Goal: Task Accomplishment & Management: Complete application form

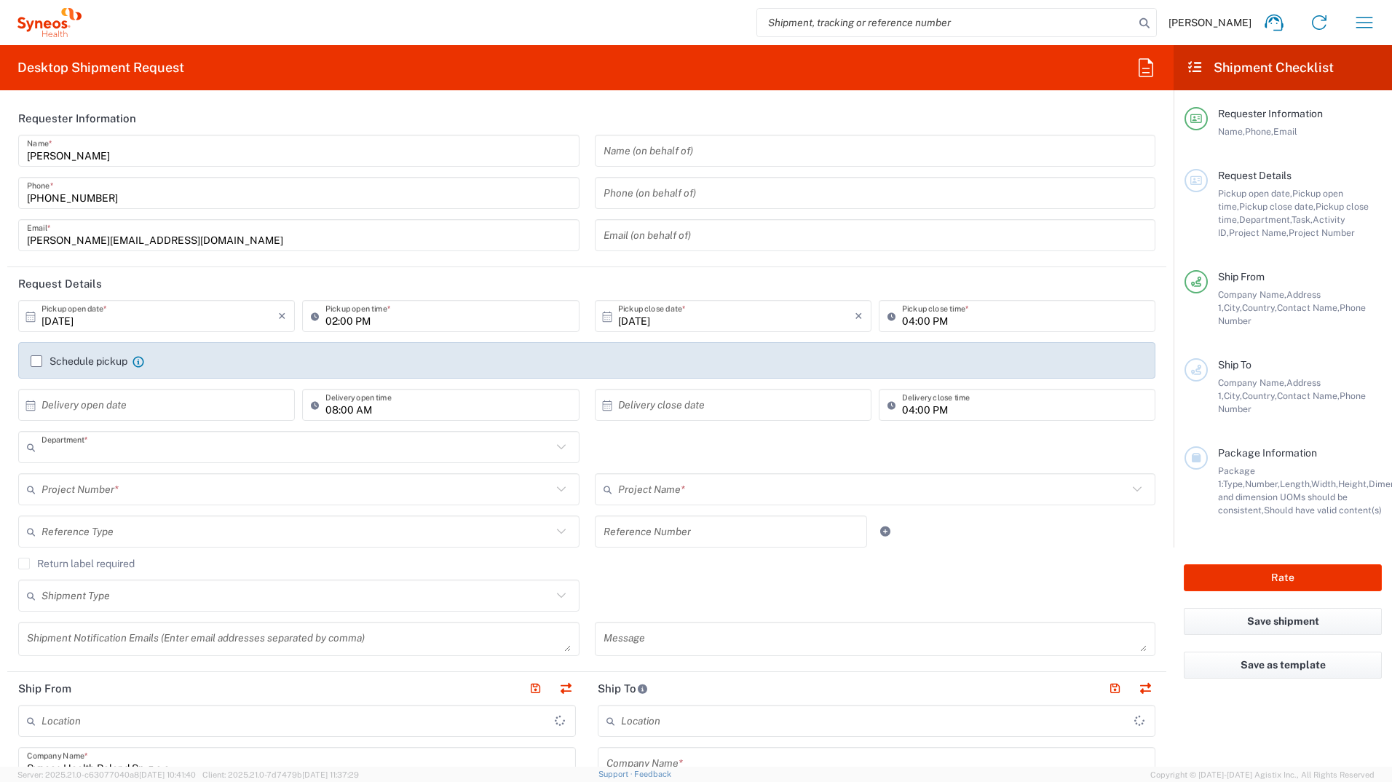
type input "8480"
type input "Poland"
type input "Syneos Health Poland sp. z.o.o"
click at [31, 359] on label "Schedule pickup" at bounding box center [79, 361] width 97 height 12
click at [36, 361] on input "Schedule pickup" at bounding box center [36, 361] width 0 height 0
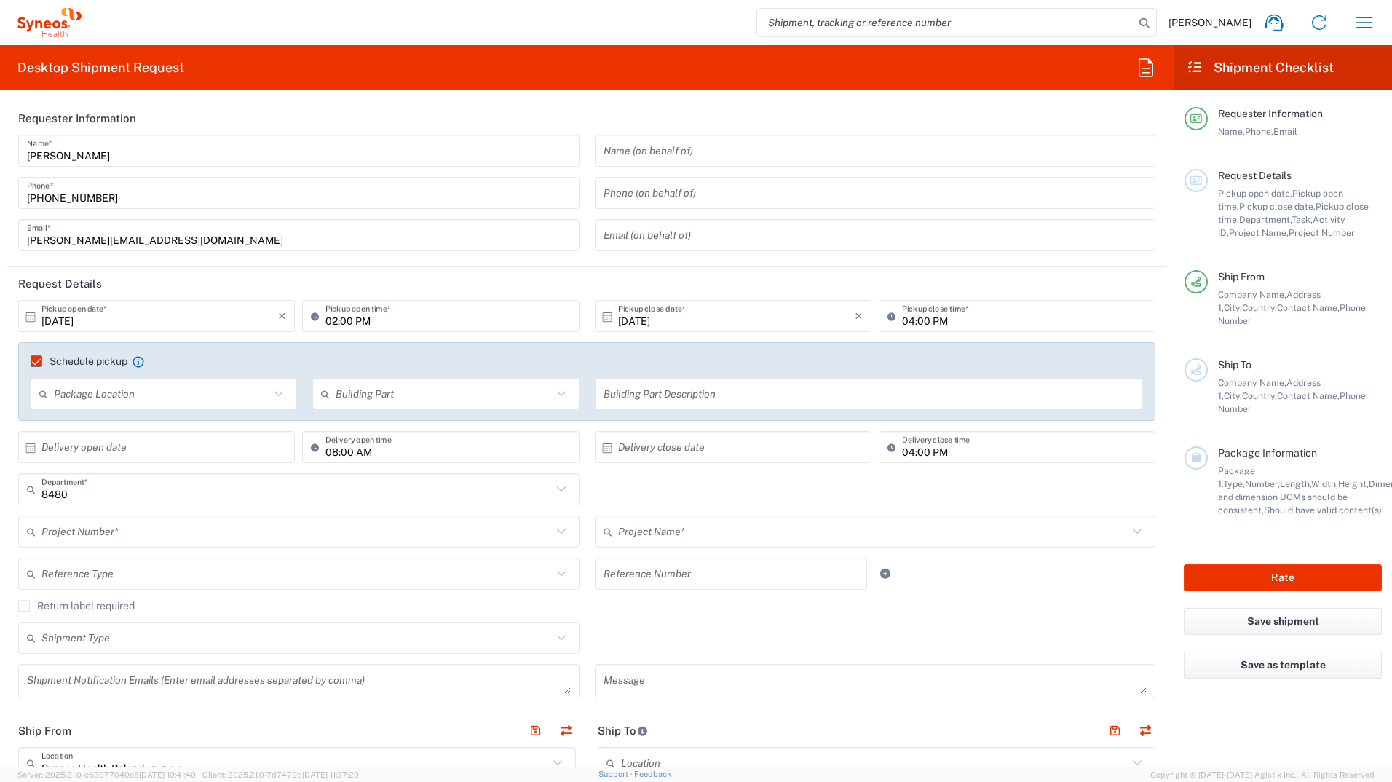
click at [82, 400] on input "text" at bounding box center [162, 394] width 216 height 25
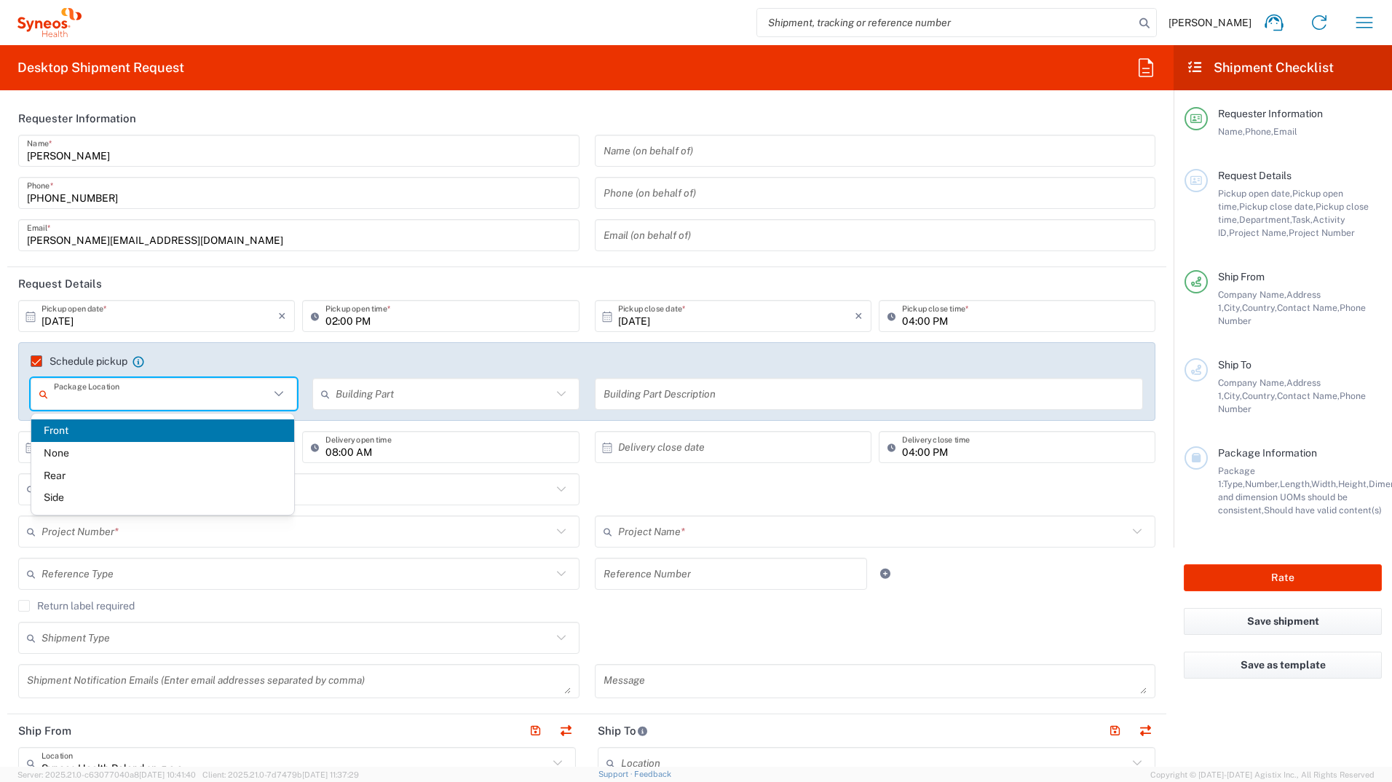
click at [86, 430] on span "Front" at bounding box center [162, 430] width 263 height 23
type input "Front"
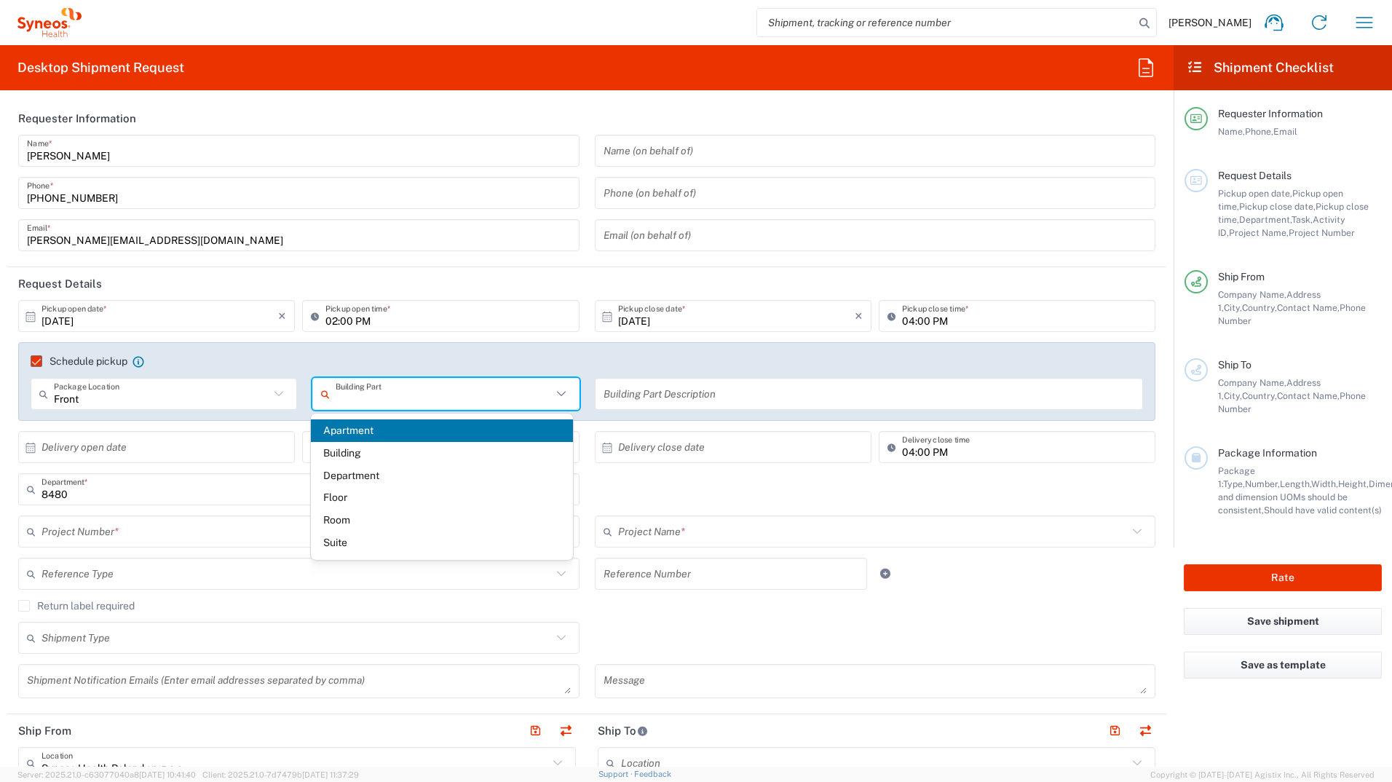
click at [366, 382] on input "text" at bounding box center [444, 394] width 216 height 25
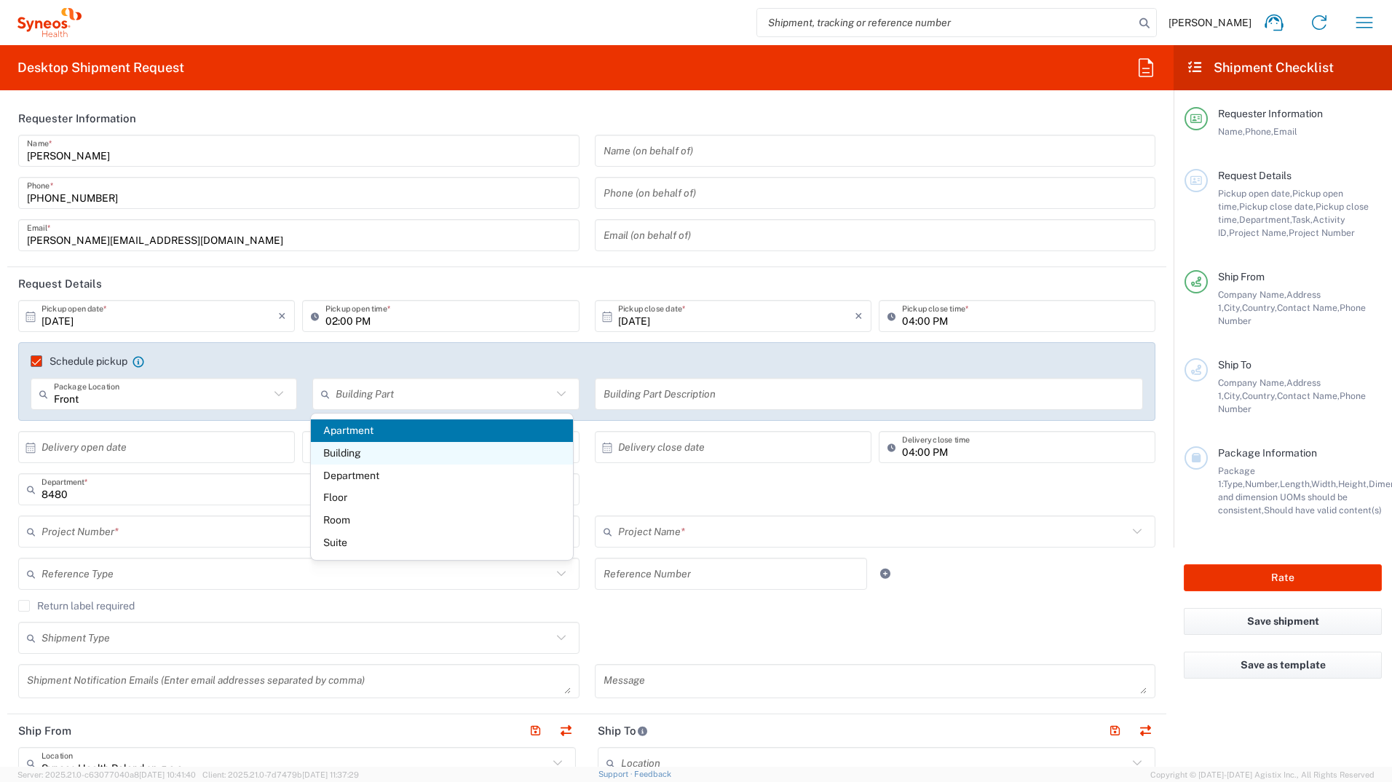
click at [384, 444] on span "Building" at bounding box center [442, 453] width 263 height 23
type input "Building"
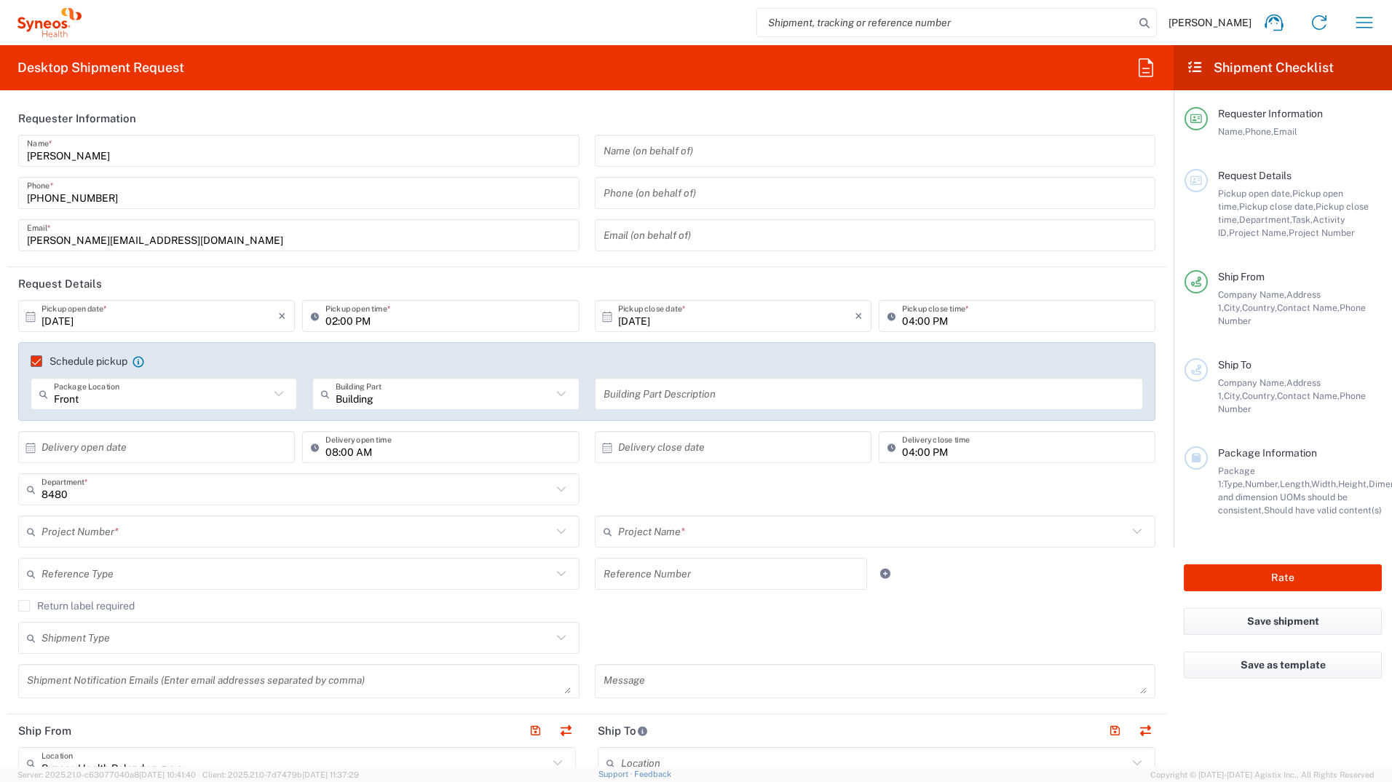
click at [623, 382] on input "text" at bounding box center [870, 394] width 532 height 25
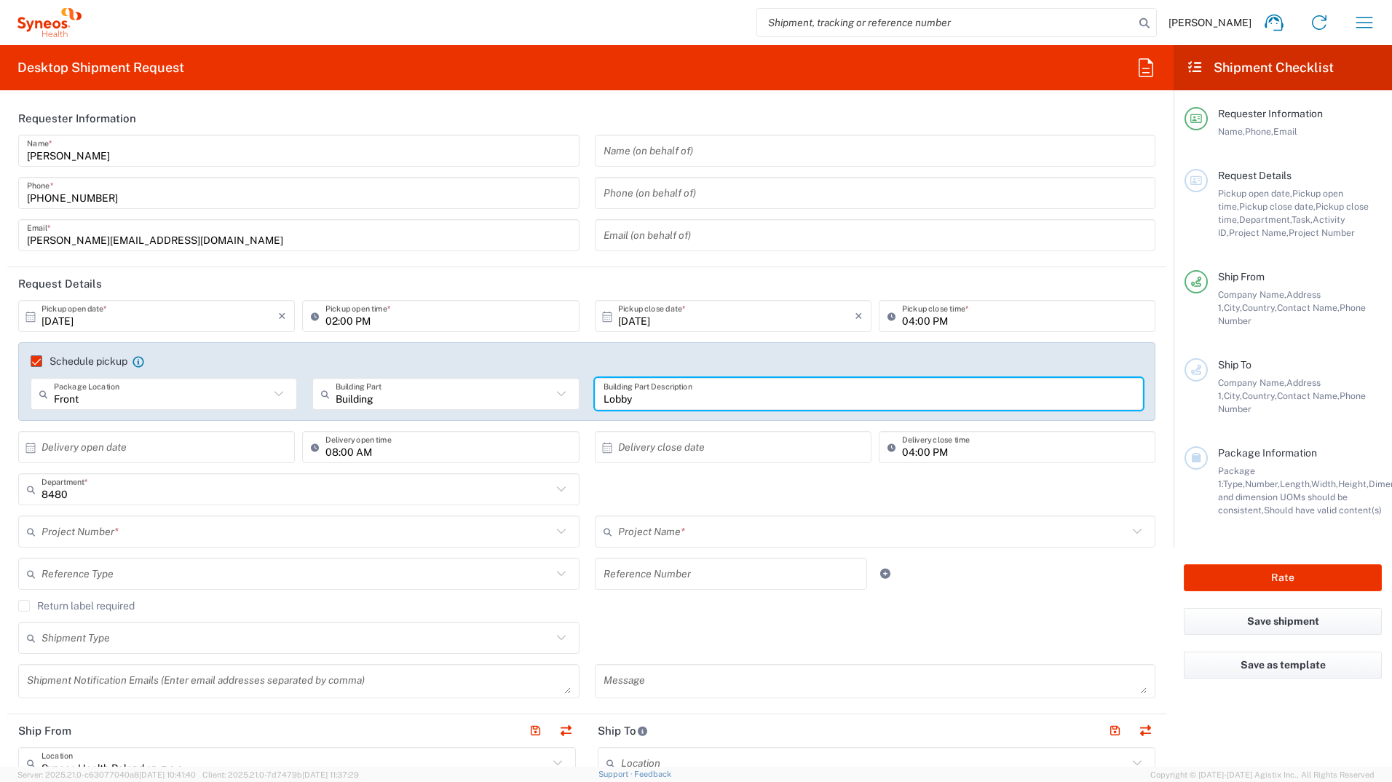
type input "Lobby"
click at [200, 443] on input "text" at bounding box center [160, 447] width 237 height 25
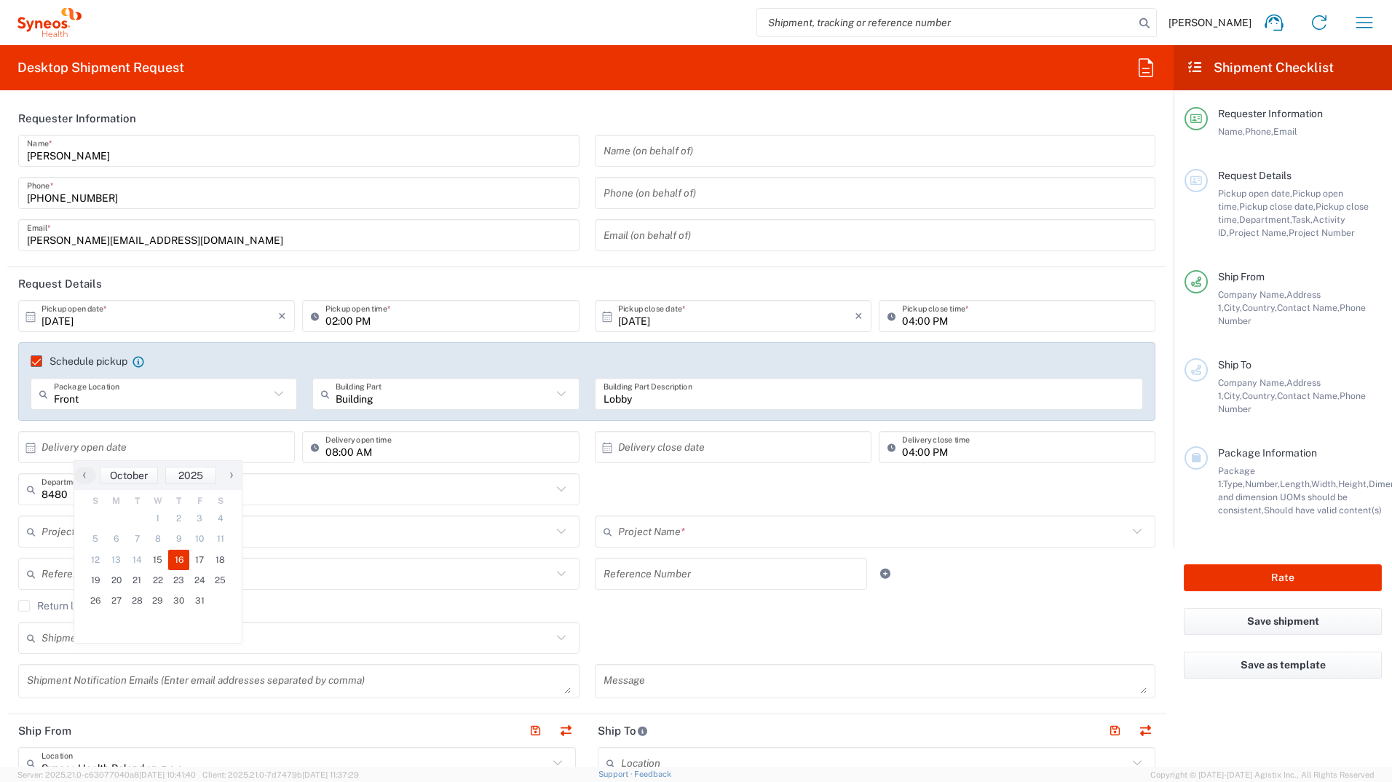
click at [179, 560] on span "16" at bounding box center [178, 560] width 21 height 20
type input "10/16/2025"
click at [329, 456] on input "08:00 AM" at bounding box center [447, 447] width 245 height 25
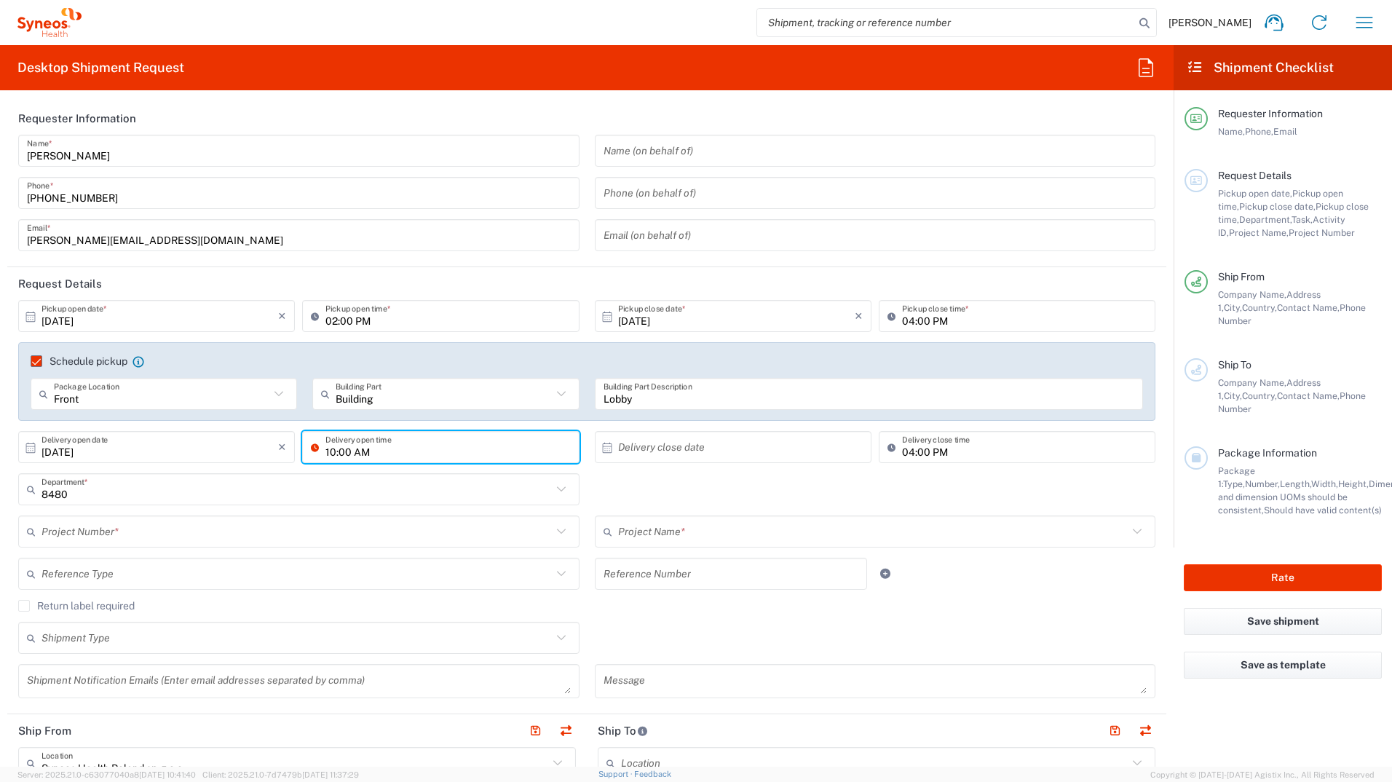
type input "10:00 AM"
click at [717, 444] on input "text" at bounding box center [736, 447] width 237 height 25
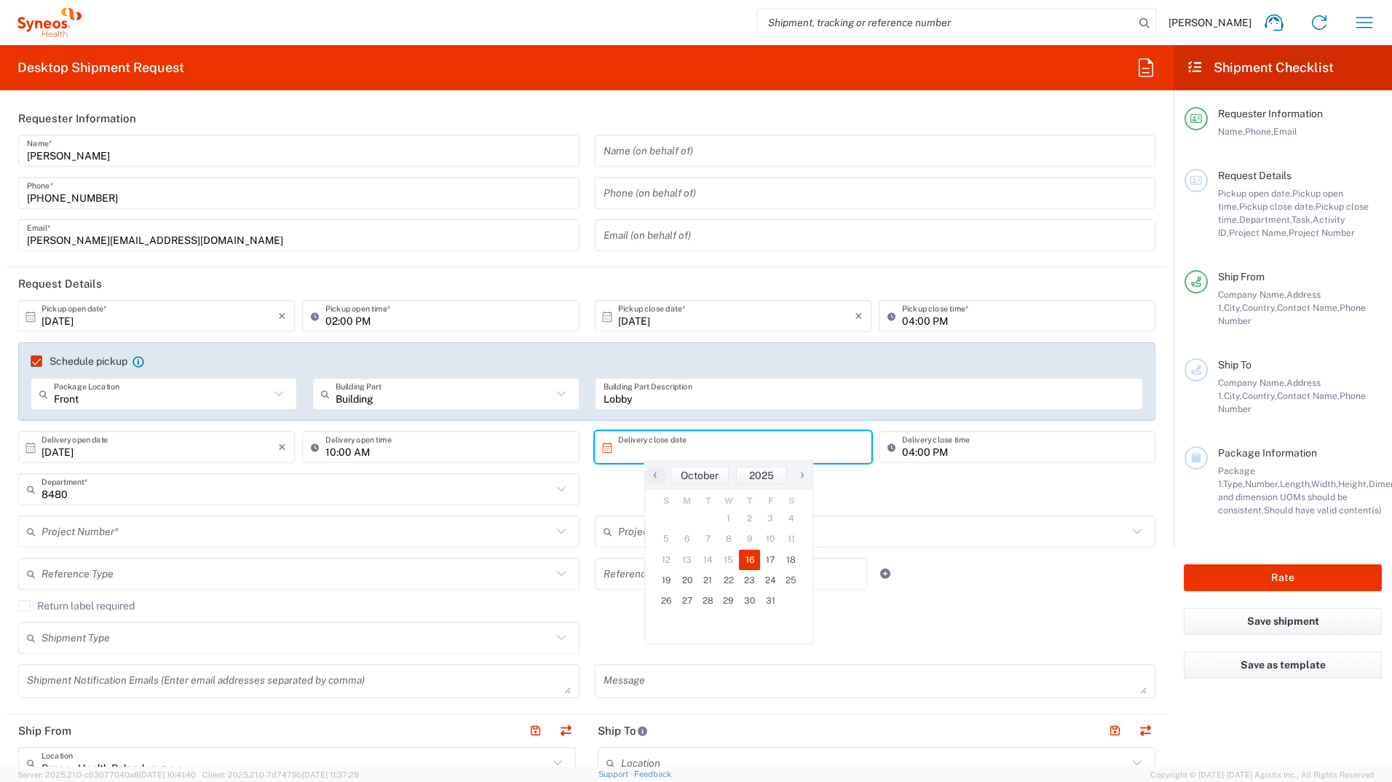
click at [748, 561] on span "16" at bounding box center [749, 560] width 21 height 20
type input "10/16/2025"
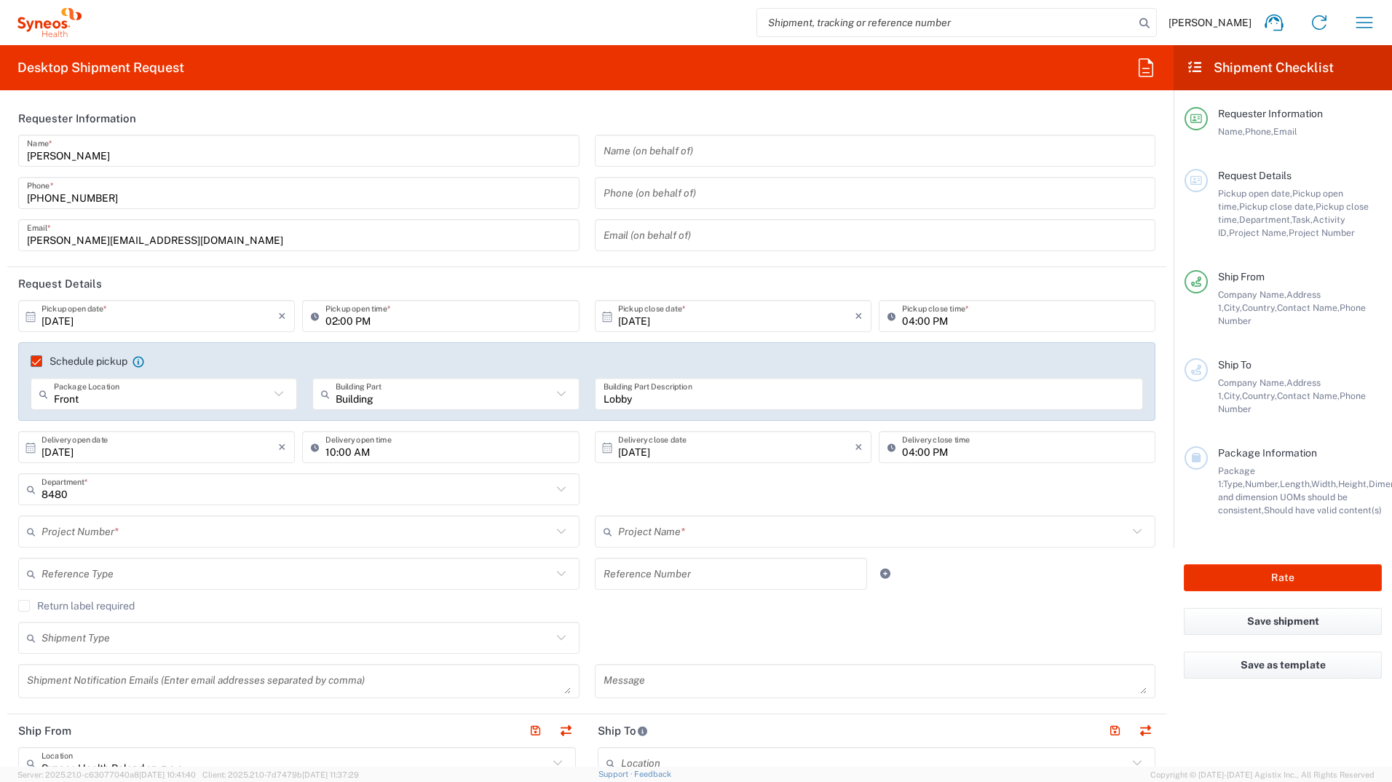
click at [902, 449] on input "04:00 PM" at bounding box center [1024, 447] width 245 height 25
type input "08:00 PM"
click at [136, 494] on input "text" at bounding box center [297, 489] width 510 height 25
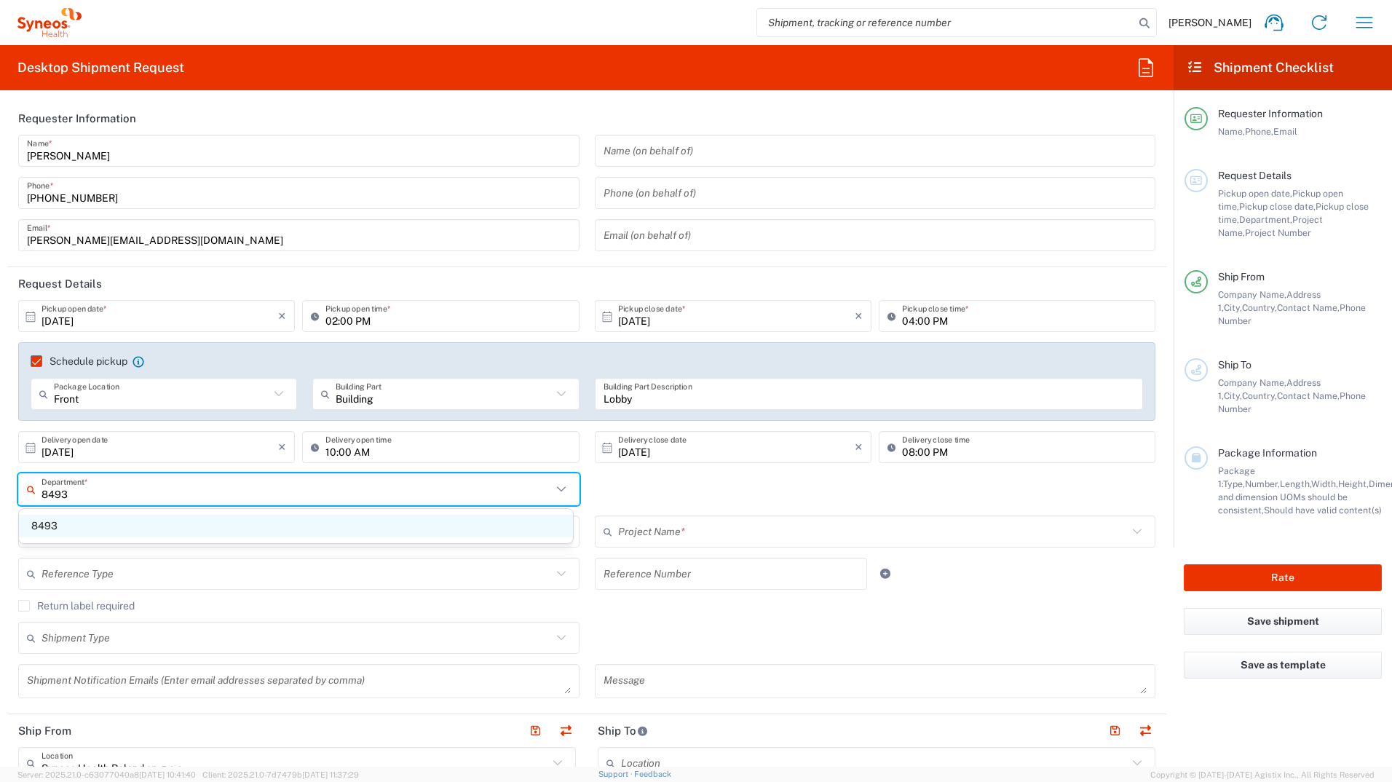
type input "8493"
click at [150, 529] on span "8493" at bounding box center [296, 526] width 554 height 23
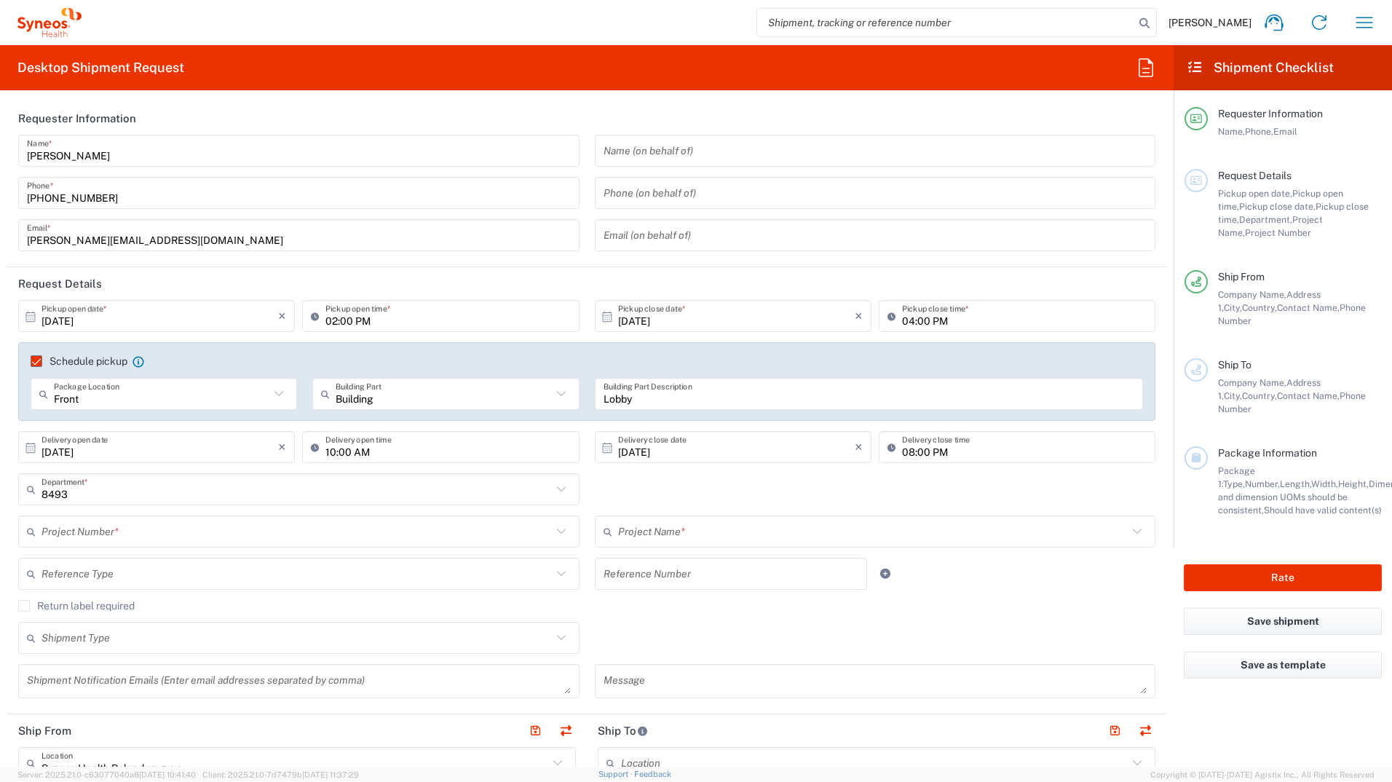
click at [104, 529] on input "text" at bounding box center [297, 531] width 510 height 25
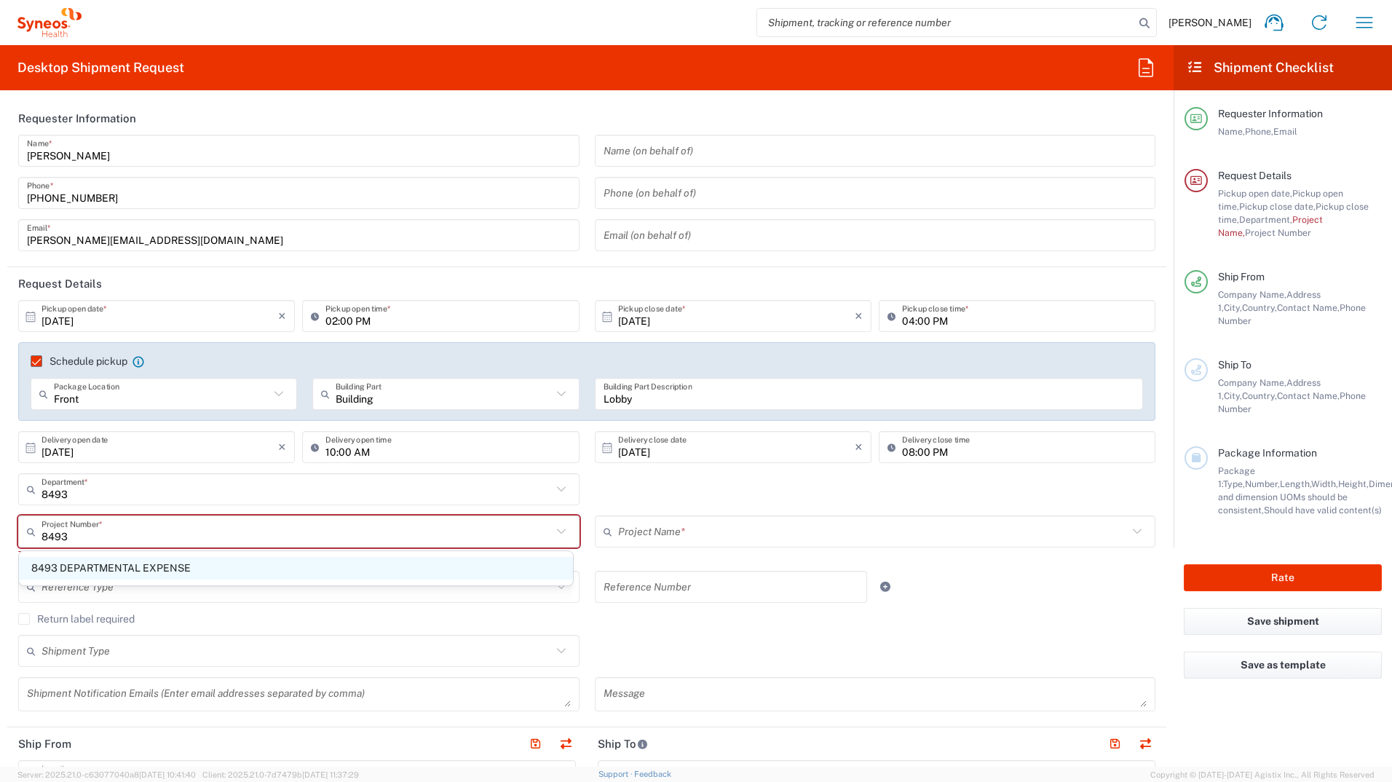
click at [164, 571] on span "8493 DEPARTMENTAL EXPENSE" at bounding box center [296, 568] width 554 height 23
type input "8493 DEPARTMENTAL EXPENSE"
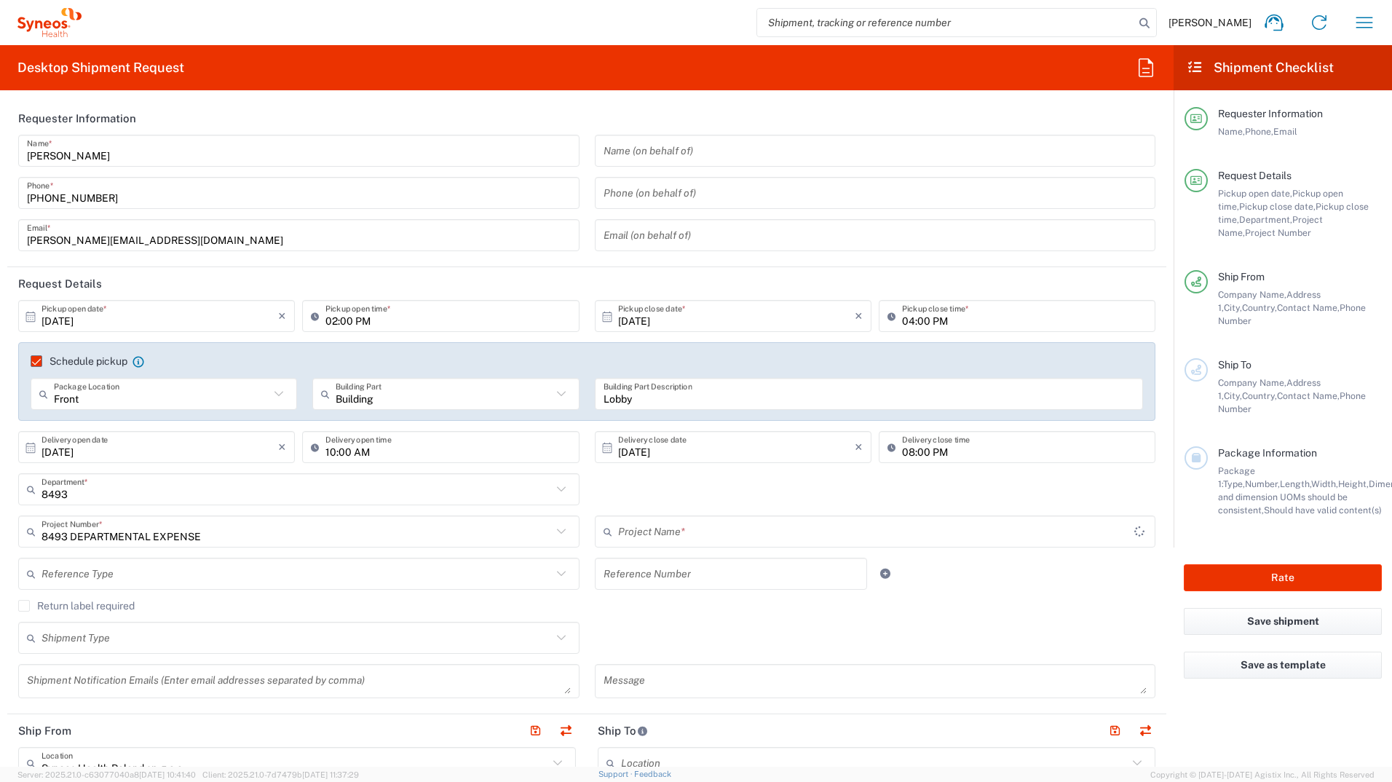
type input "8493 DEPARTMENTAL EXPENSE"
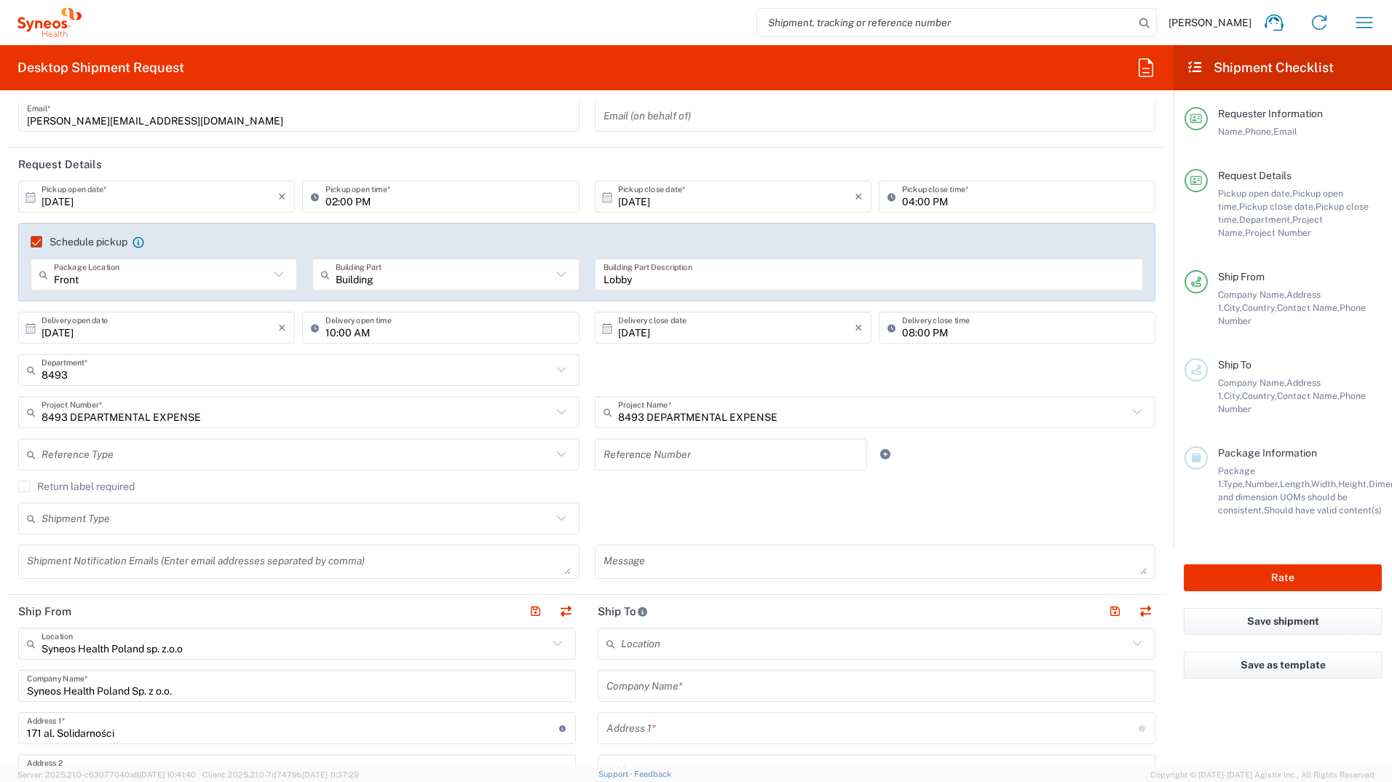
scroll to position [146, 0]
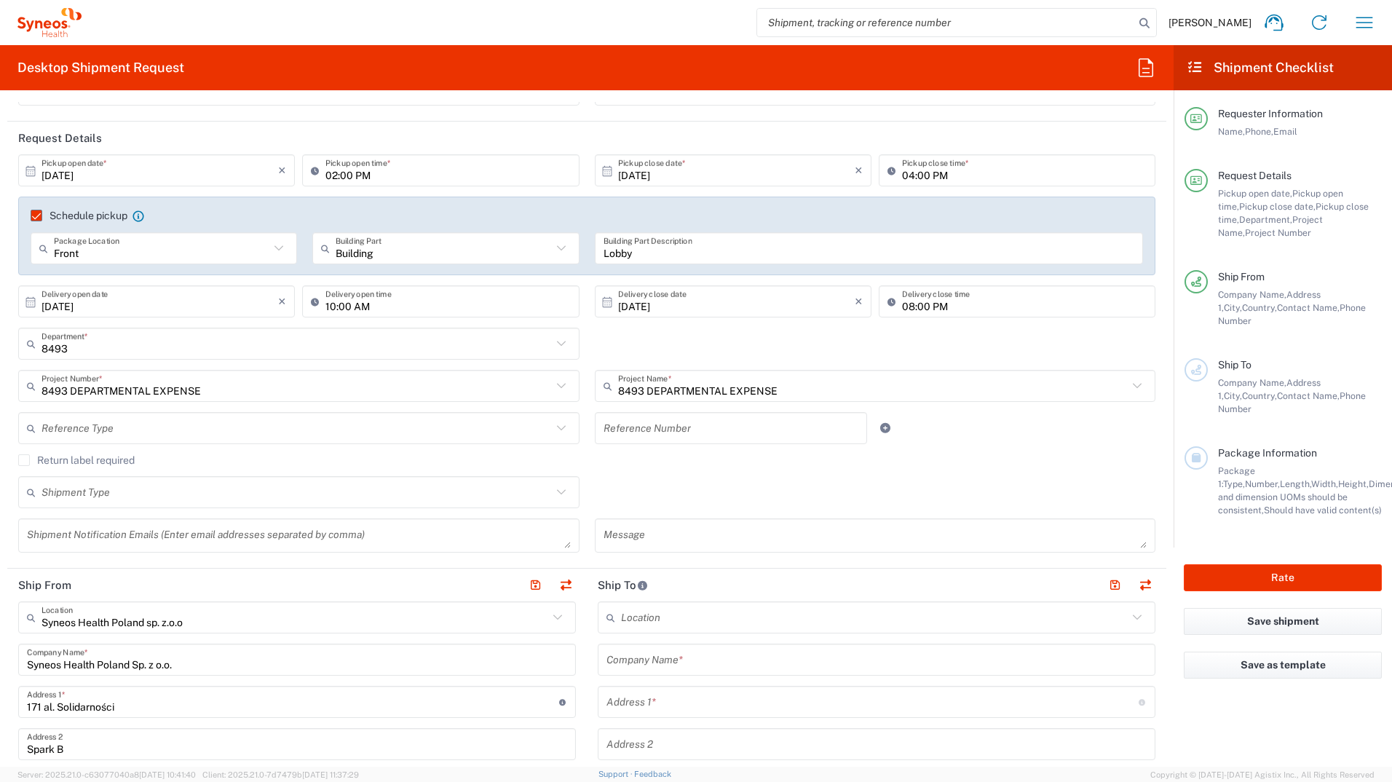
drag, startPoint x: 175, startPoint y: 499, endPoint x: 170, endPoint y: 492, distance: 8.3
click at [172, 492] on input "text" at bounding box center [297, 492] width 510 height 25
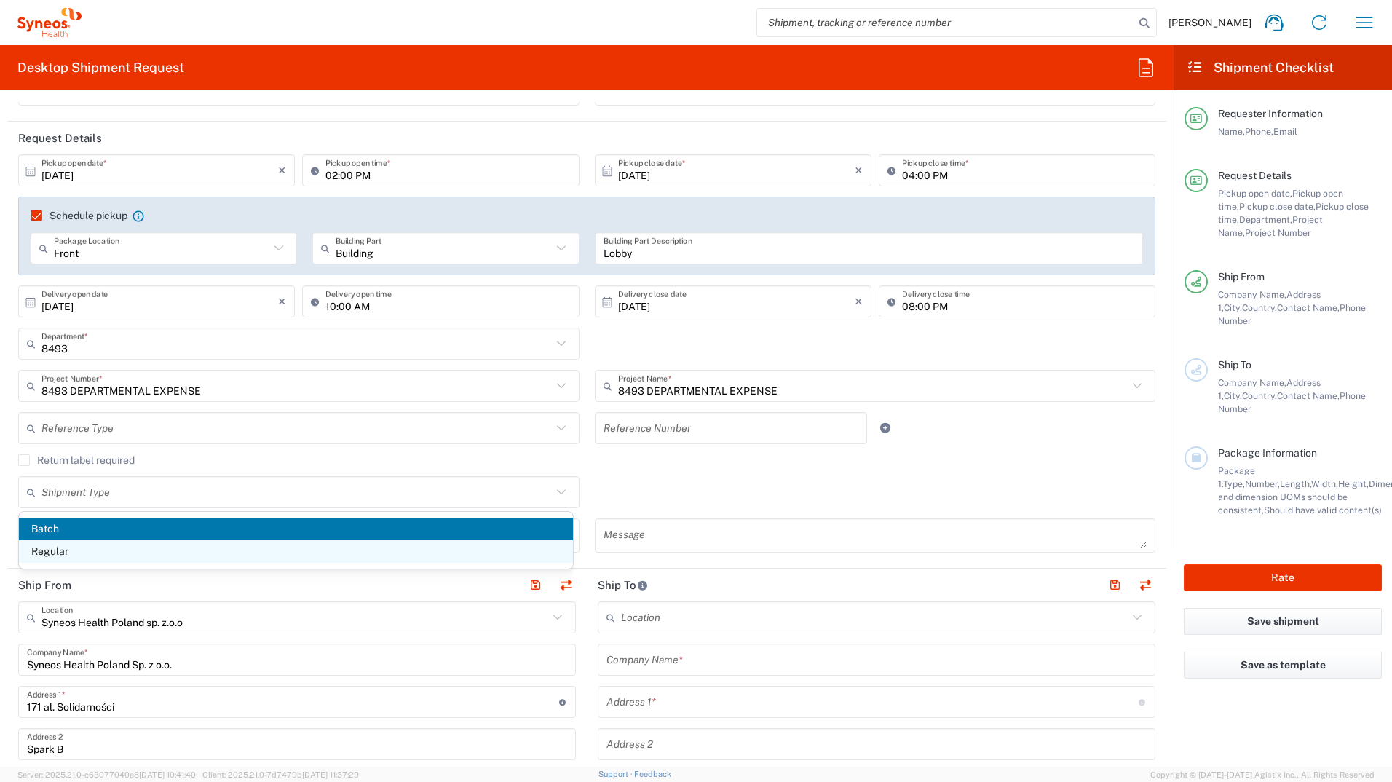
click at [62, 546] on span "Regular" at bounding box center [296, 551] width 554 height 23
type input "Regular"
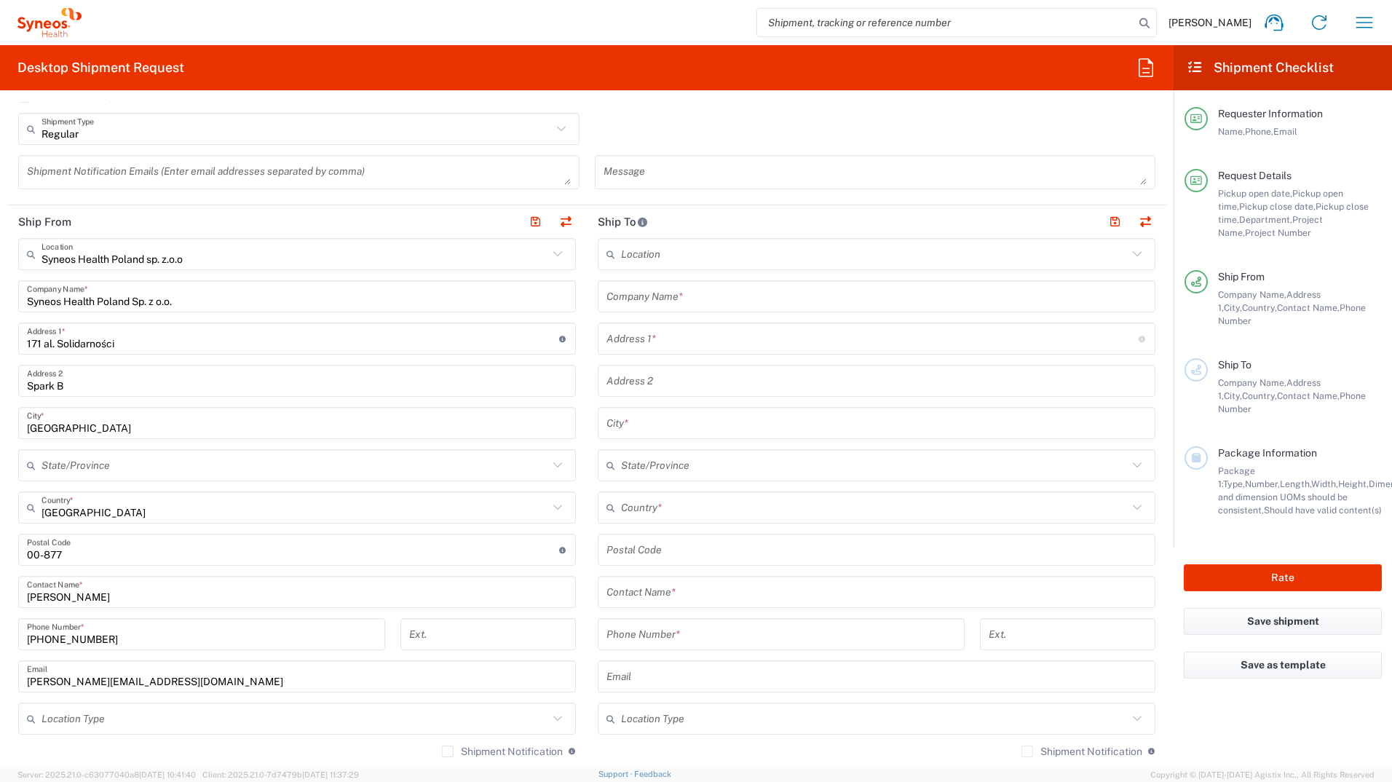
scroll to position [510, 0]
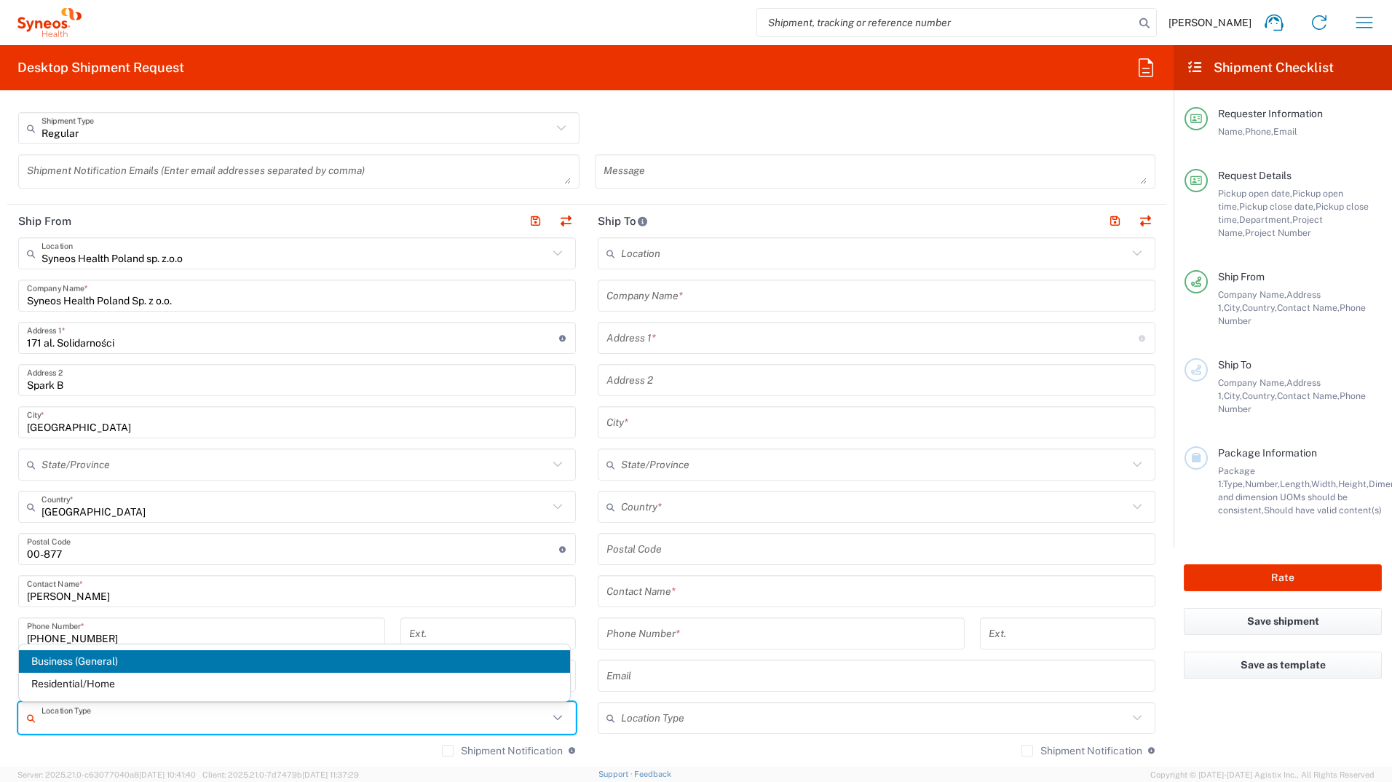
click at [95, 731] on div "Location Type" at bounding box center [297, 718] width 558 height 32
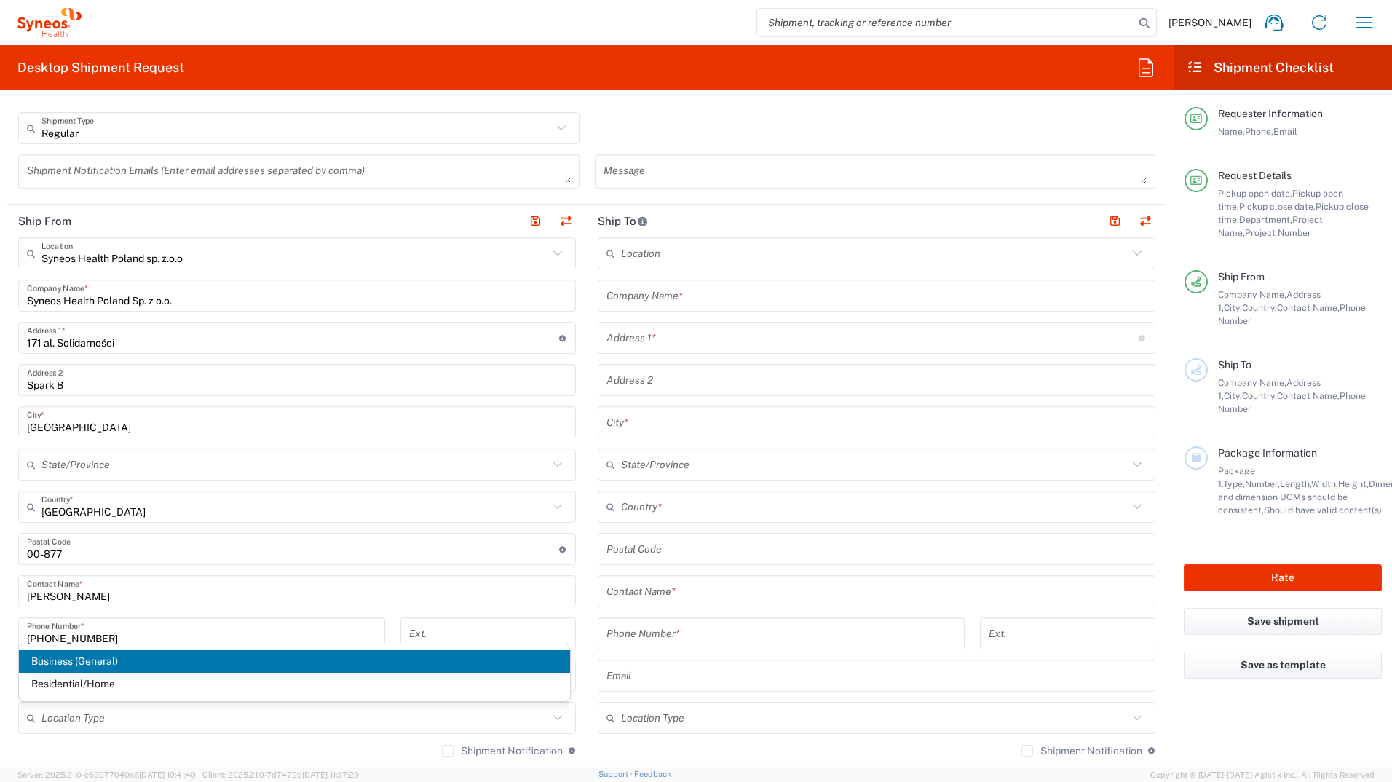
click at [80, 658] on span "Business (General)" at bounding box center [294, 661] width 551 height 23
type input "Business (General)"
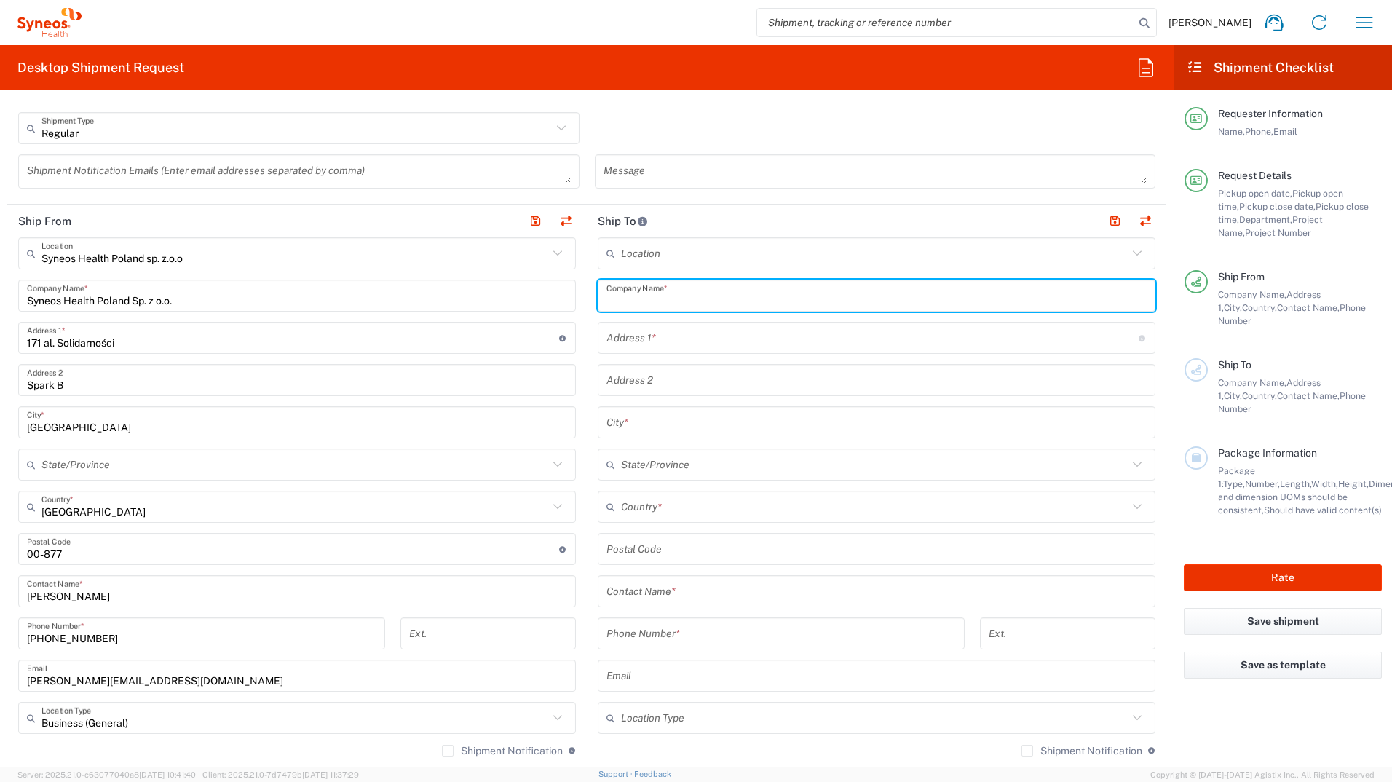
click at [663, 296] on input "text" at bounding box center [877, 295] width 540 height 25
type input "Anna Kołodziej-Brzek"
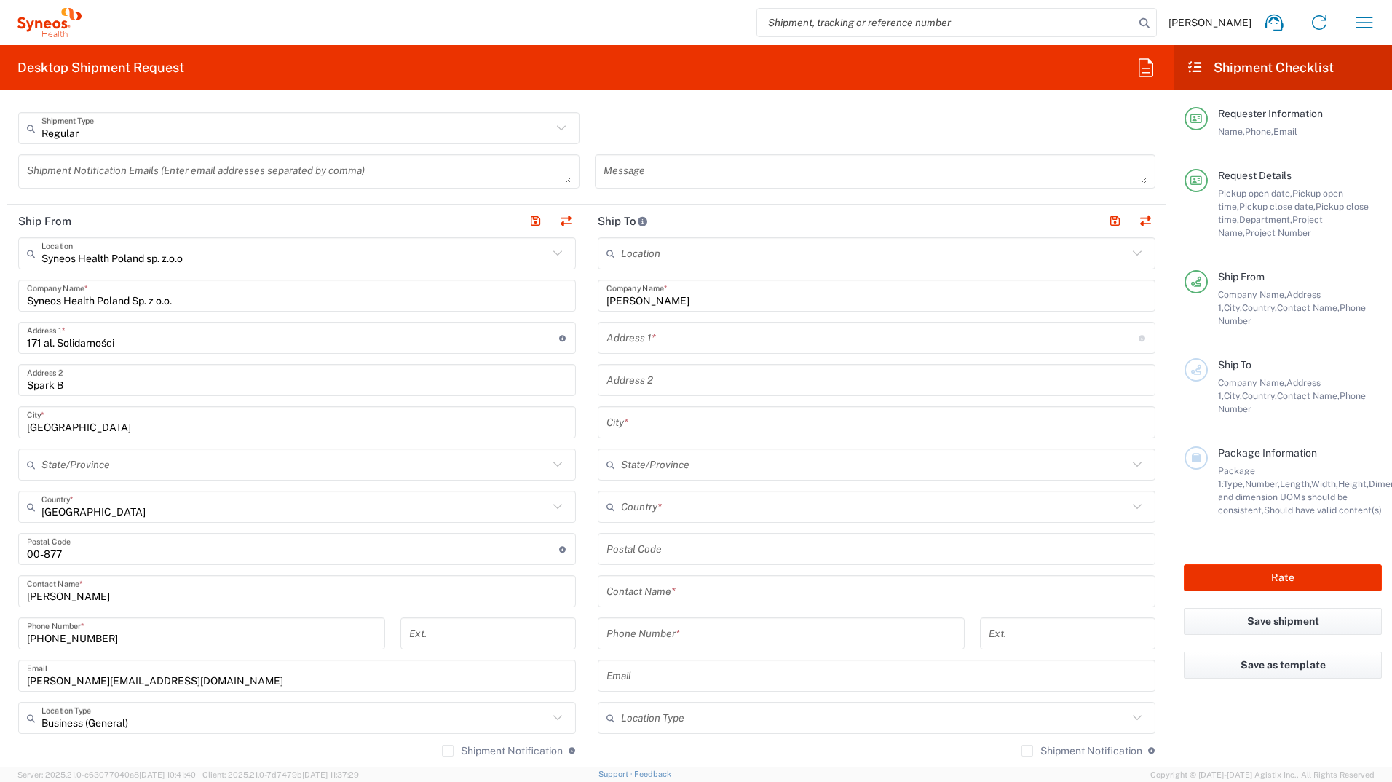
click at [725, 344] on input "text" at bounding box center [873, 337] width 532 height 25
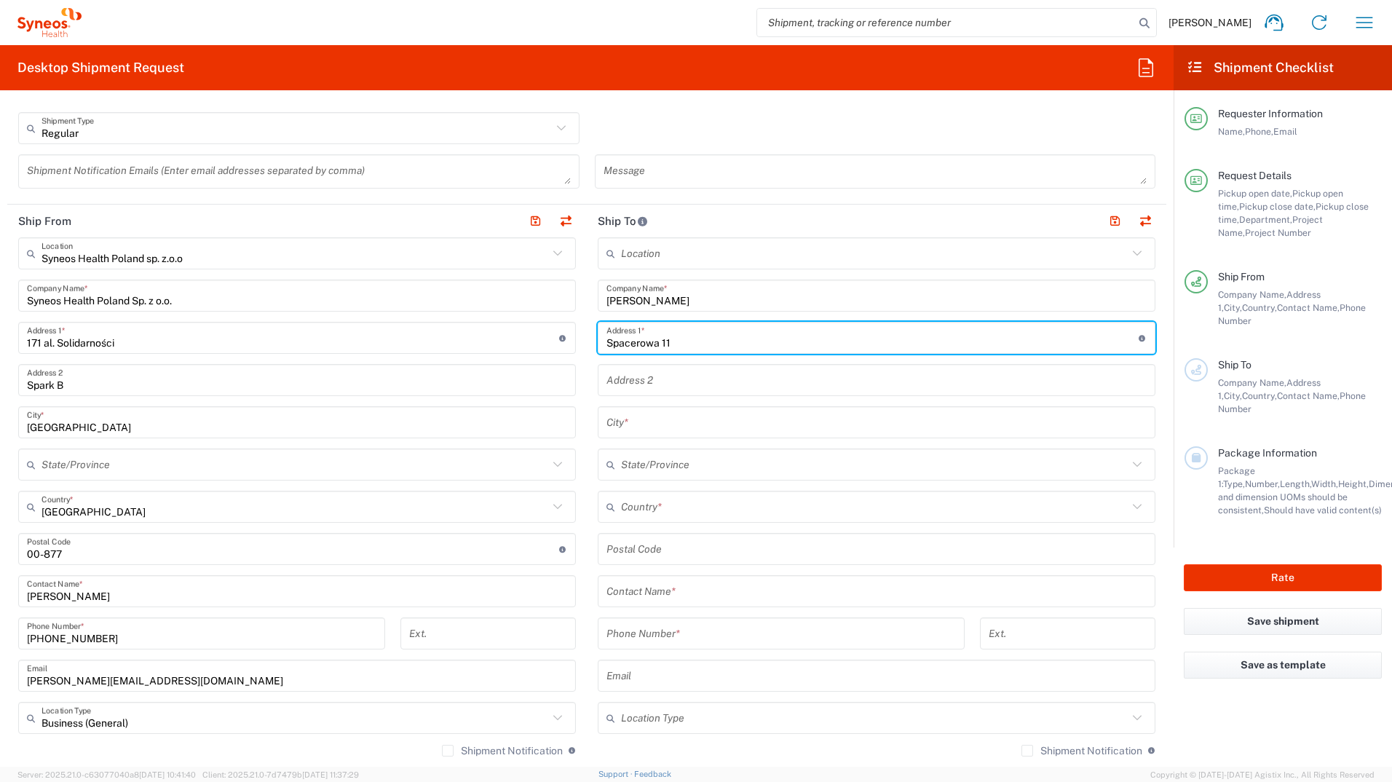
type input "Spacerowa 11"
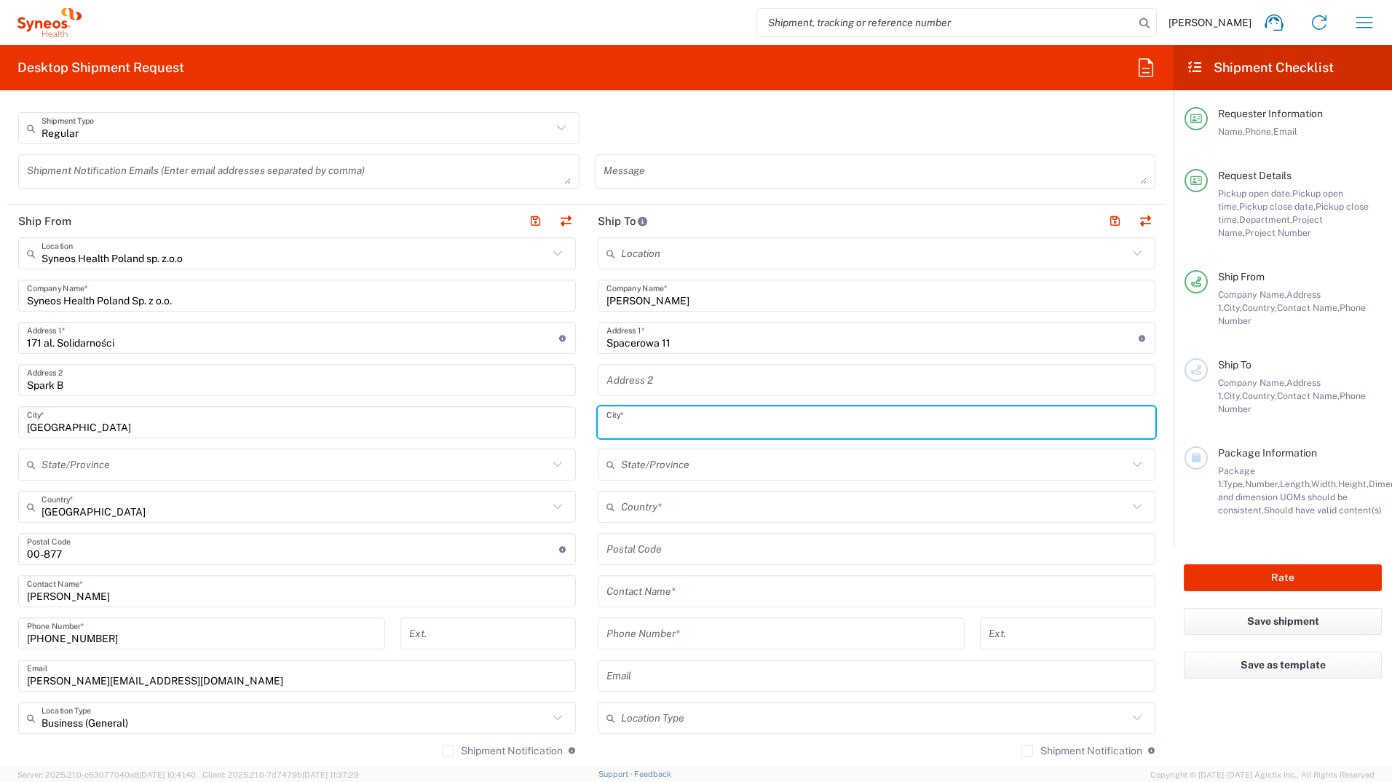
click at [623, 431] on input "text" at bounding box center [877, 422] width 540 height 25
type input "Januszowice"
click at [697, 503] on input "text" at bounding box center [874, 506] width 507 height 25
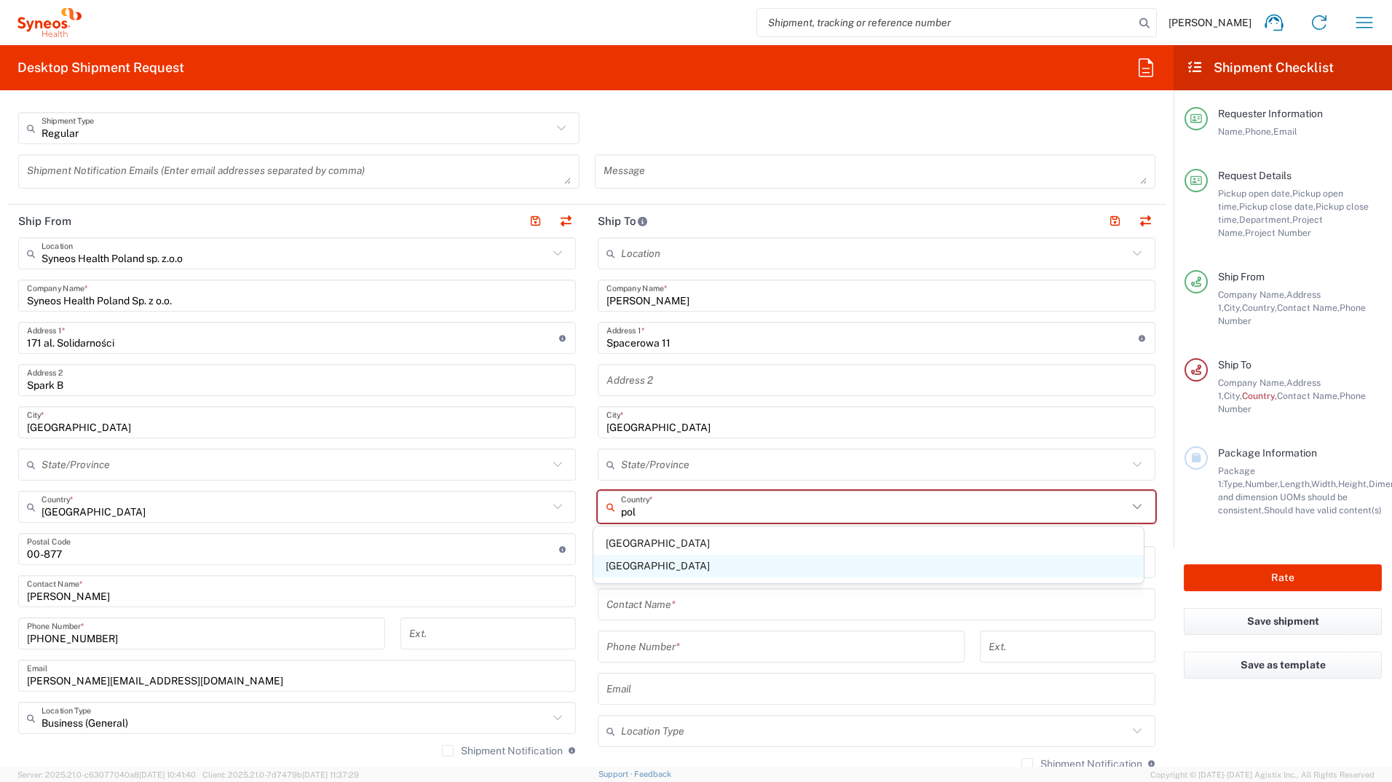
click at [623, 565] on span "Poland" at bounding box center [868, 566] width 551 height 23
type input "Poland"
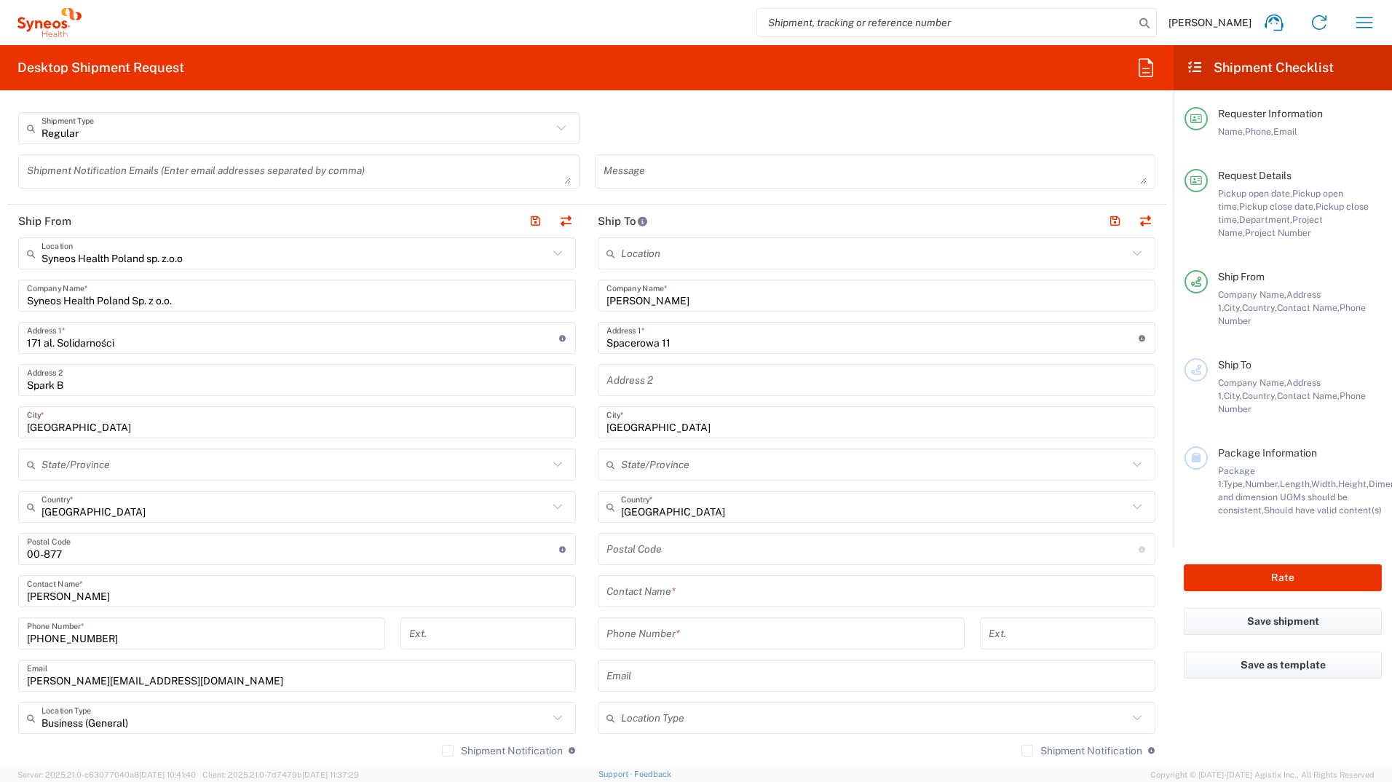
click at [655, 561] on input "undefined" at bounding box center [873, 549] width 532 height 25
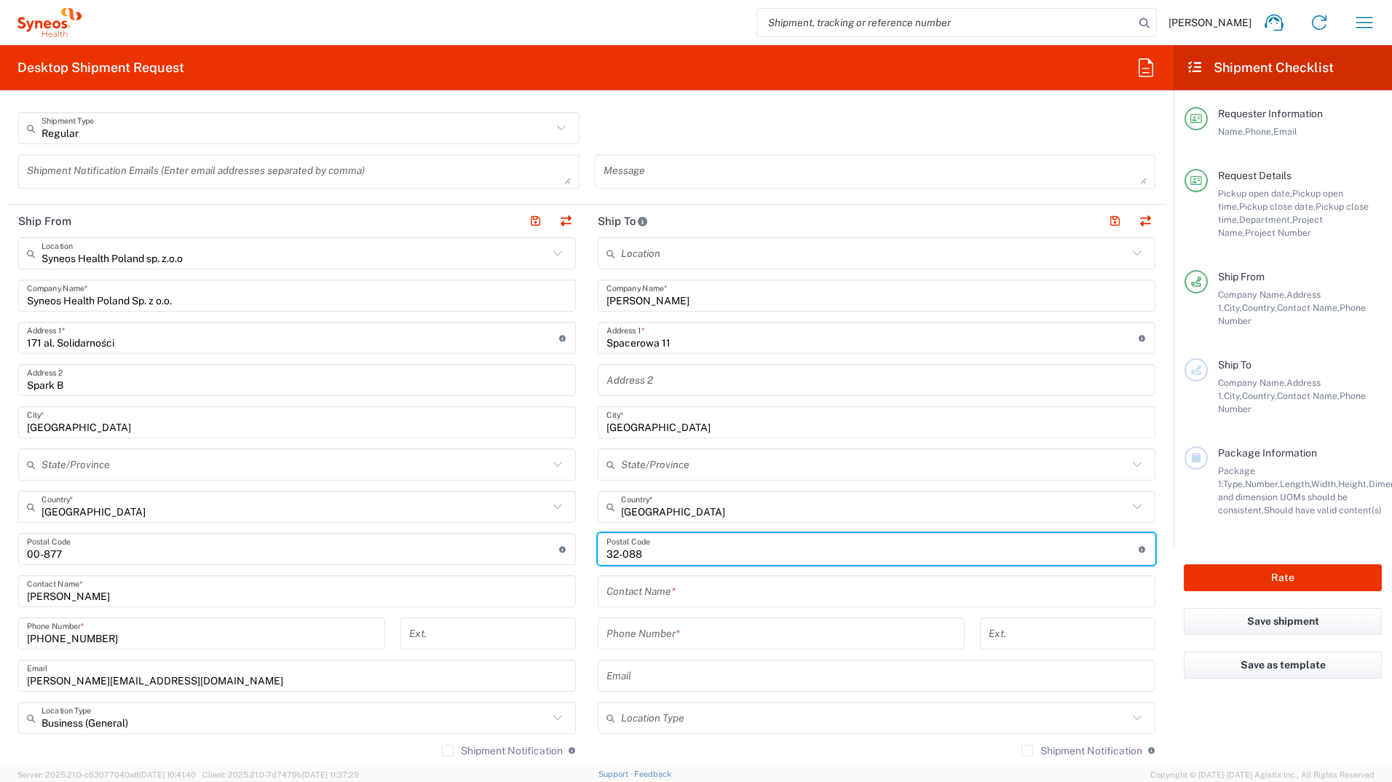
type input "32-088"
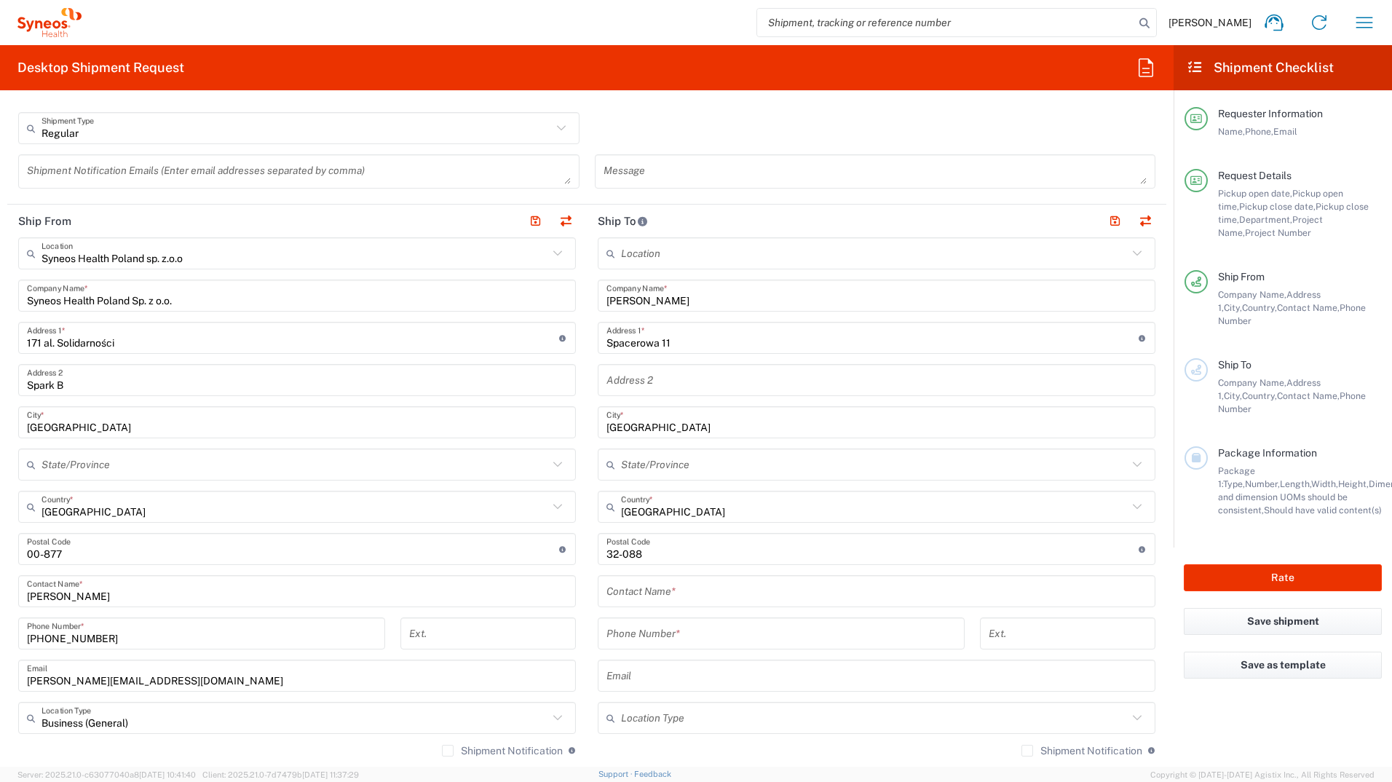
click at [1258, 703] on agx-form-checklist "Shipment Checklist Requester Information Name, Phone, Email Request Details Pic…" at bounding box center [1283, 406] width 218 height 722
click at [700, 599] on input "text" at bounding box center [877, 591] width 540 height 25
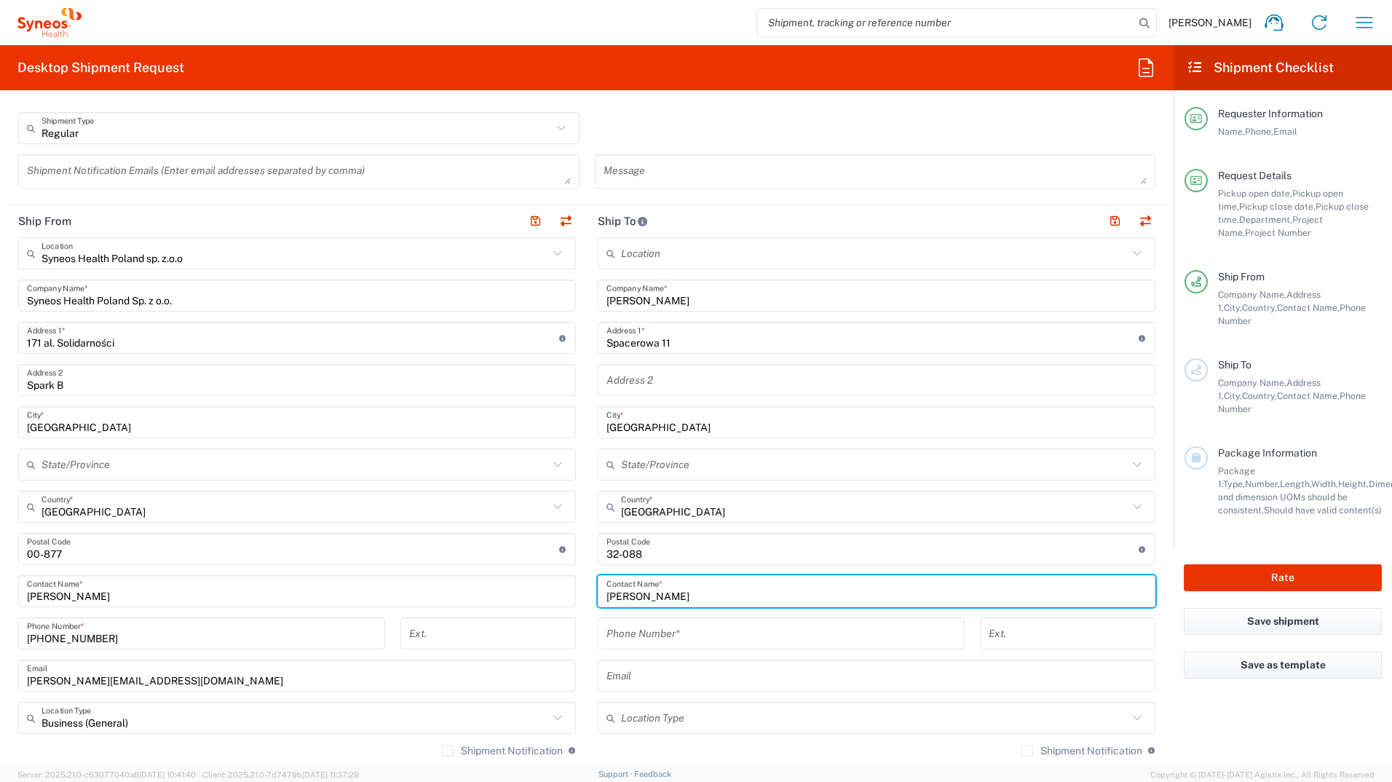
type input "Anna Kołodziej-Brzek"
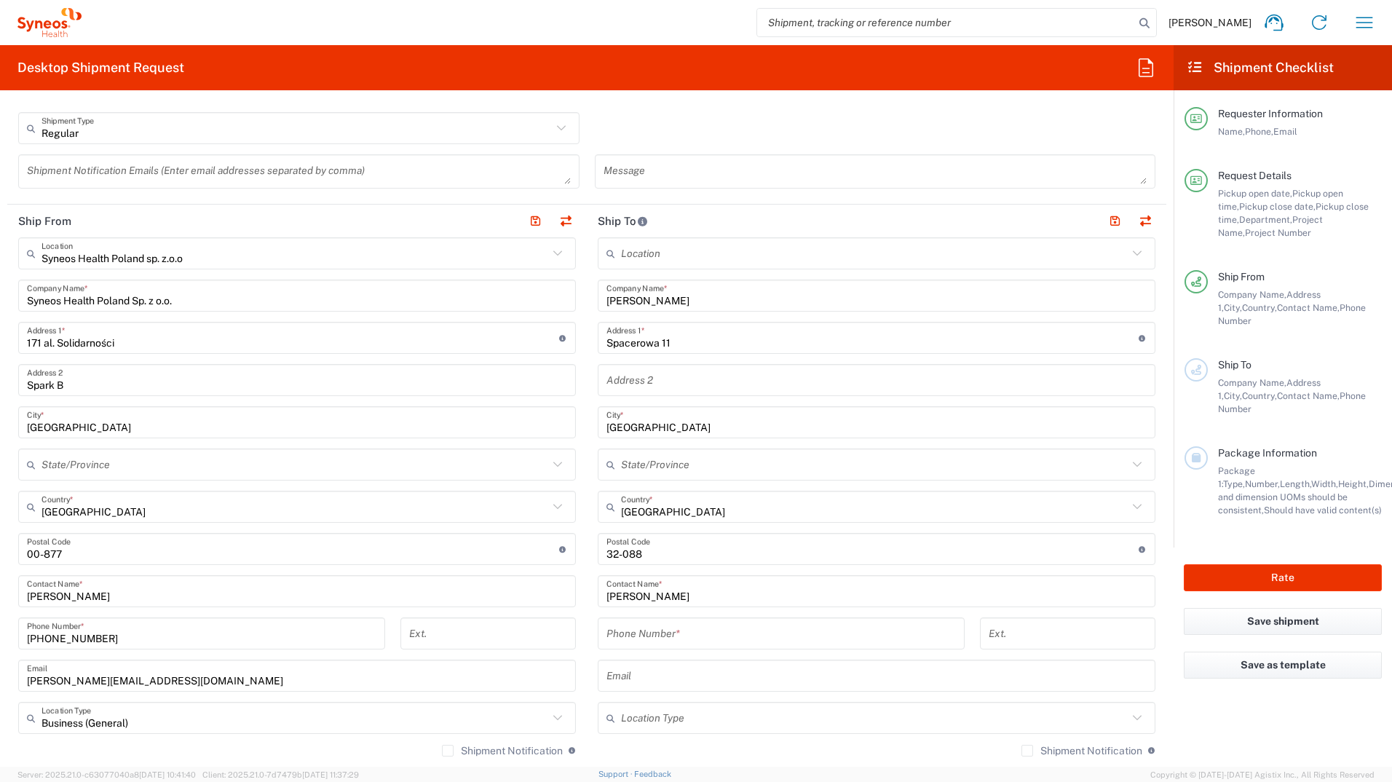
click at [666, 649] on div "Phone Number *" at bounding box center [781, 633] width 367 height 32
click at [672, 637] on input "tel" at bounding box center [782, 633] width 350 height 25
paste input "667 639 364"
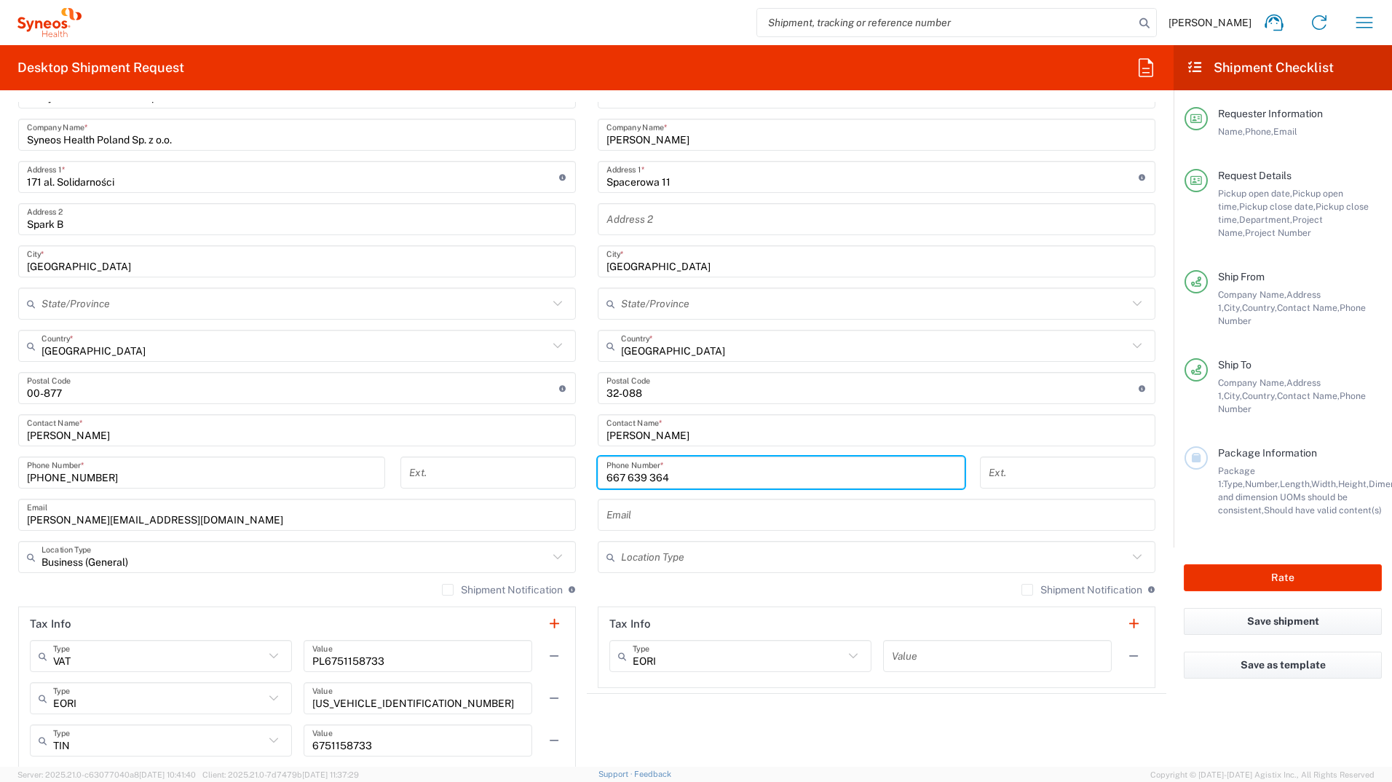
scroll to position [728, 0]
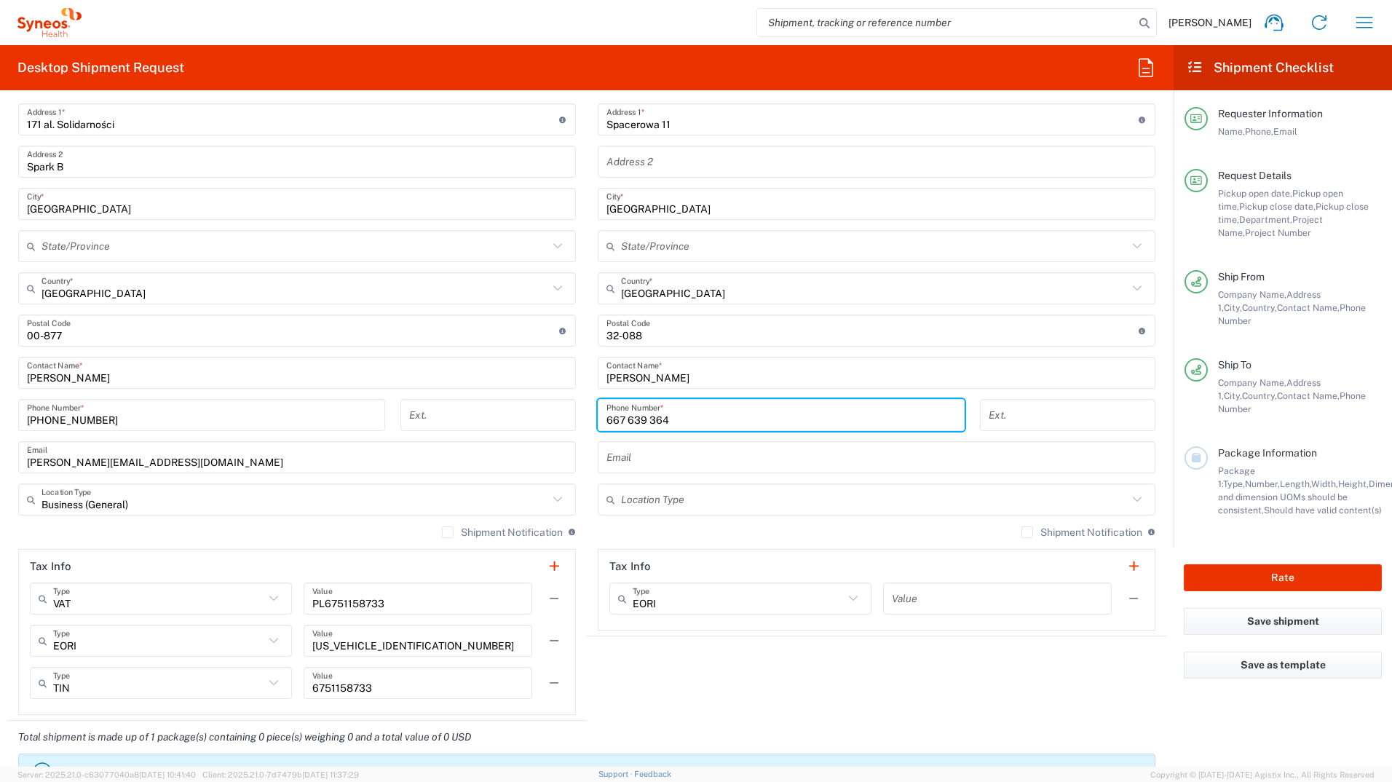
type input "667 639 364"
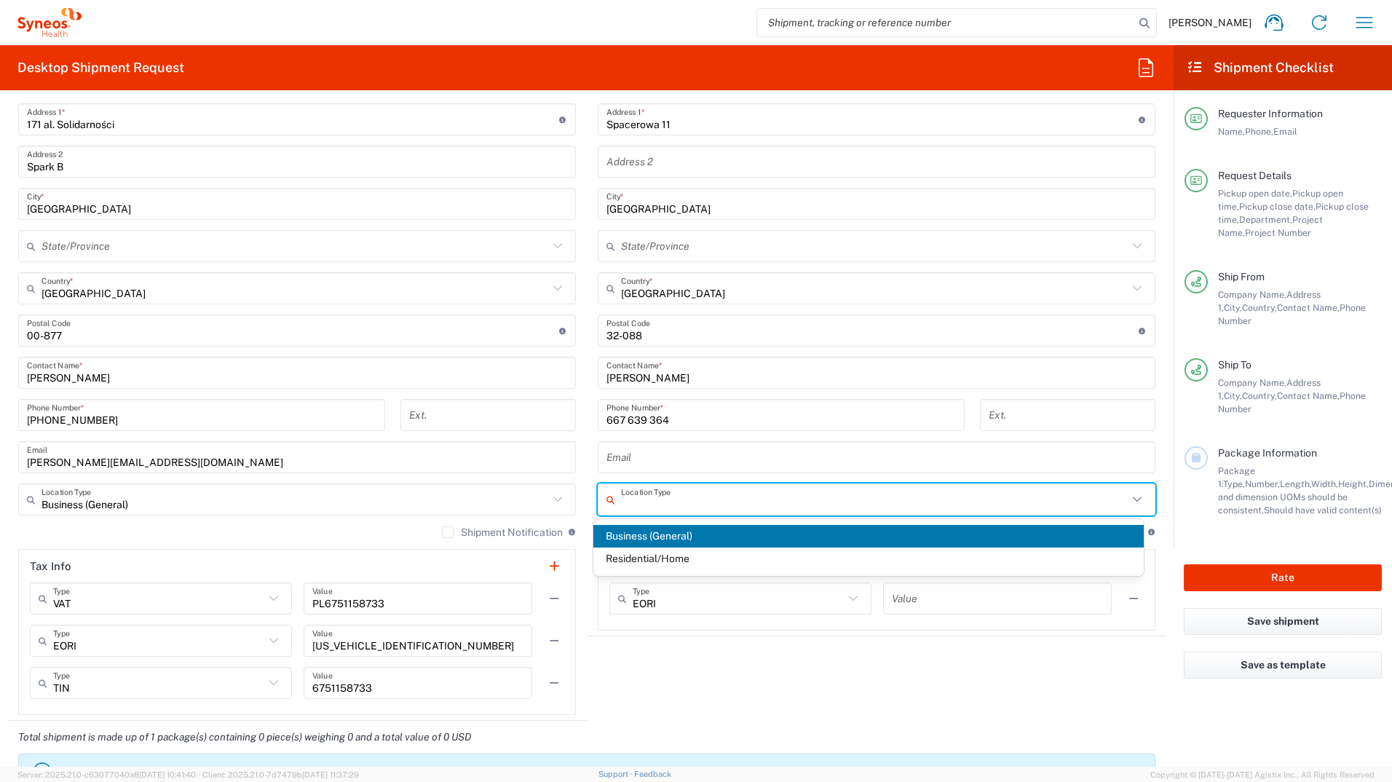
click at [706, 495] on input "text" at bounding box center [874, 499] width 507 height 25
click at [655, 556] on span "Residential/Home" at bounding box center [868, 559] width 551 height 23
type input "Residential/Home"
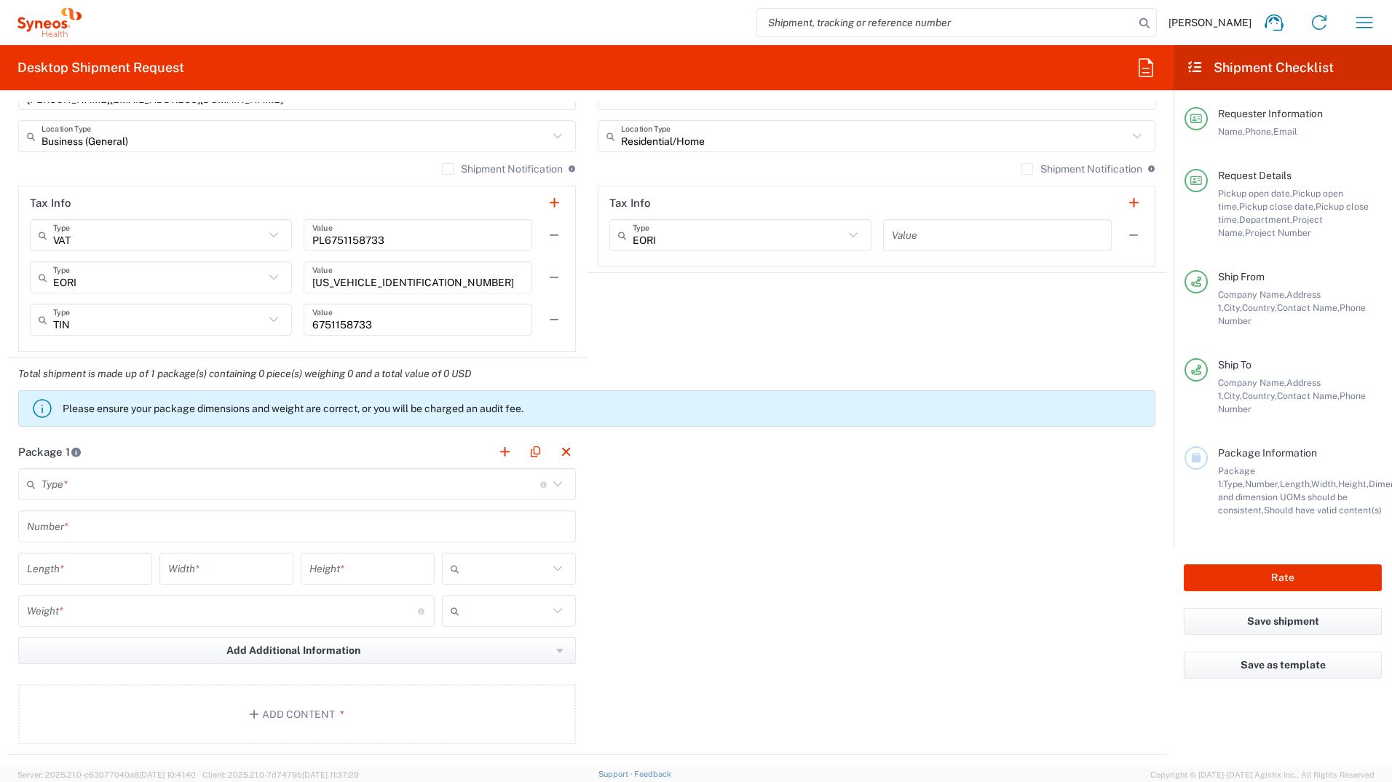
scroll to position [1092, 0]
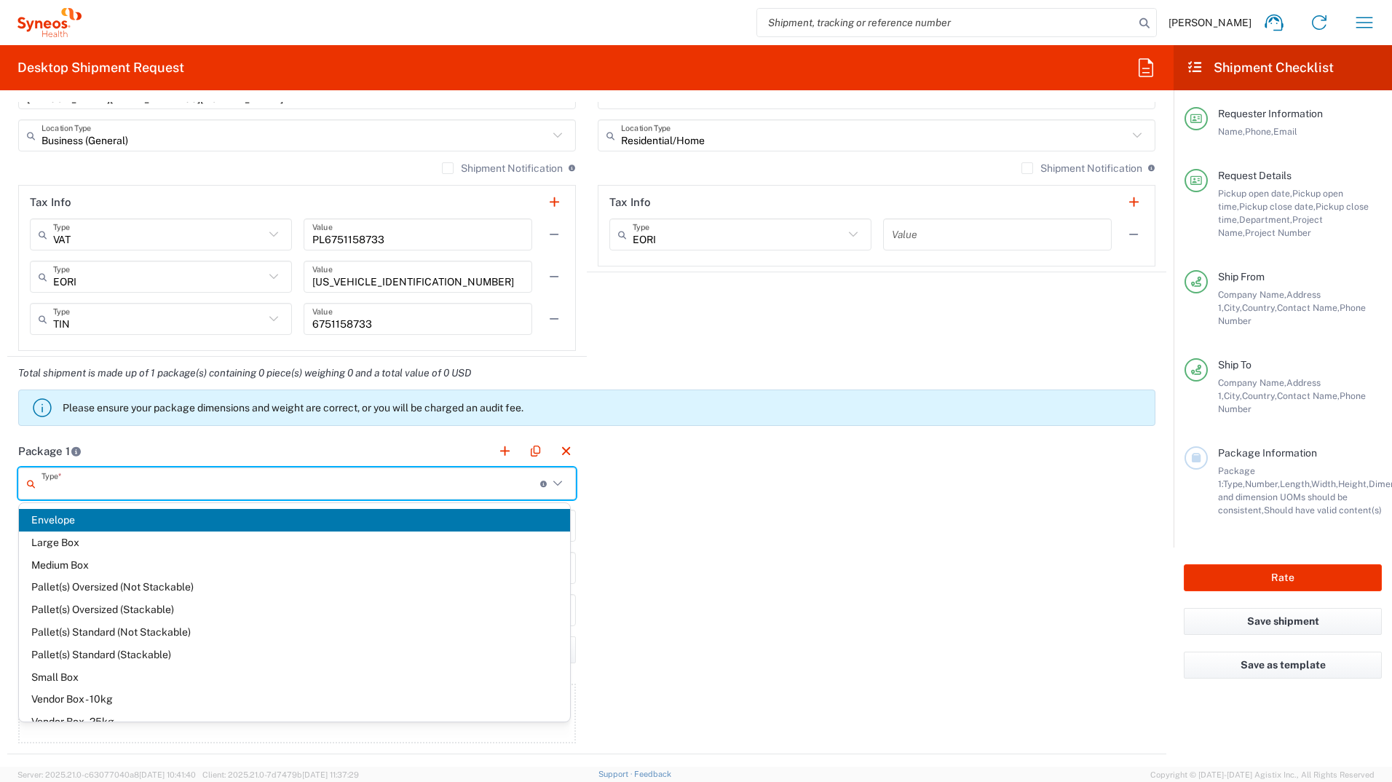
click at [285, 483] on input "text" at bounding box center [291, 483] width 499 height 25
click at [257, 518] on span "Envelope" at bounding box center [294, 520] width 551 height 23
type input "Envelope"
type input "1"
type input "9.5"
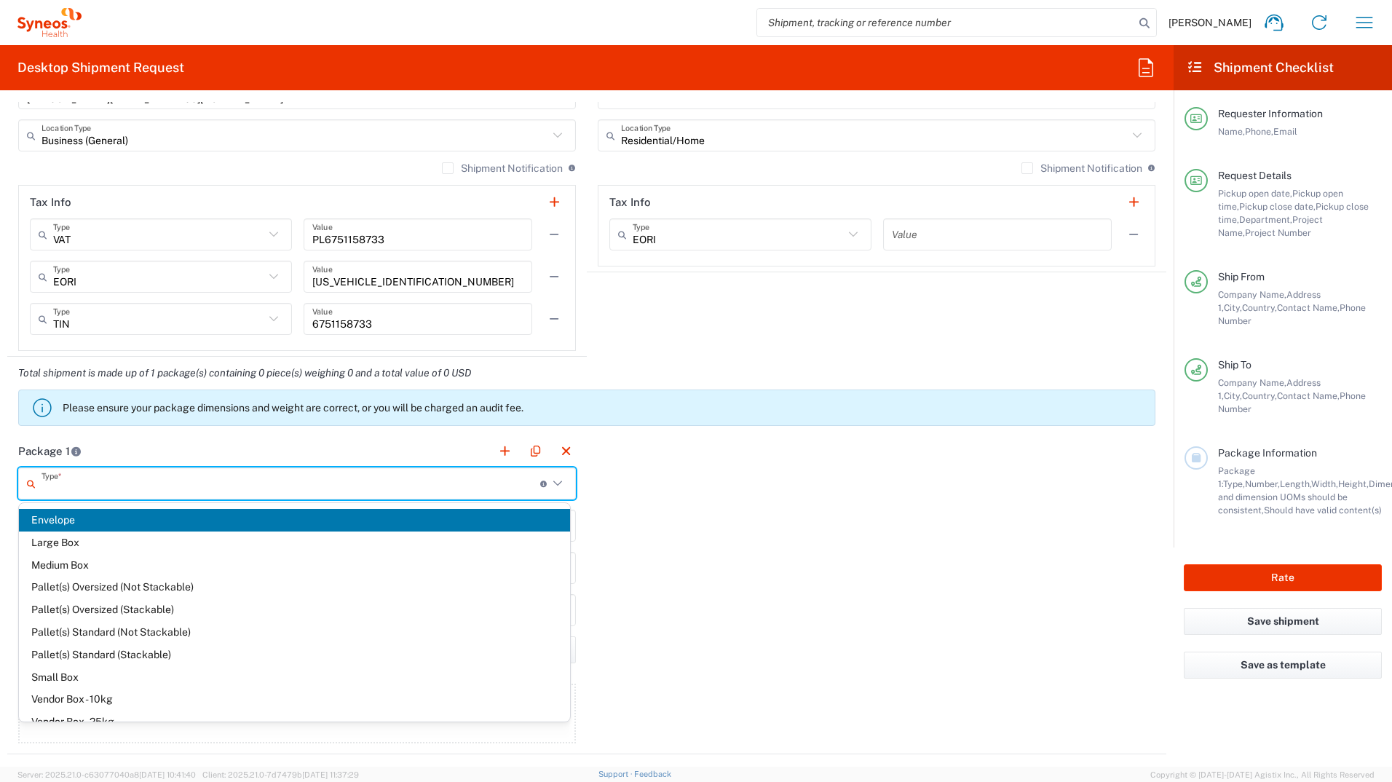
type input "12.5"
type input "0.25"
type input "in"
type input "0.45"
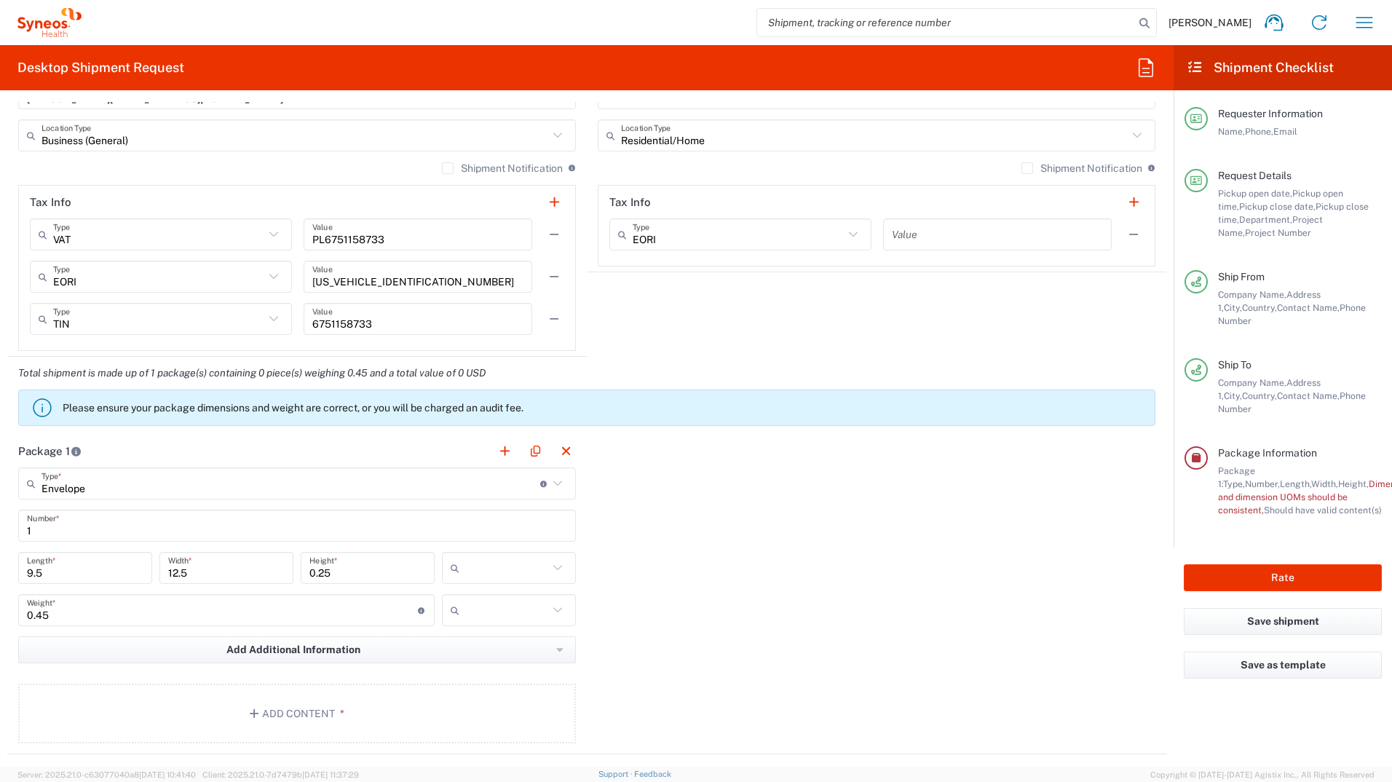
click at [465, 573] on input "text" at bounding box center [506, 567] width 83 height 23
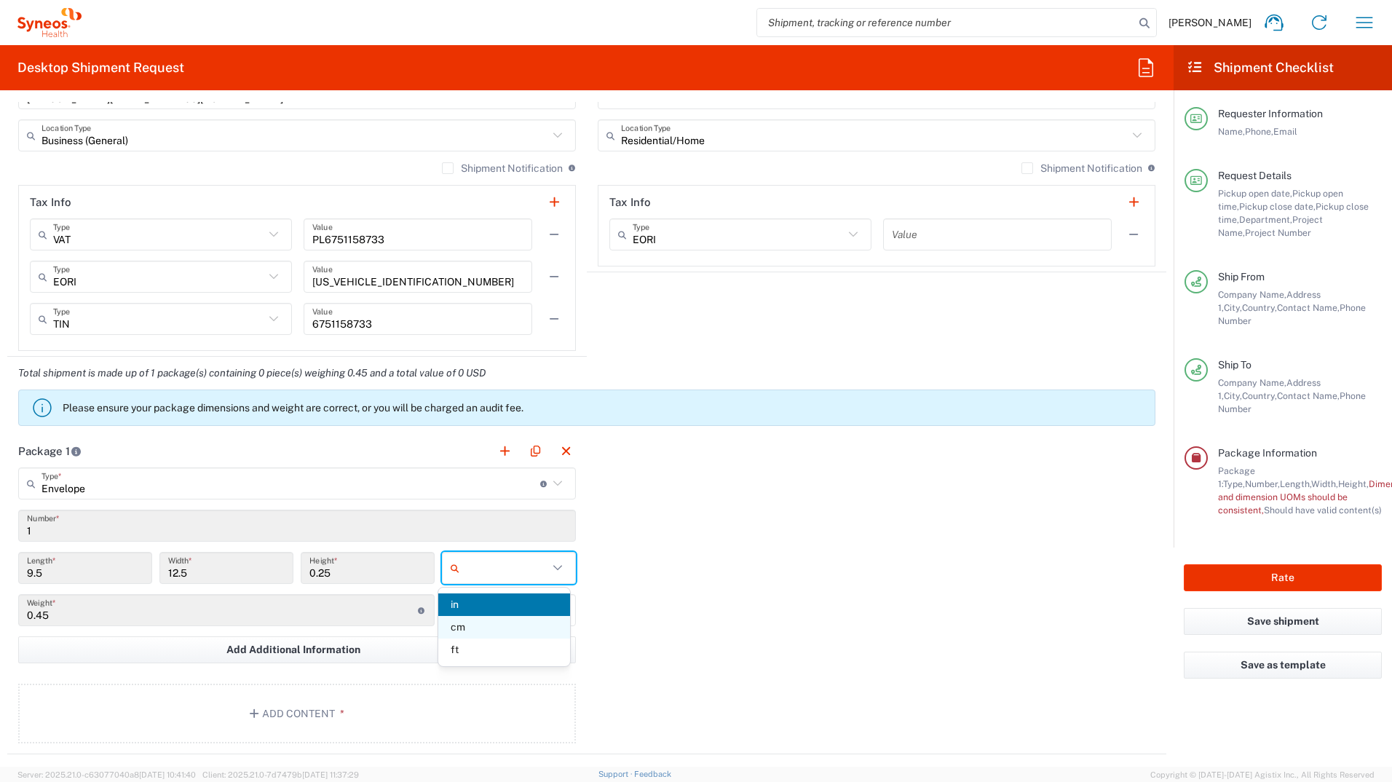
click at [484, 626] on span "cm" at bounding box center [503, 627] width 131 height 23
type input "24.13"
type input "31.75"
type input "0.64"
type input "cm"
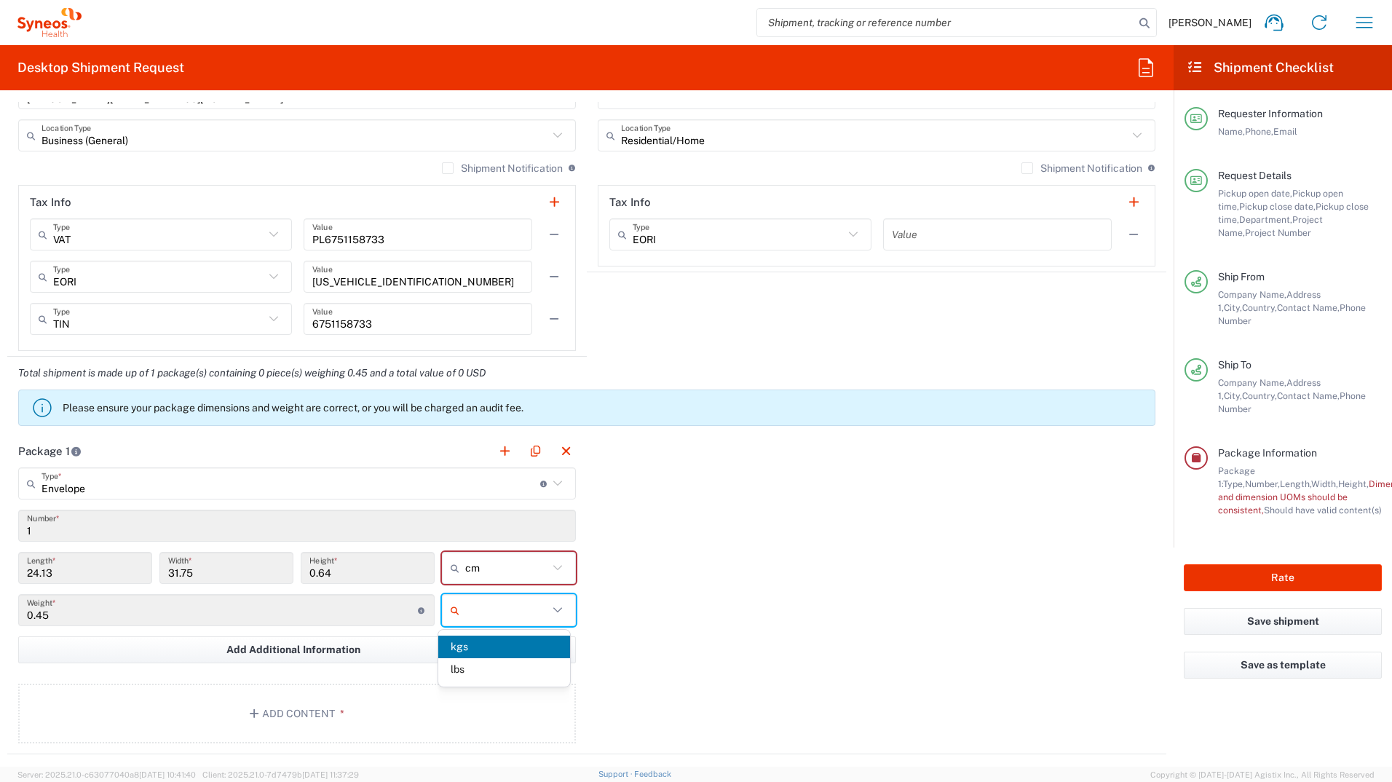
click at [486, 609] on input "text" at bounding box center [506, 610] width 83 height 23
click at [487, 657] on span "kgs" at bounding box center [503, 647] width 131 height 23
type input "kgs"
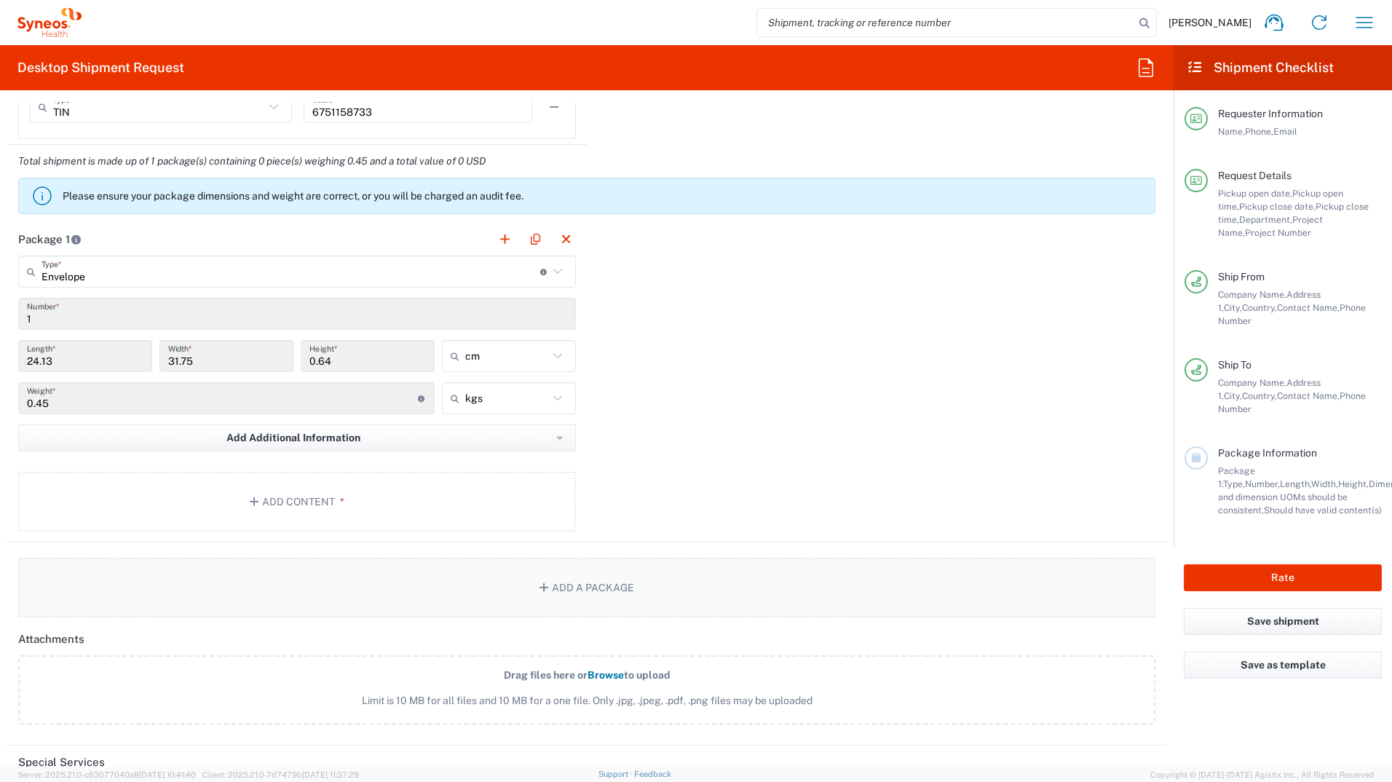
scroll to position [1311, 0]
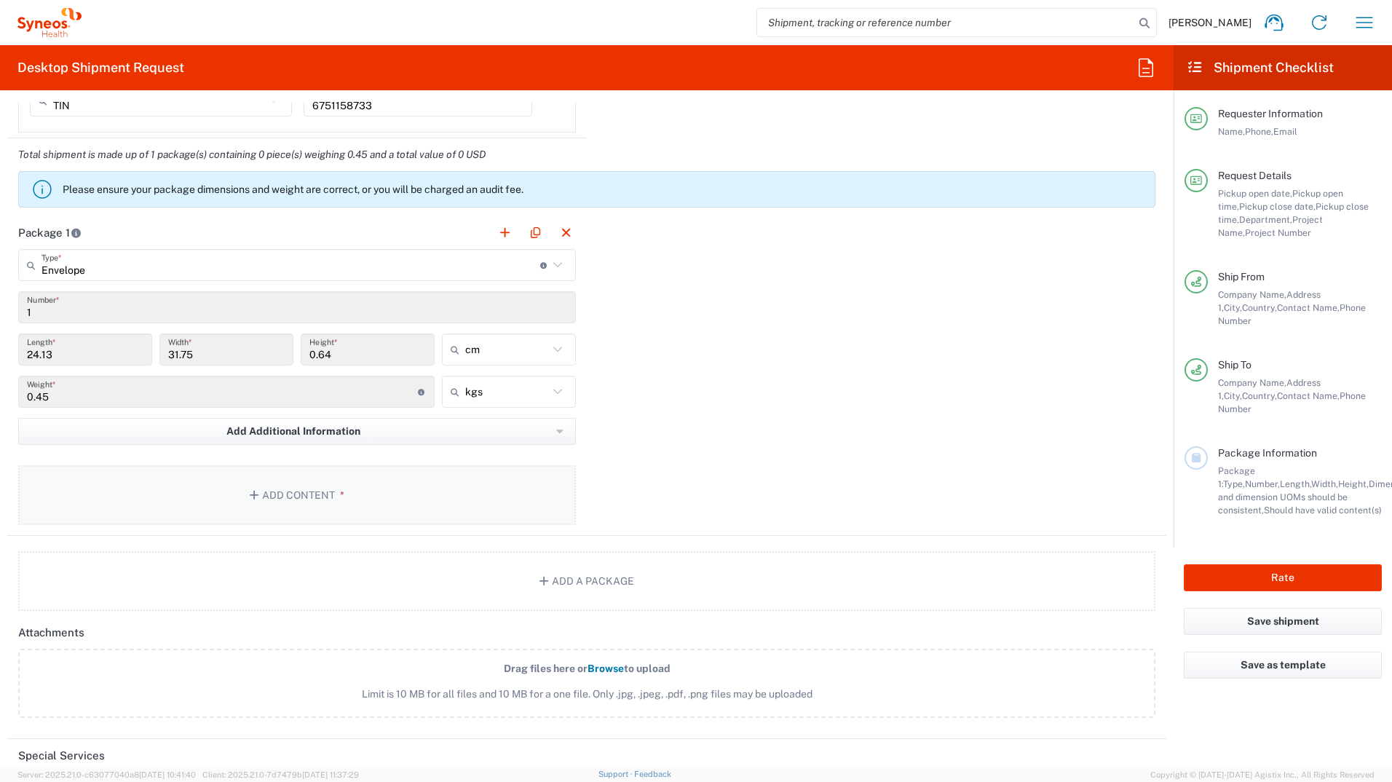
click at [317, 494] on button "Add Content *" at bounding box center [297, 495] width 558 height 60
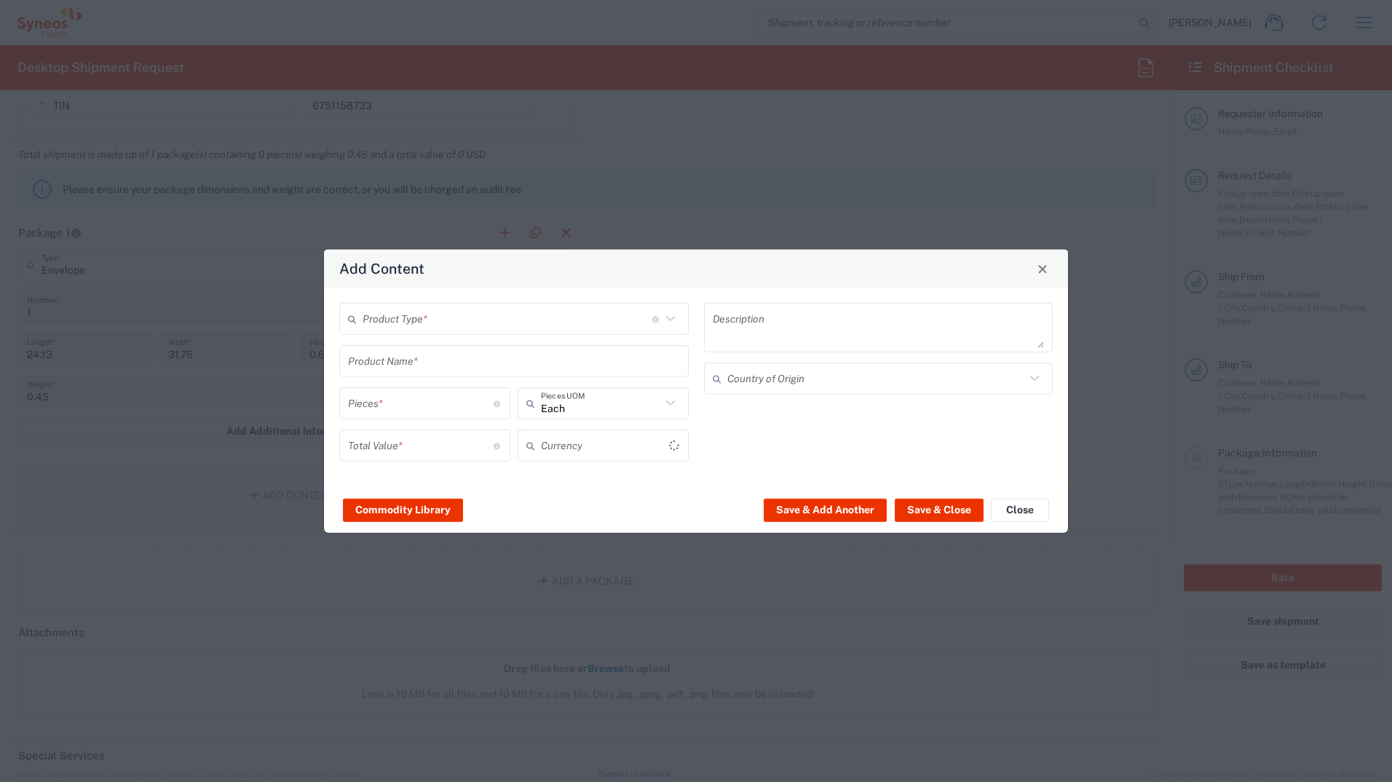
type input "US Dollar"
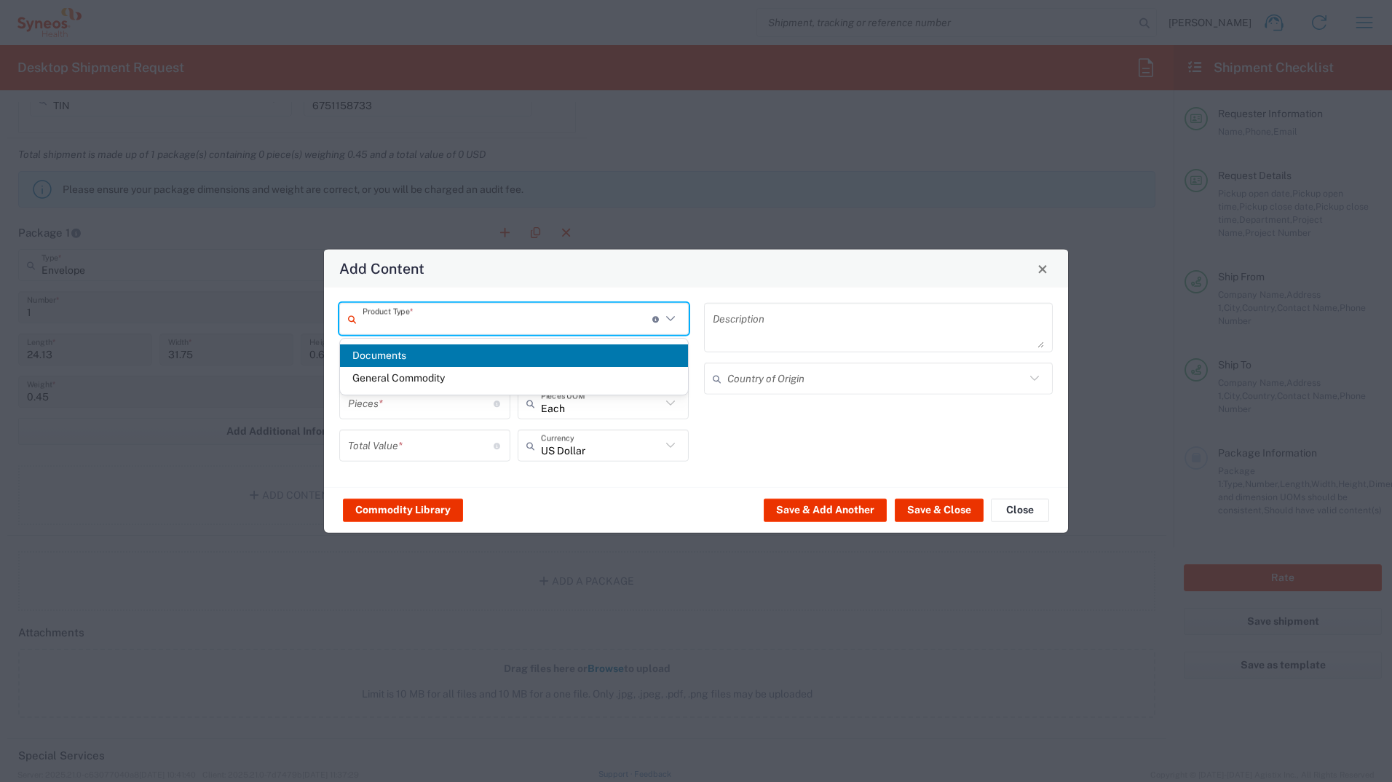
click at [435, 323] on input "text" at bounding box center [508, 318] width 290 height 25
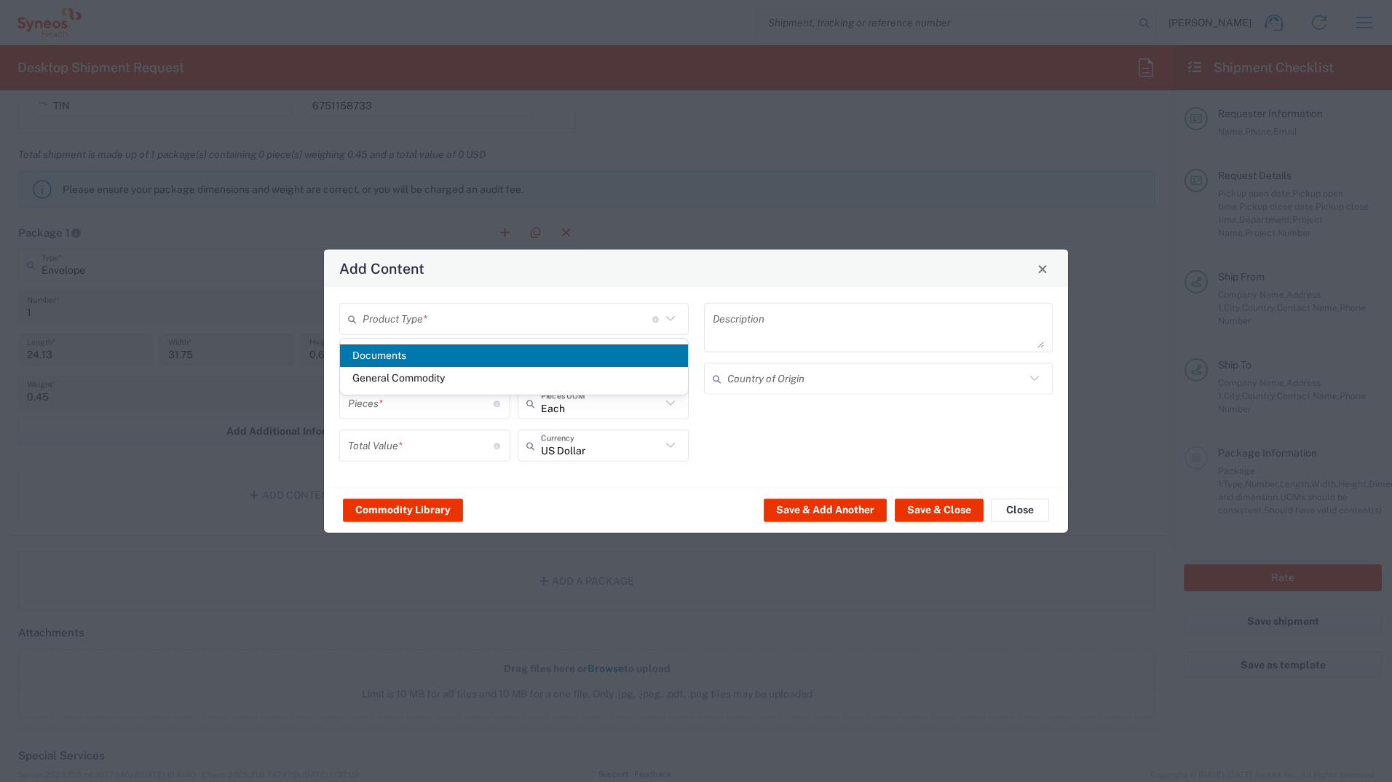
click at [420, 360] on span "Documents" at bounding box center [514, 355] width 348 height 23
type input "Documents"
type input "1"
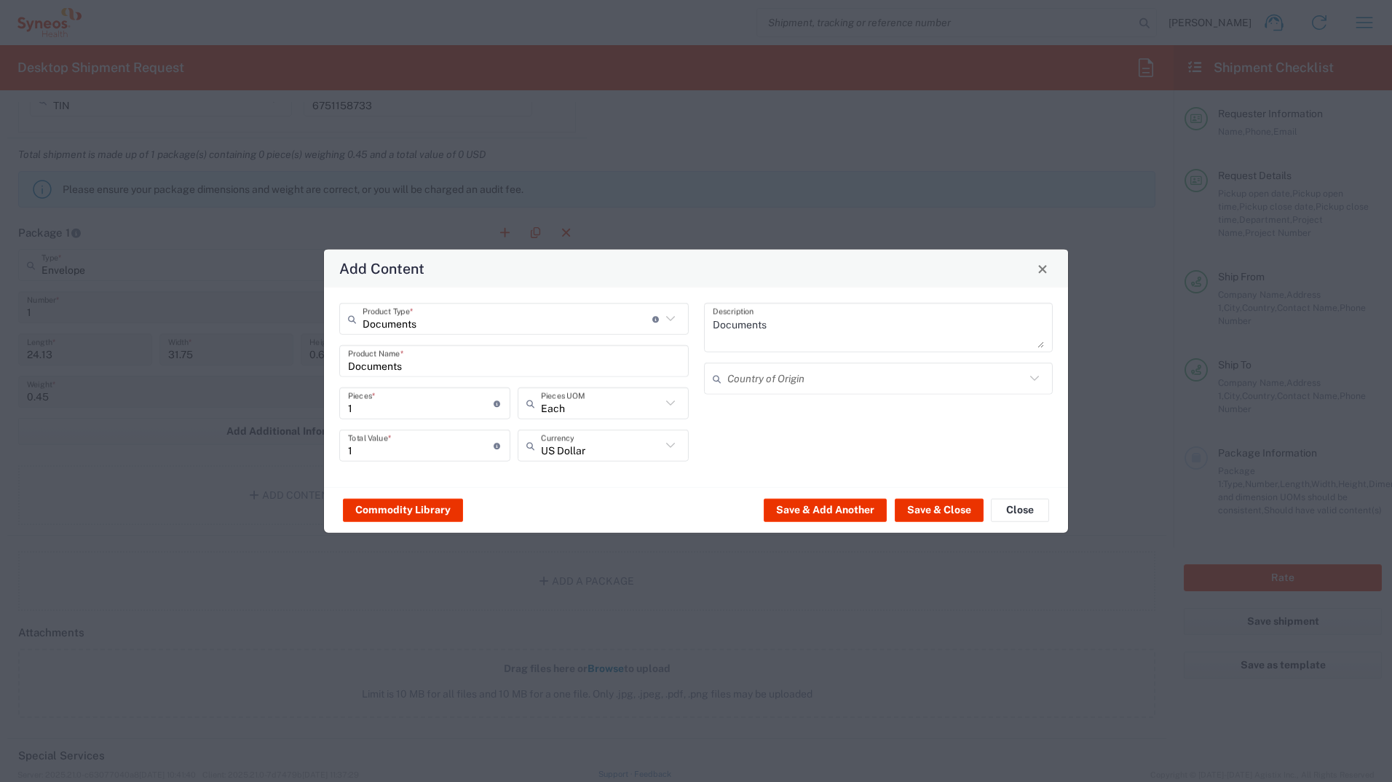
click at [852, 312] on textarea "Documents" at bounding box center [879, 327] width 332 height 41
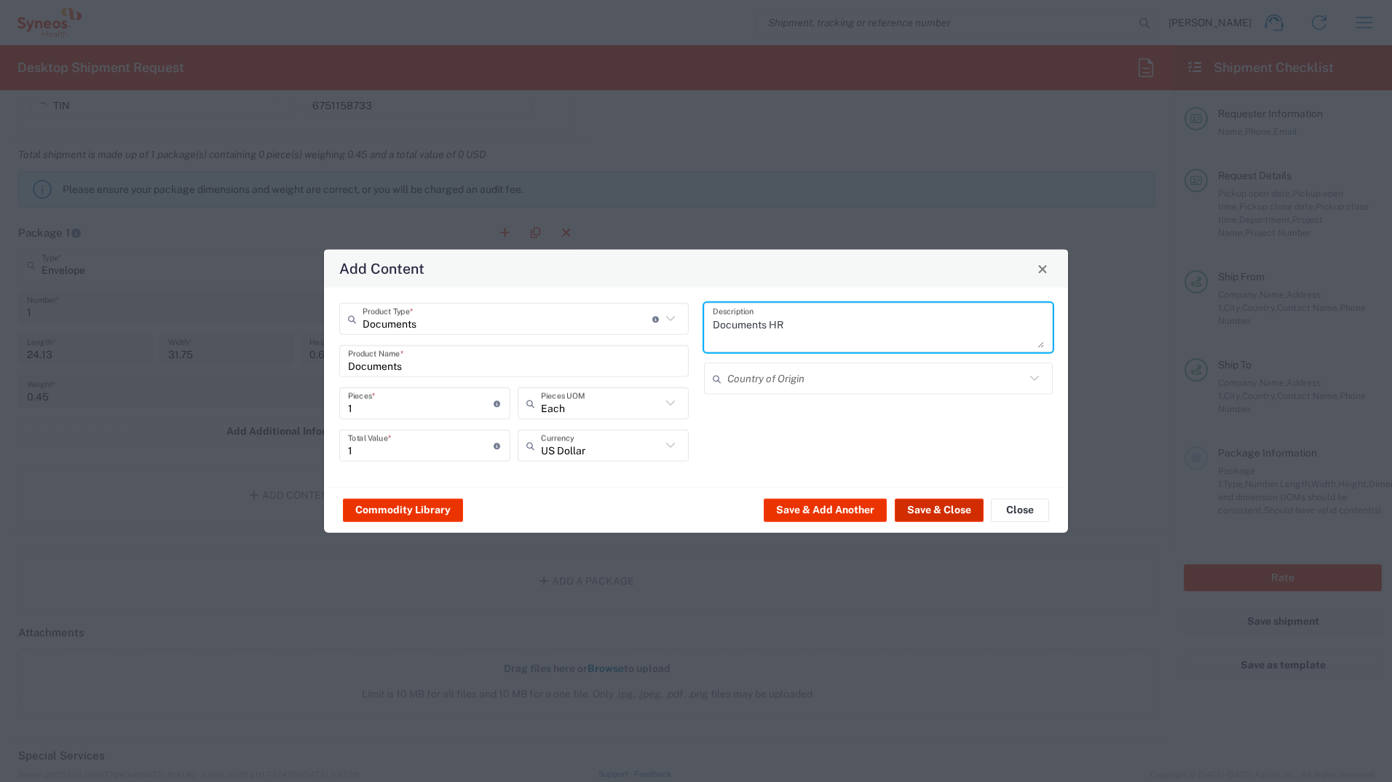
type textarea "Documents HR"
click at [928, 513] on button "Save & Close" at bounding box center [939, 509] width 89 height 23
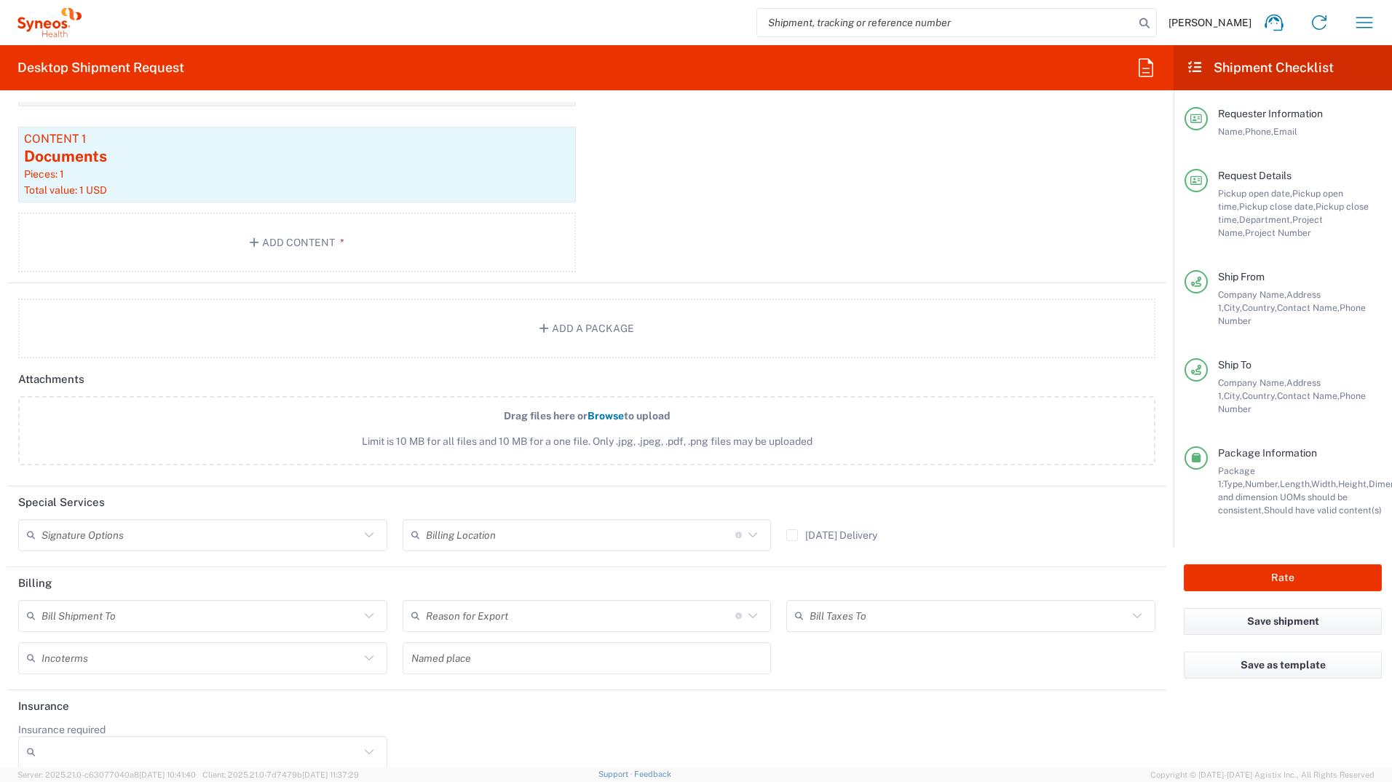
scroll to position [1667, 0]
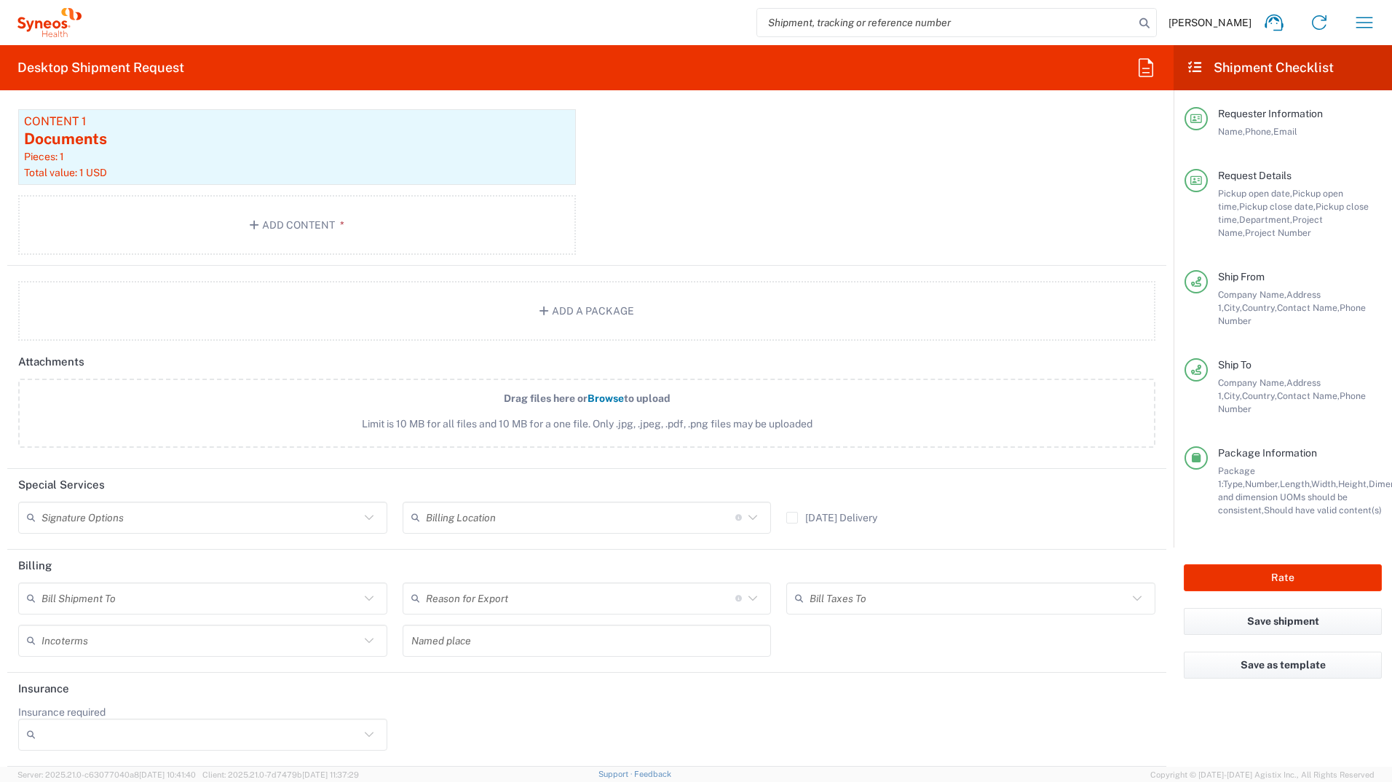
click at [205, 524] on input "text" at bounding box center [201, 517] width 318 height 25
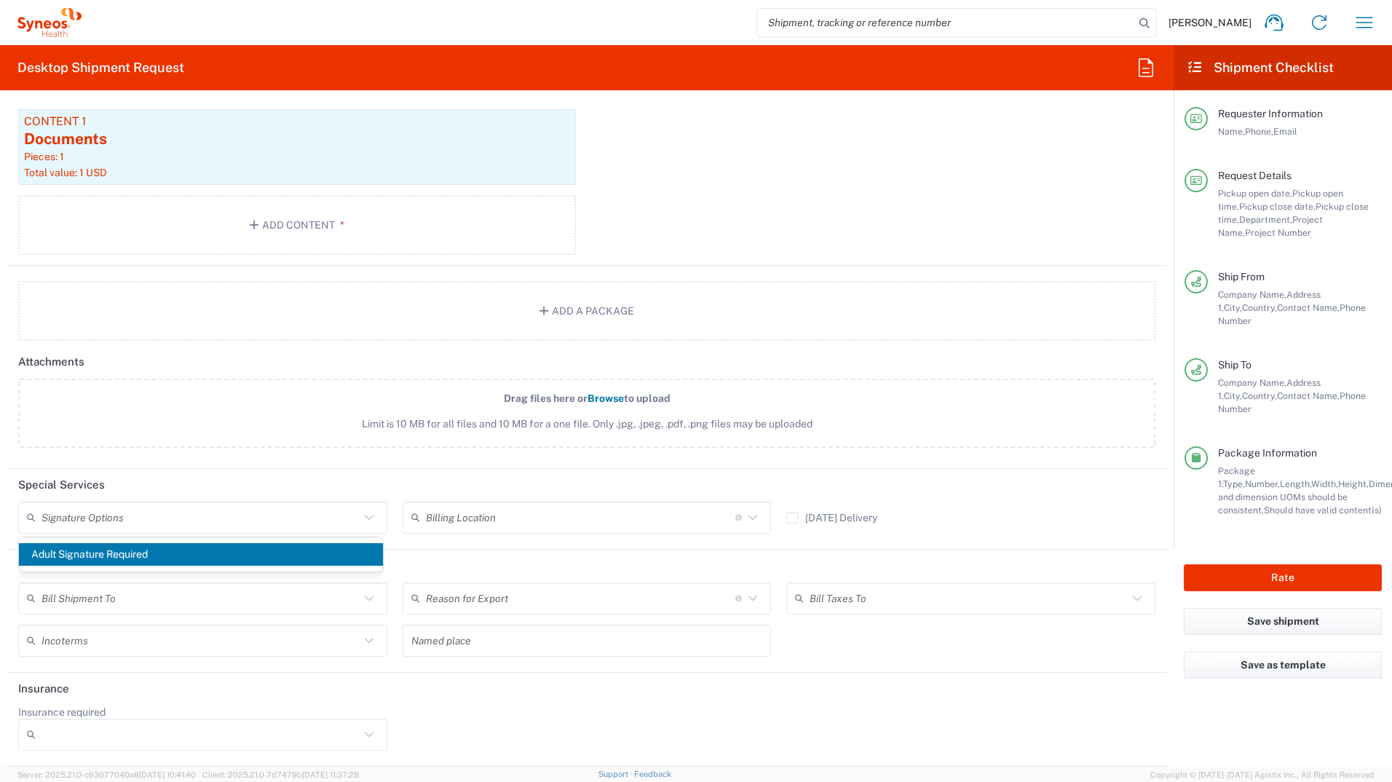
click at [165, 567] on div "Adult Signature Required" at bounding box center [201, 554] width 364 height 34
click at [155, 552] on span "Adult Signature Required" at bounding box center [201, 554] width 364 height 23
type input "Adult Signature Required"
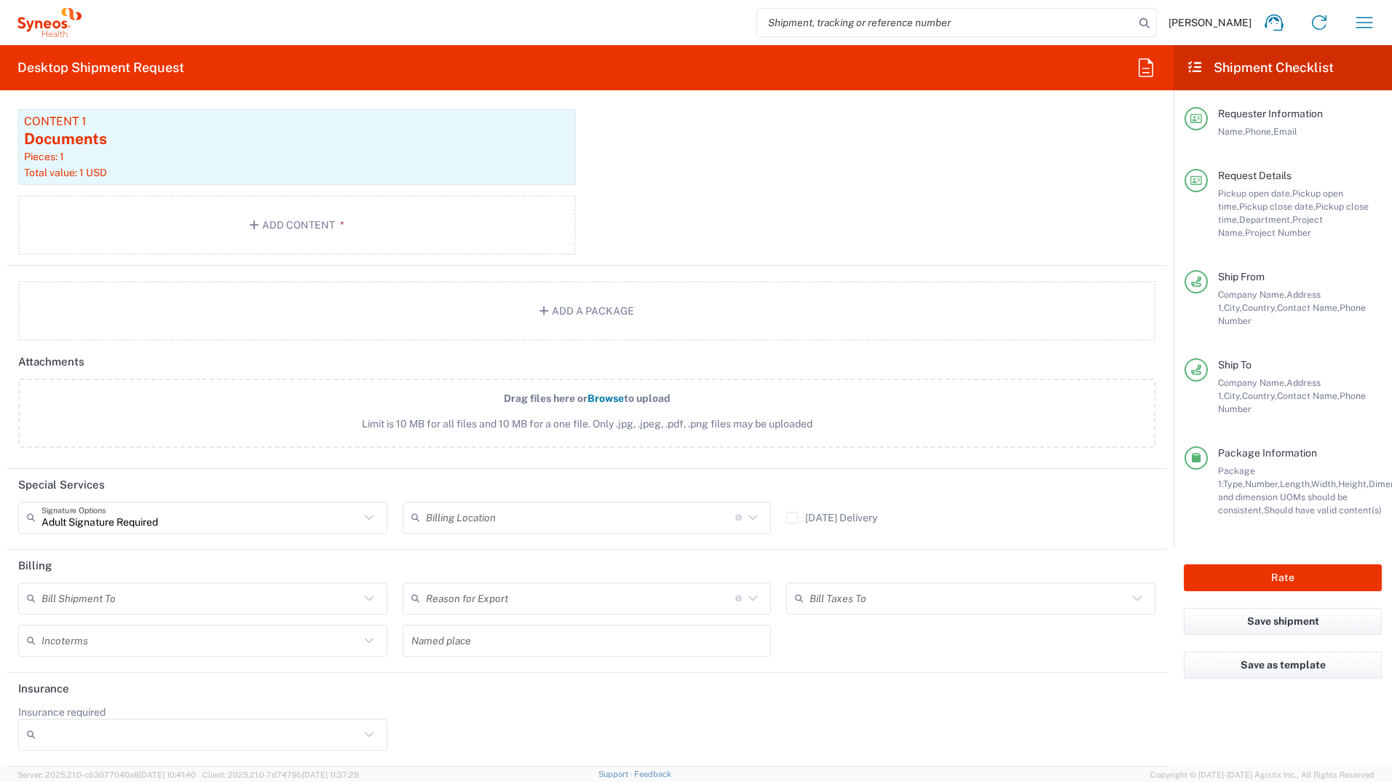
click at [132, 609] on input "text" at bounding box center [201, 597] width 318 height 25
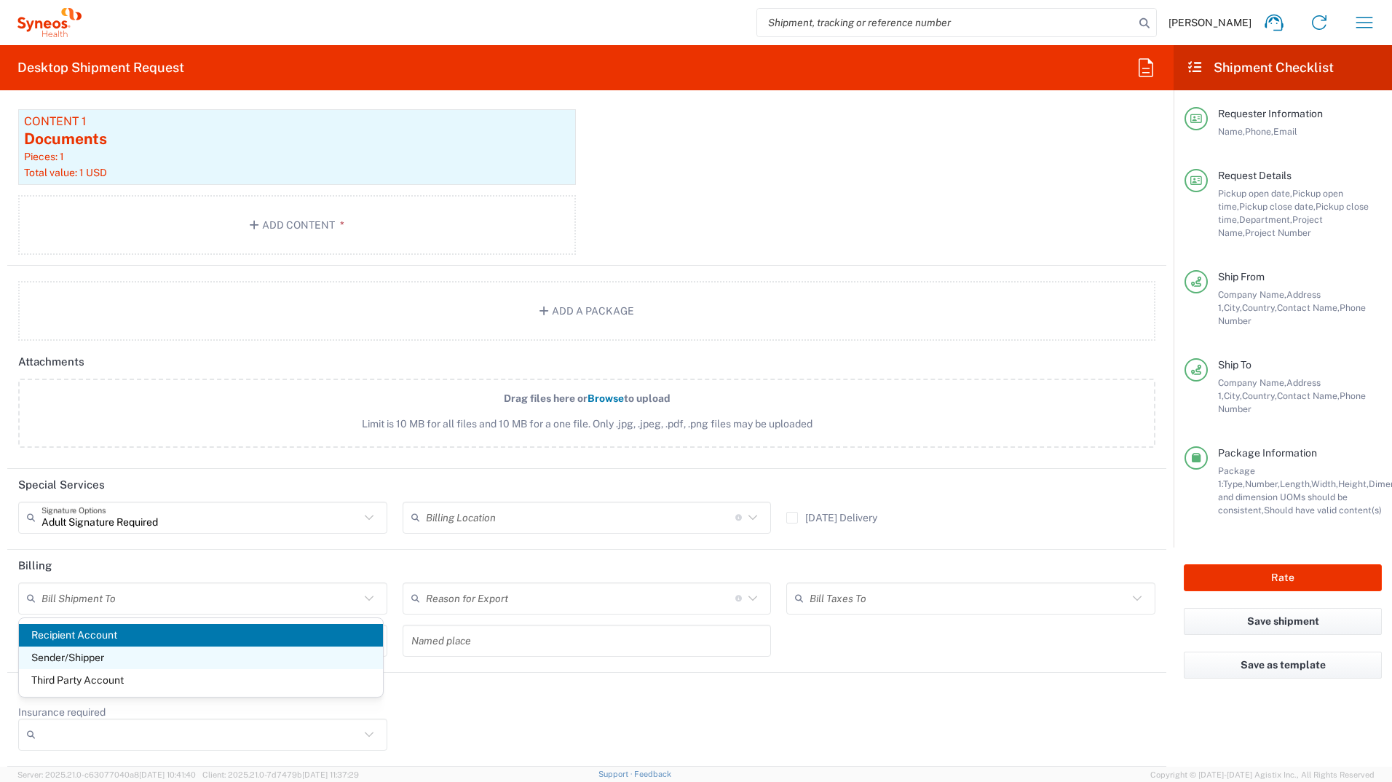
click at [117, 659] on span "Sender/Shipper" at bounding box center [201, 658] width 364 height 23
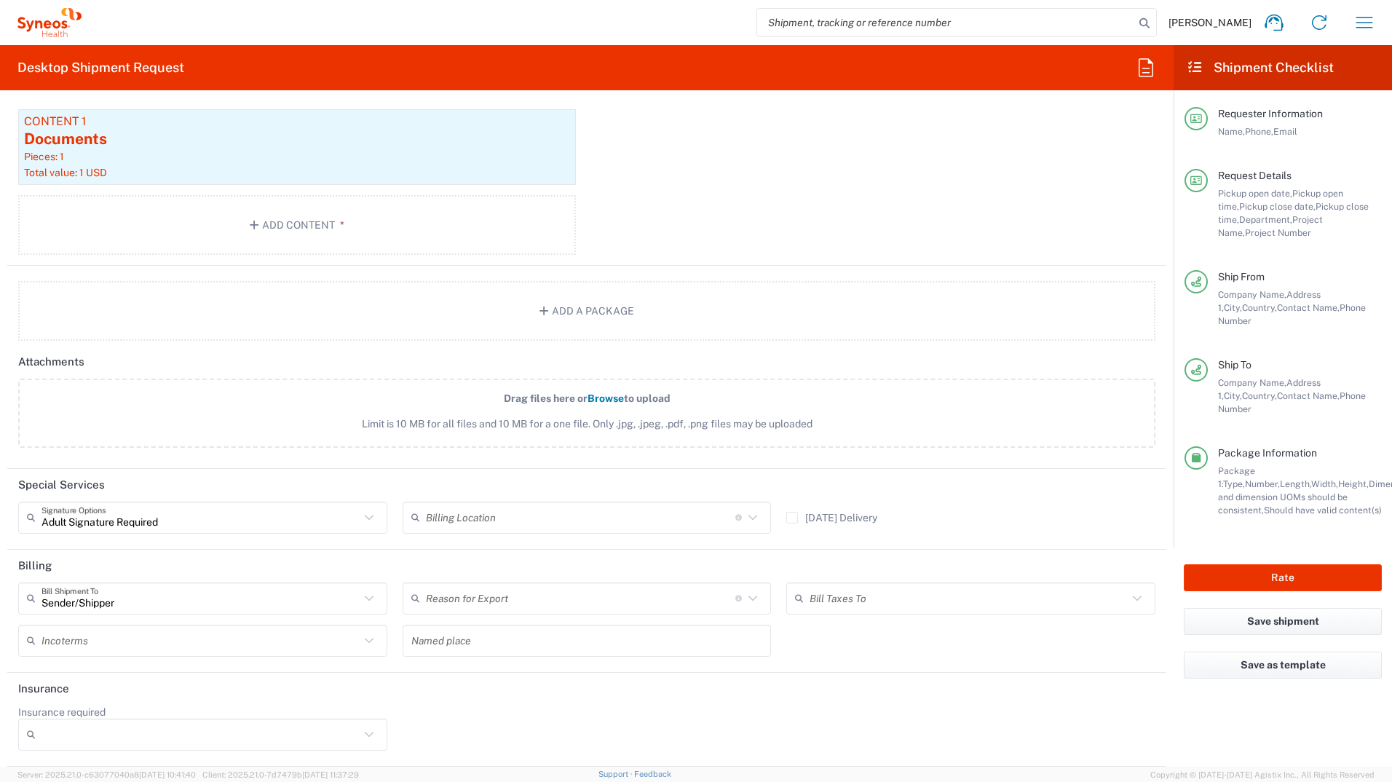
click at [85, 646] on input "text" at bounding box center [201, 640] width 318 height 25
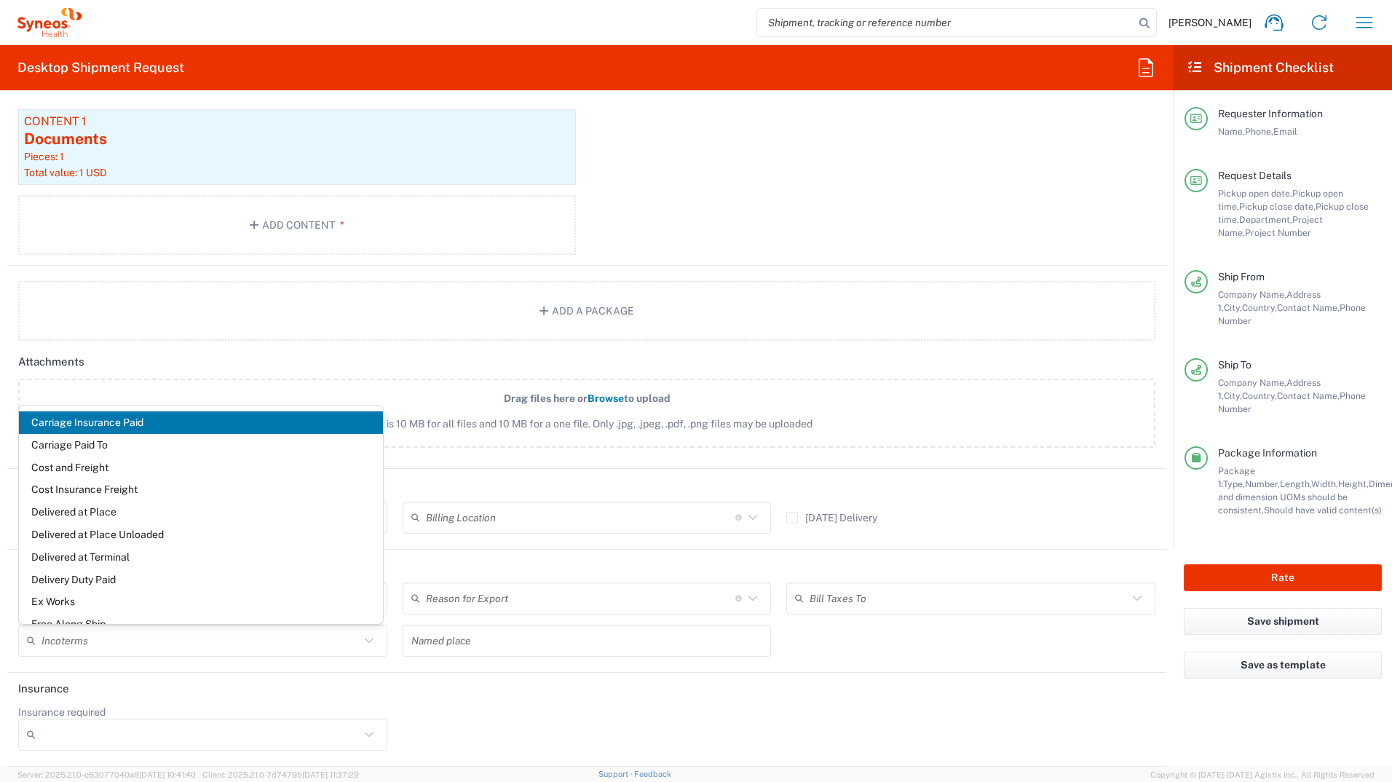
click at [97, 586] on span "Delivery Duty Paid" at bounding box center [201, 580] width 364 height 23
type input "Sender/Shipper"
type input "Delivery Duty Paid"
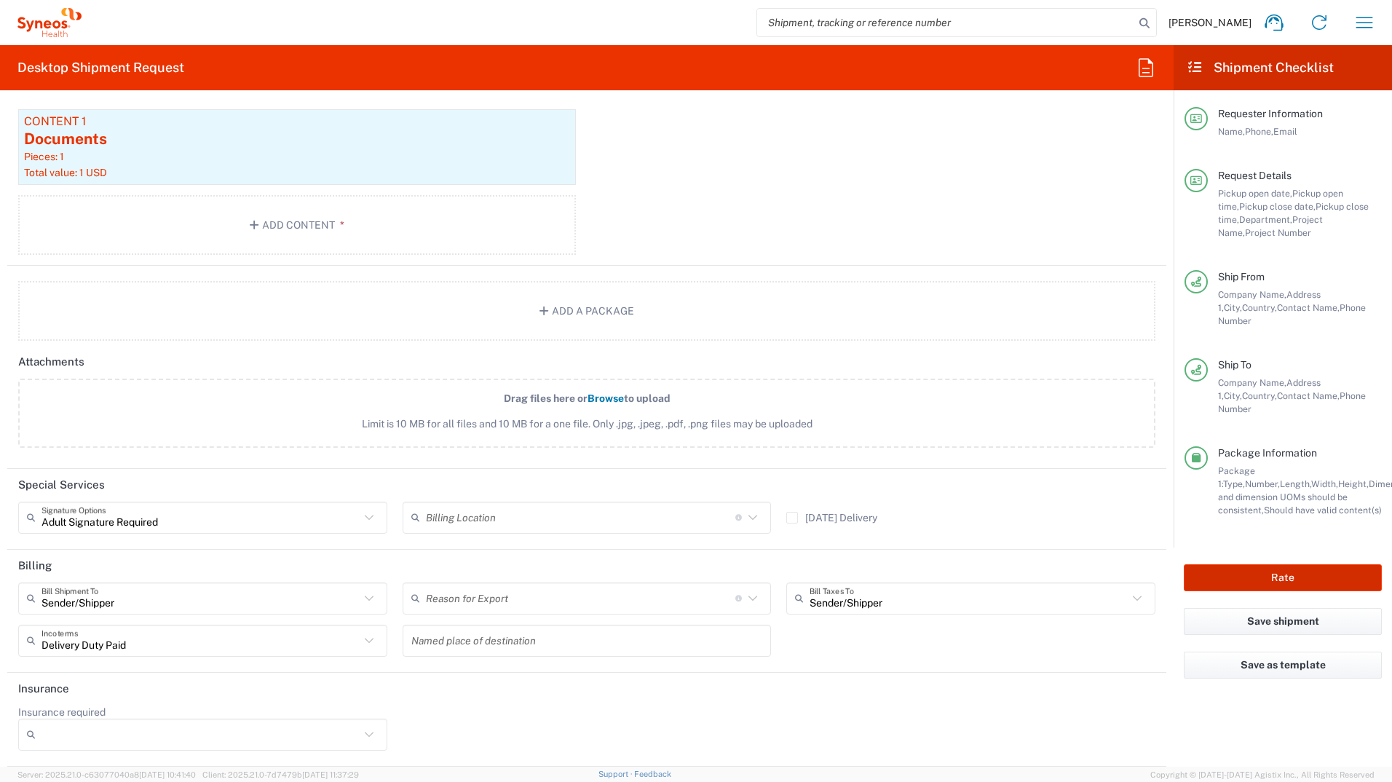
click at [1269, 564] on button "Rate" at bounding box center [1283, 577] width 198 height 27
type input "8480"
type input "8493 DEPARTMENTAL EXPENSE"
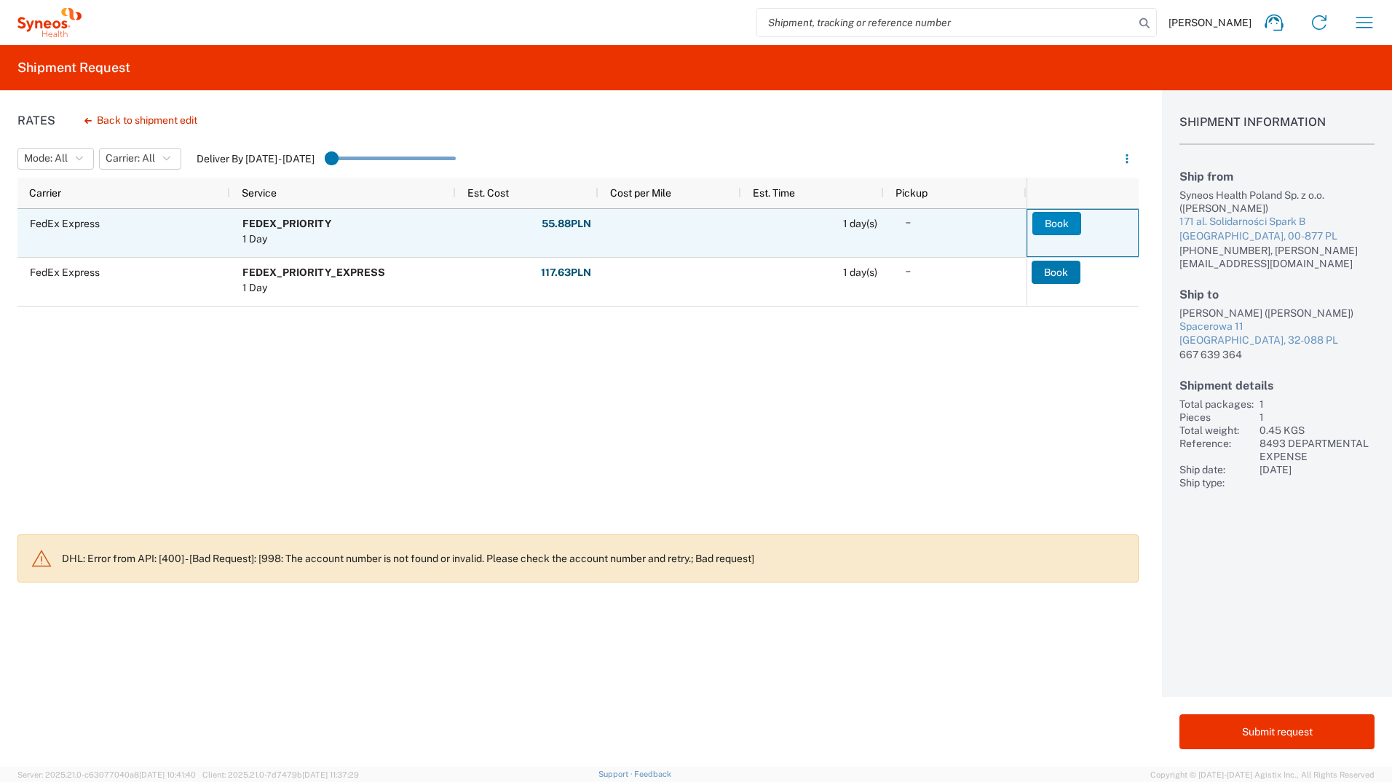
click at [1054, 229] on button "Book" at bounding box center [1057, 223] width 49 height 23
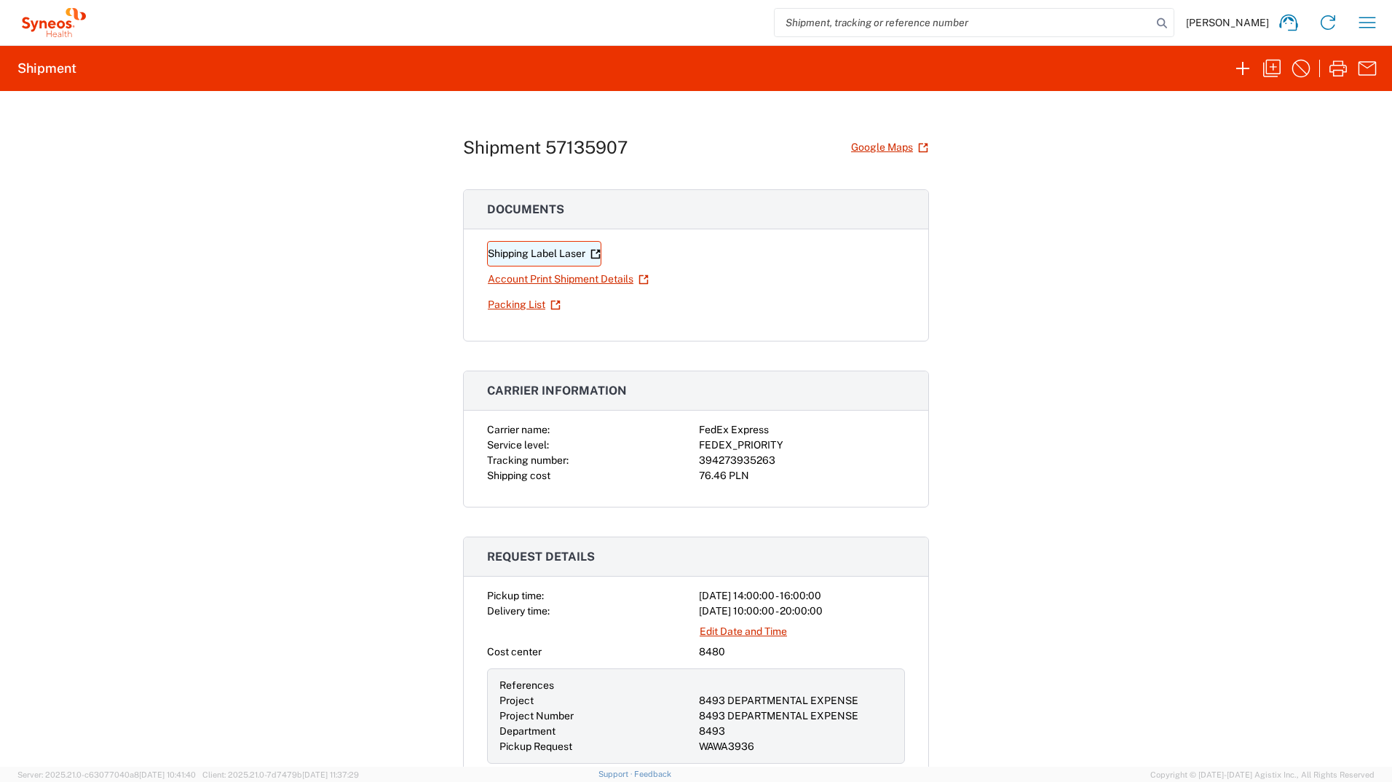
click at [548, 254] on link "Shipping Label Laser" at bounding box center [544, 253] width 114 height 25
click at [1362, 69] on icon "button" at bounding box center [1367, 68] width 23 height 23
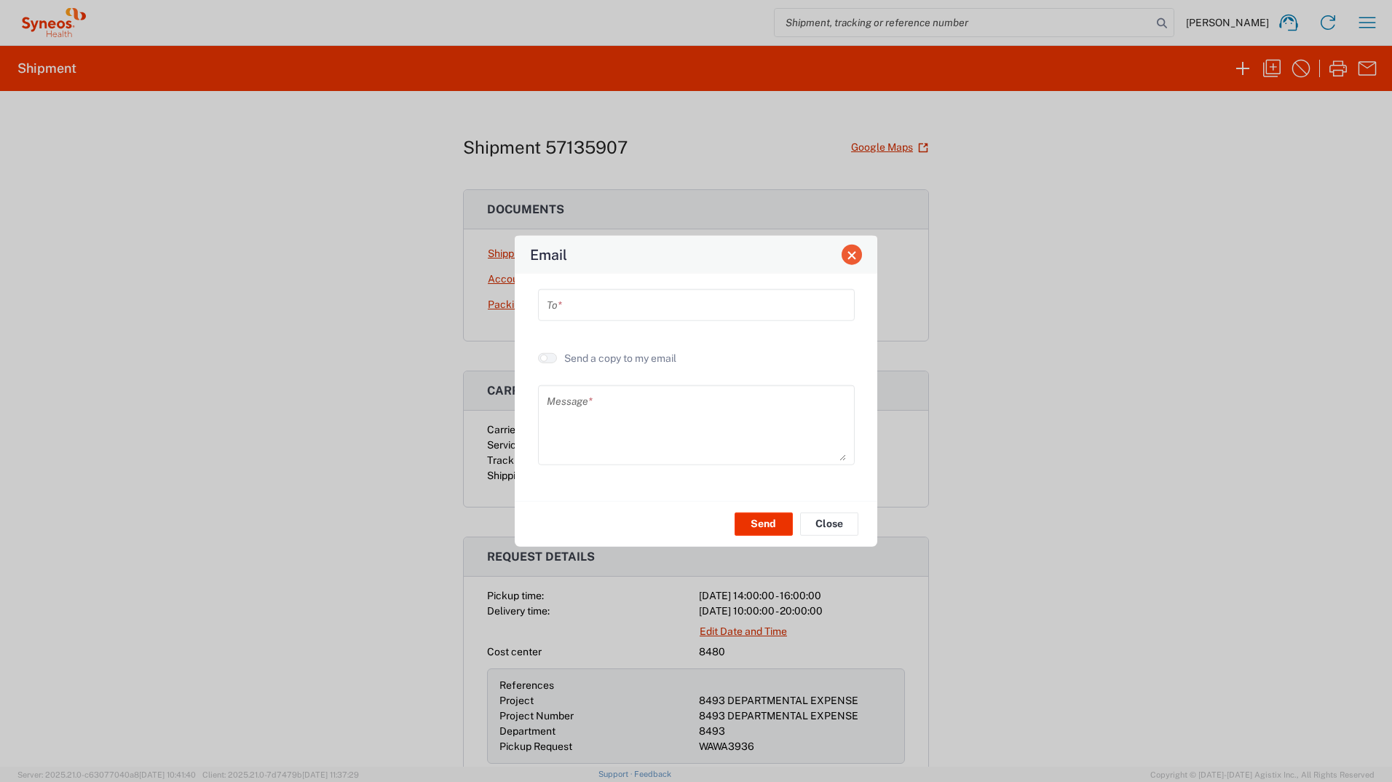
click at [844, 254] on button "Close" at bounding box center [852, 255] width 20 height 20
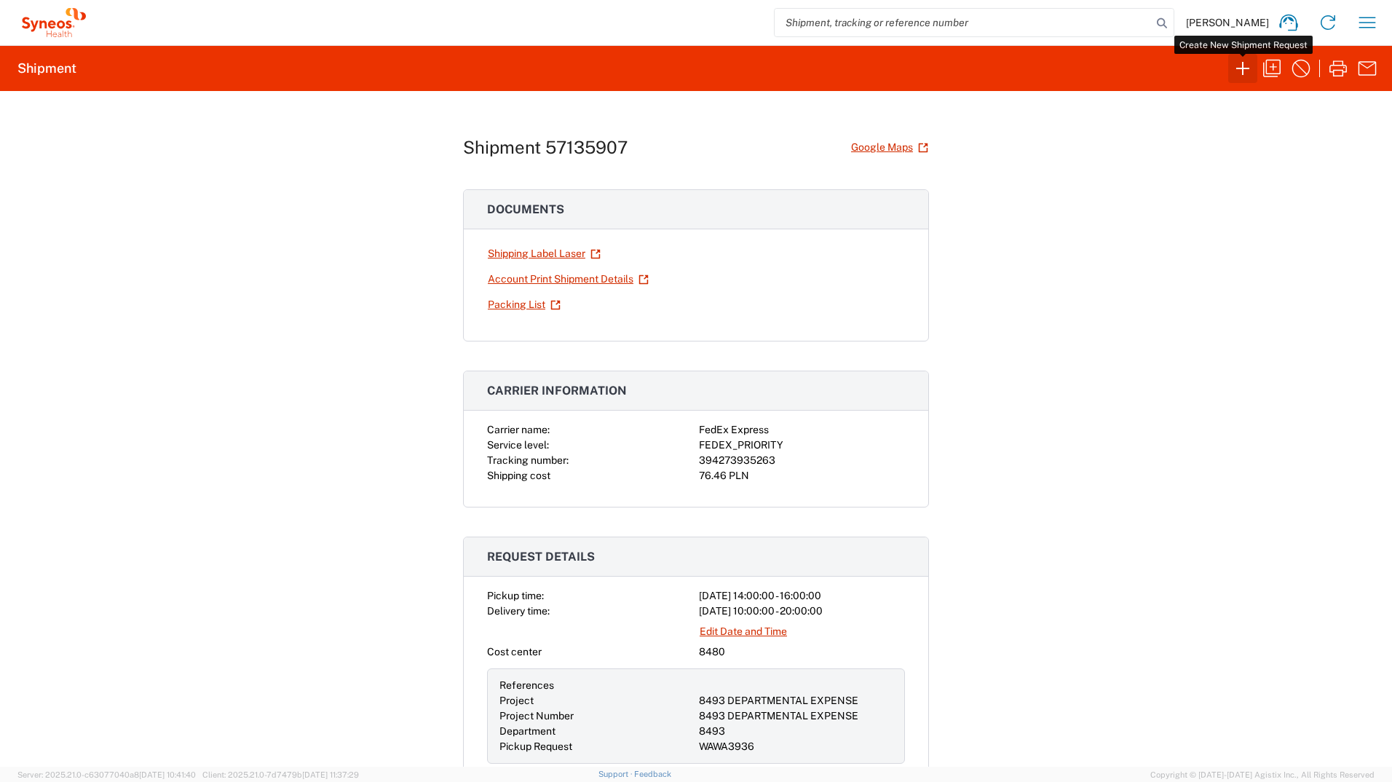
click at [1245, 66] on icon "button" at bounding box center [1242, 68] width 23 height 23
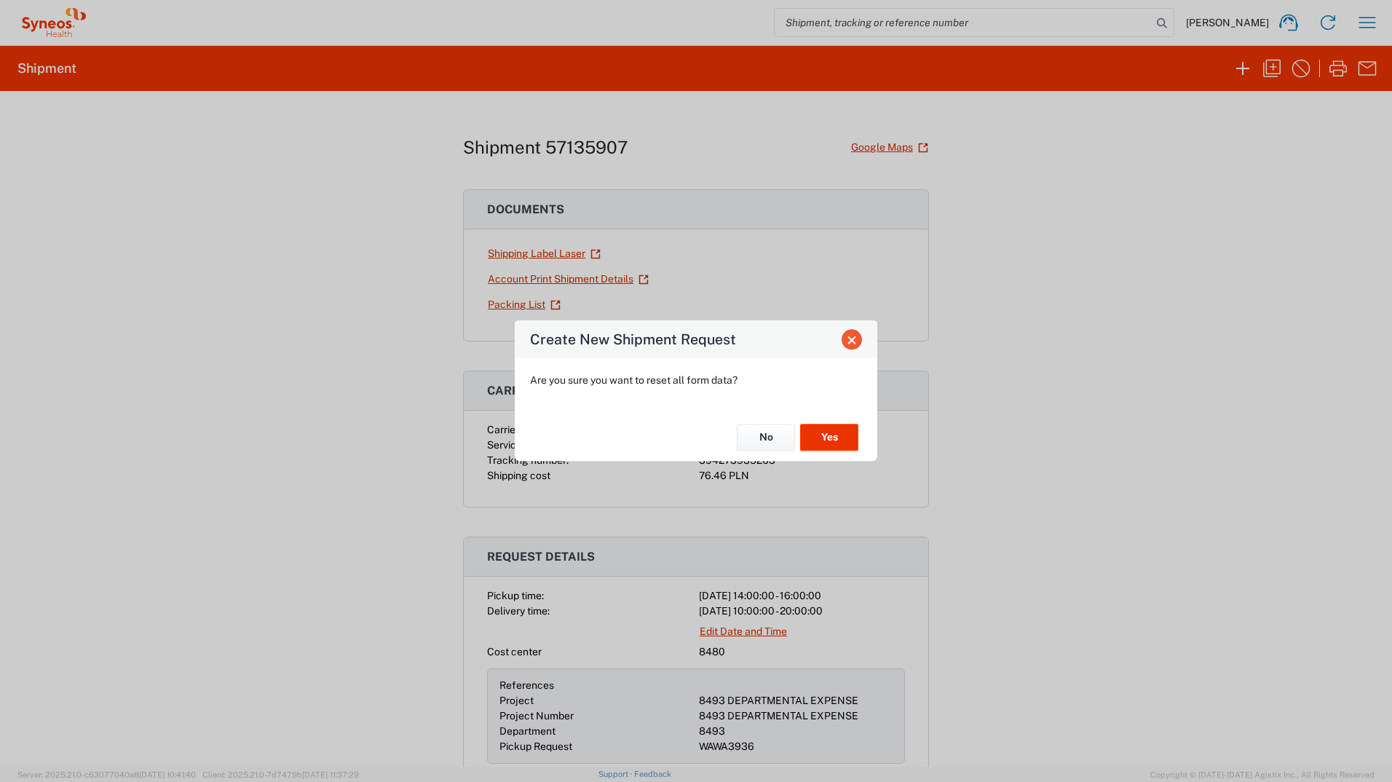
click at [853, 344] on span "Close" at bounding box center [852, 340] width 10 height 10
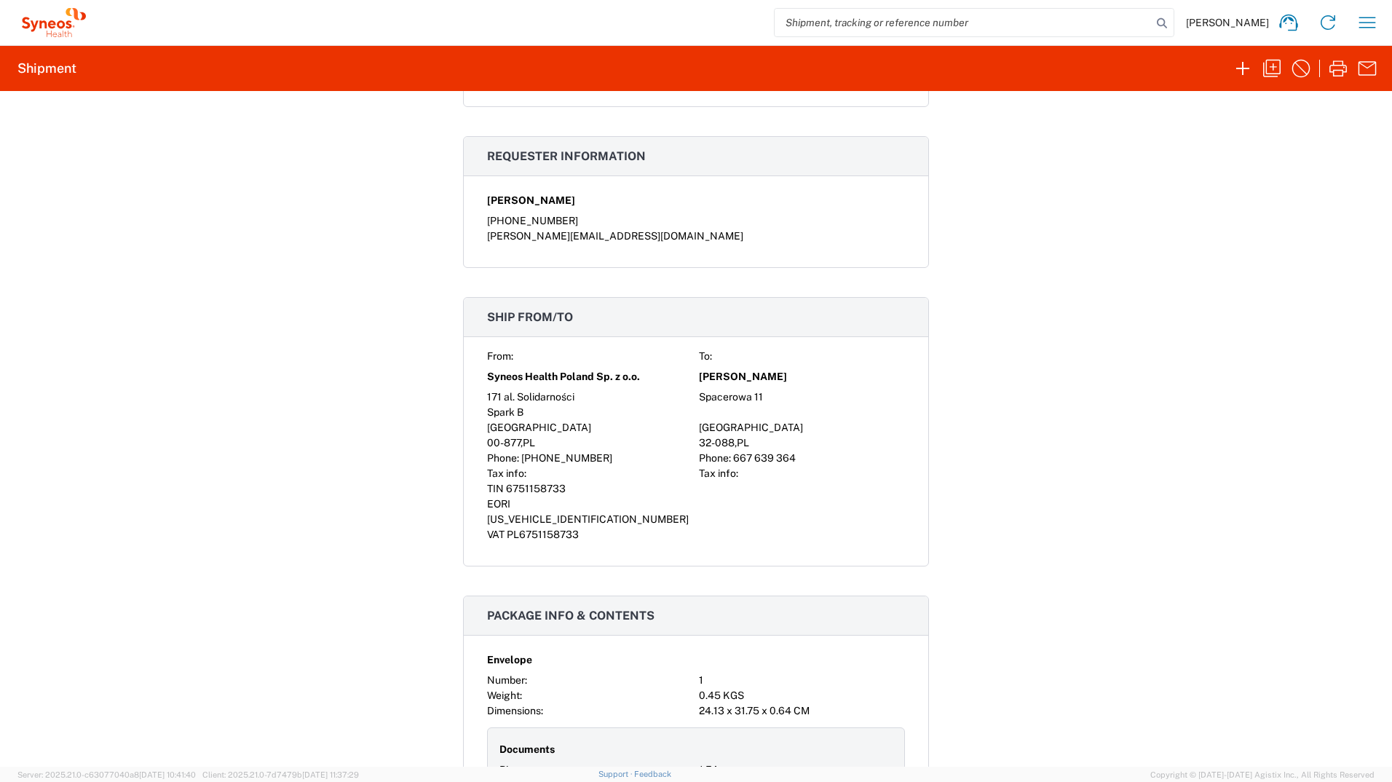
scroll to position [947, 0]
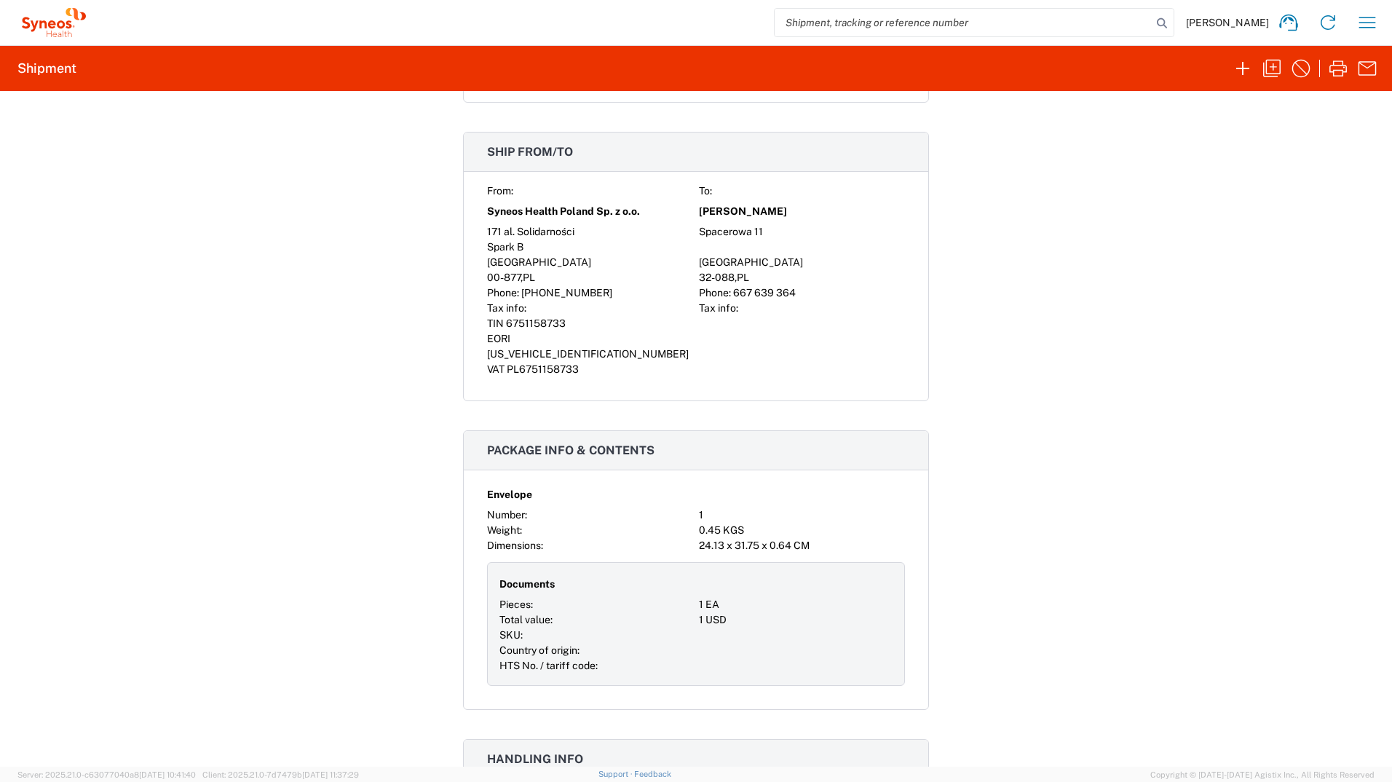
click at [703, 612] on div "1 USD" at bounding box center [796, 619] width 194 height 15
click at [704, 612] on div "1 USD" at bounding box center [796, 619] width 194 height 15
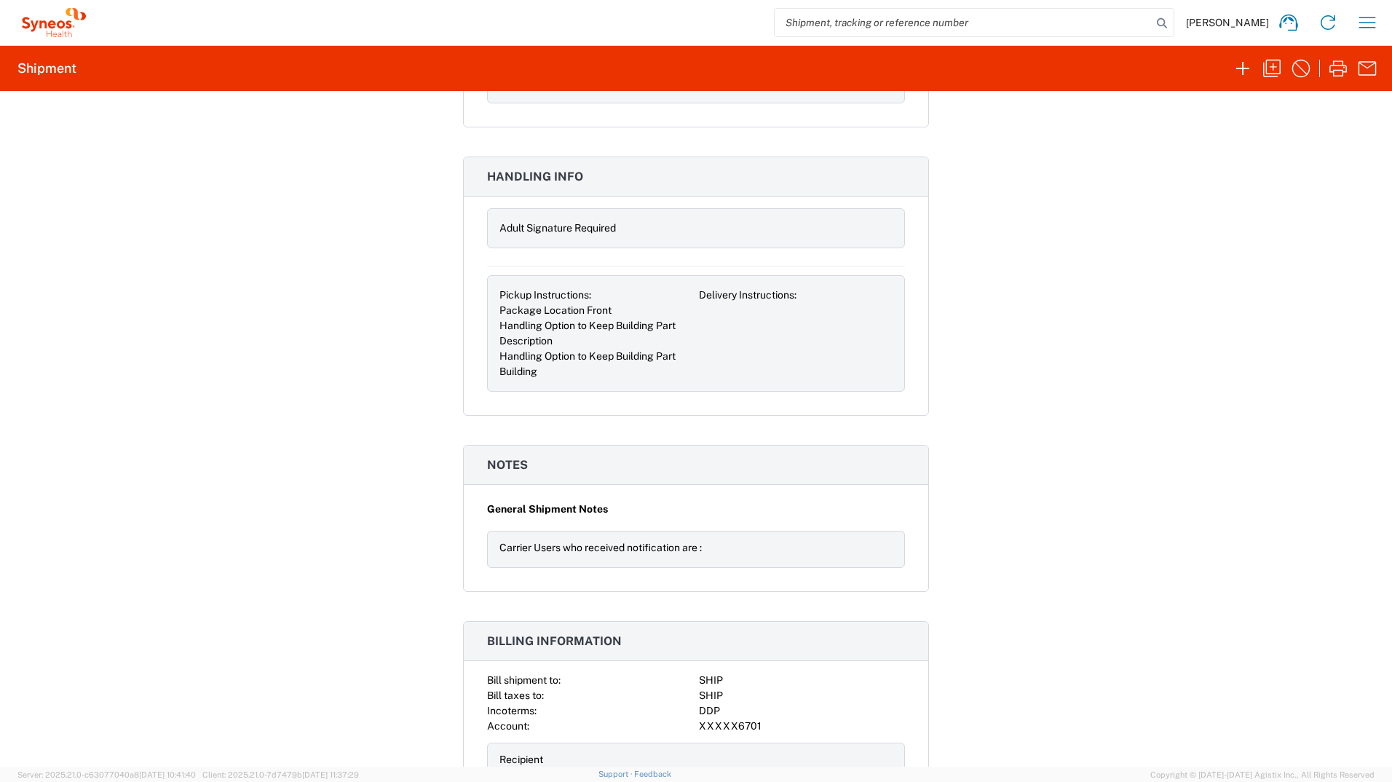
scroll to position [1653, 0]
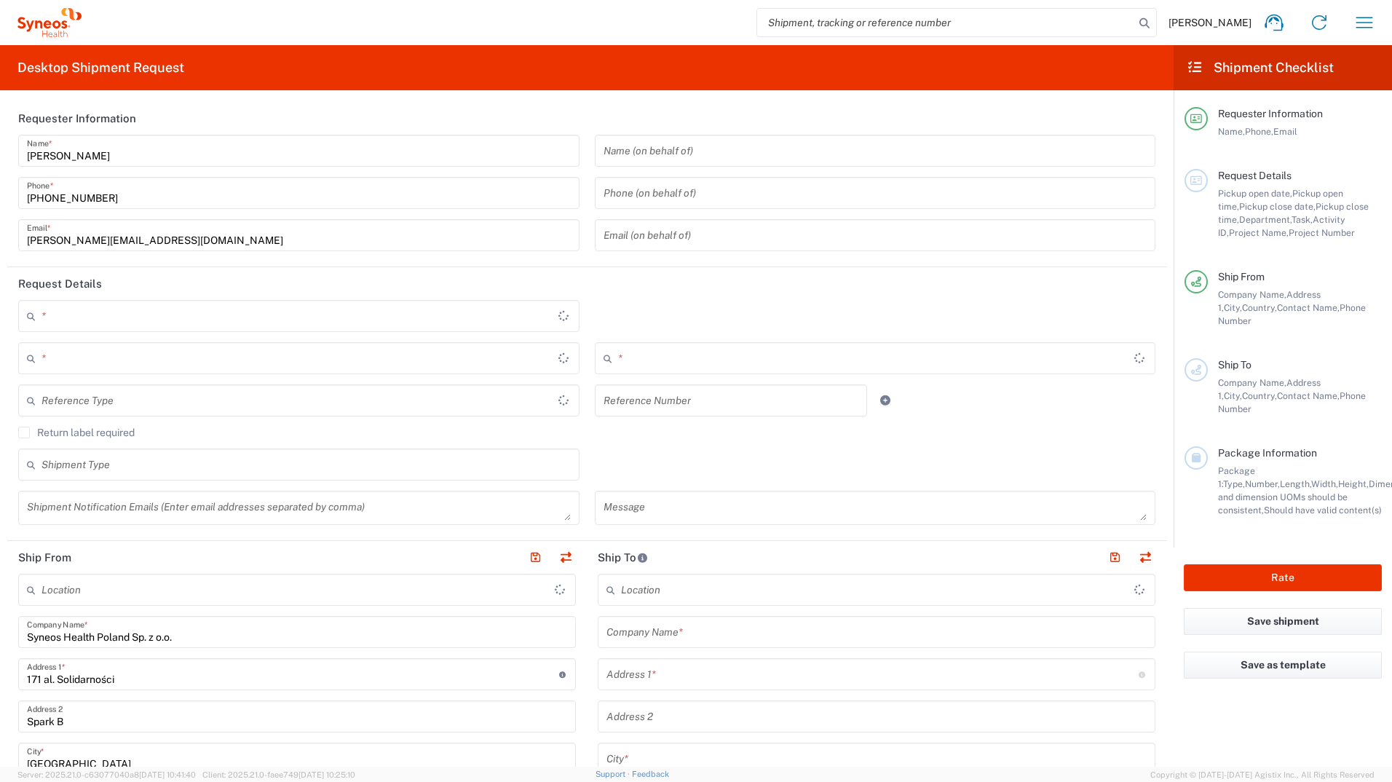
type input "8480"
type input "[GEOGRAPHIC_DATA]"
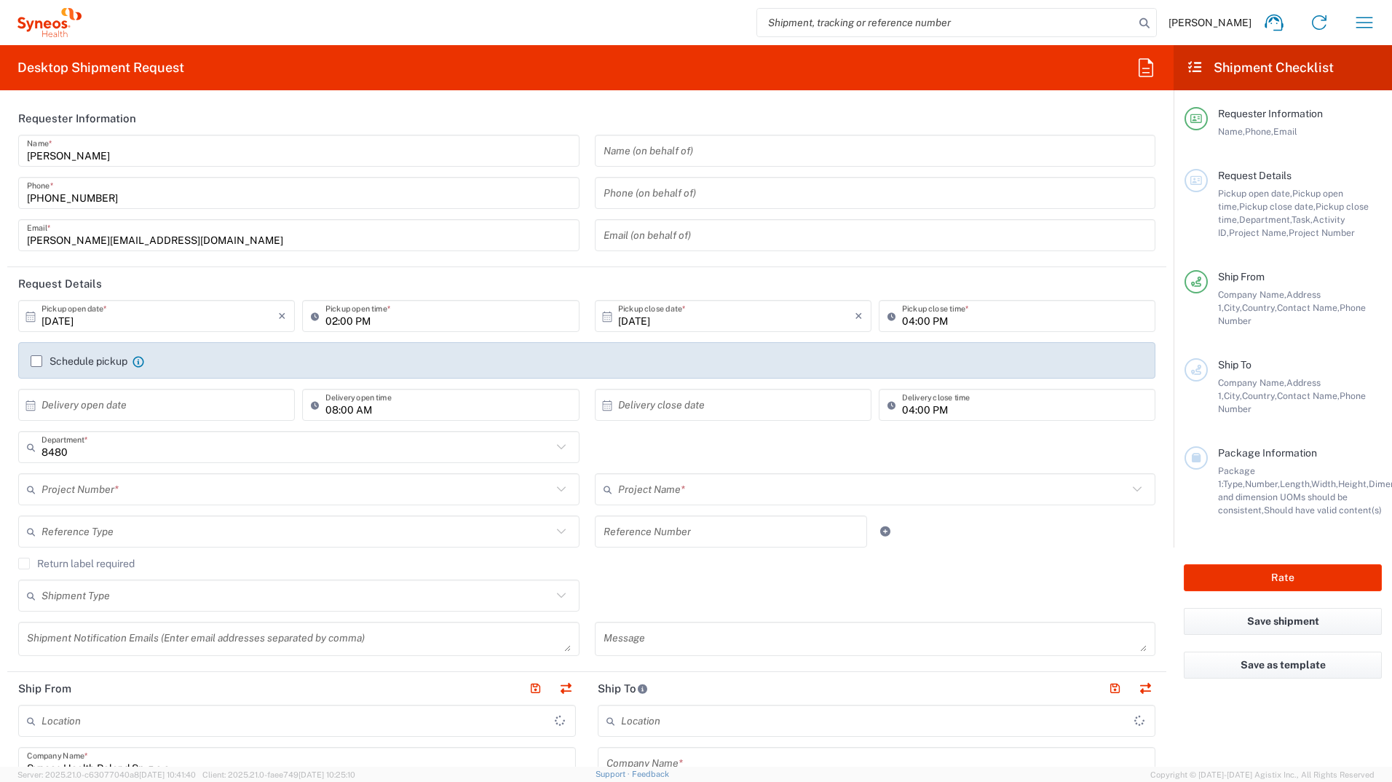
type input "Syneos Health Poland sp. z.o.o"
click at [39, 363] on label "Schedule pickup" at bounding box center [79, 361] width 97 height 12
click at [36, 361] on input "Schedule pickup" at bounding box center [36, 361] width 0 height 0
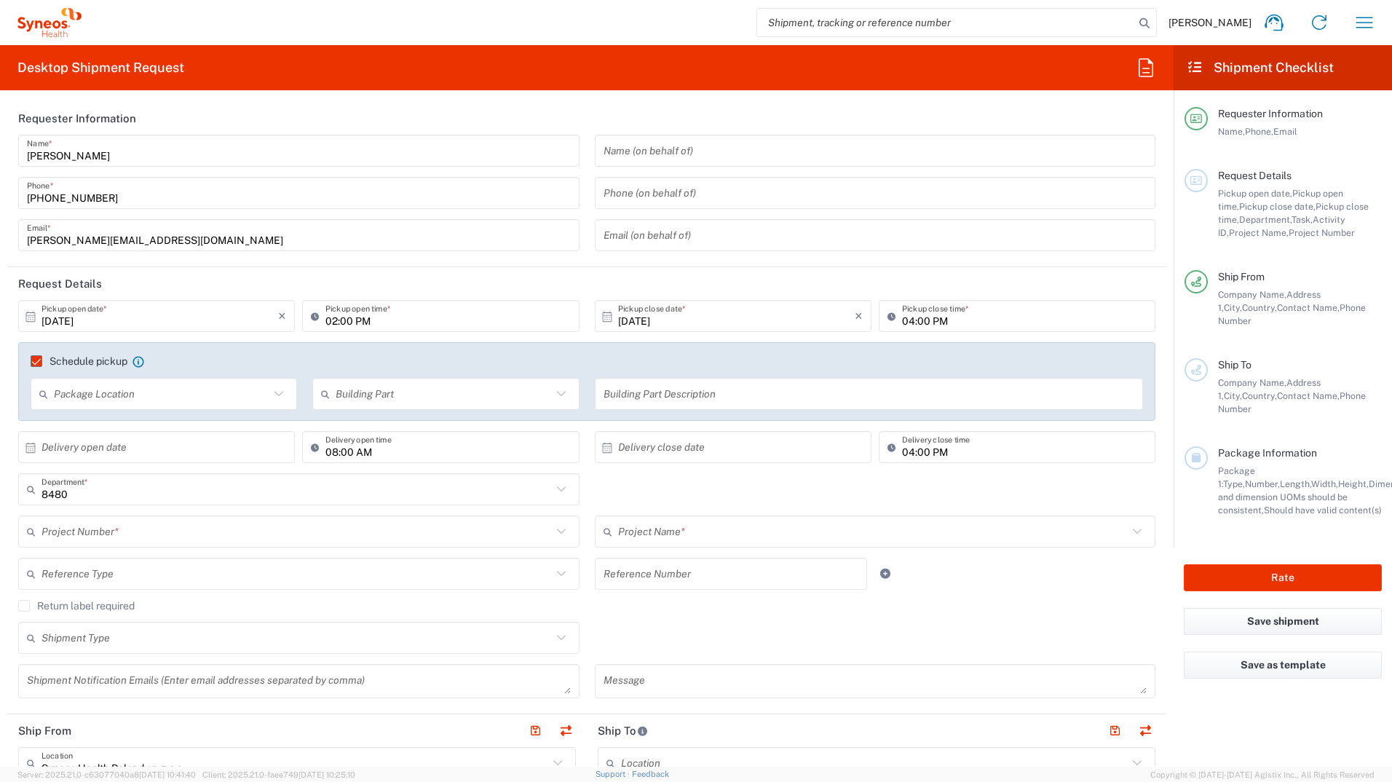
click at [130, 392] on input "text" at bounding box center [162, 394] width 216 height 25
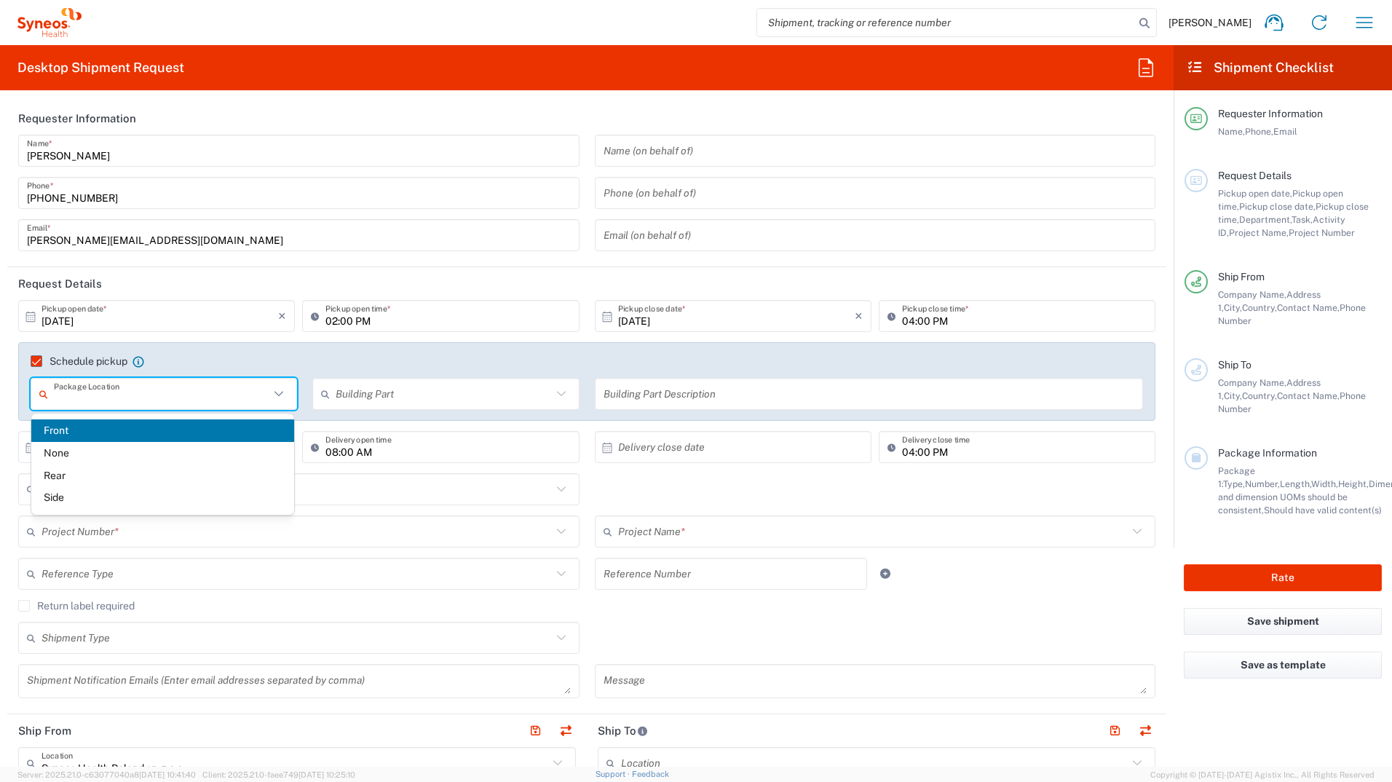
click at [125, 437] on span "Front" at bounding box center [162, 430] width 263 height 23
type input "Front"
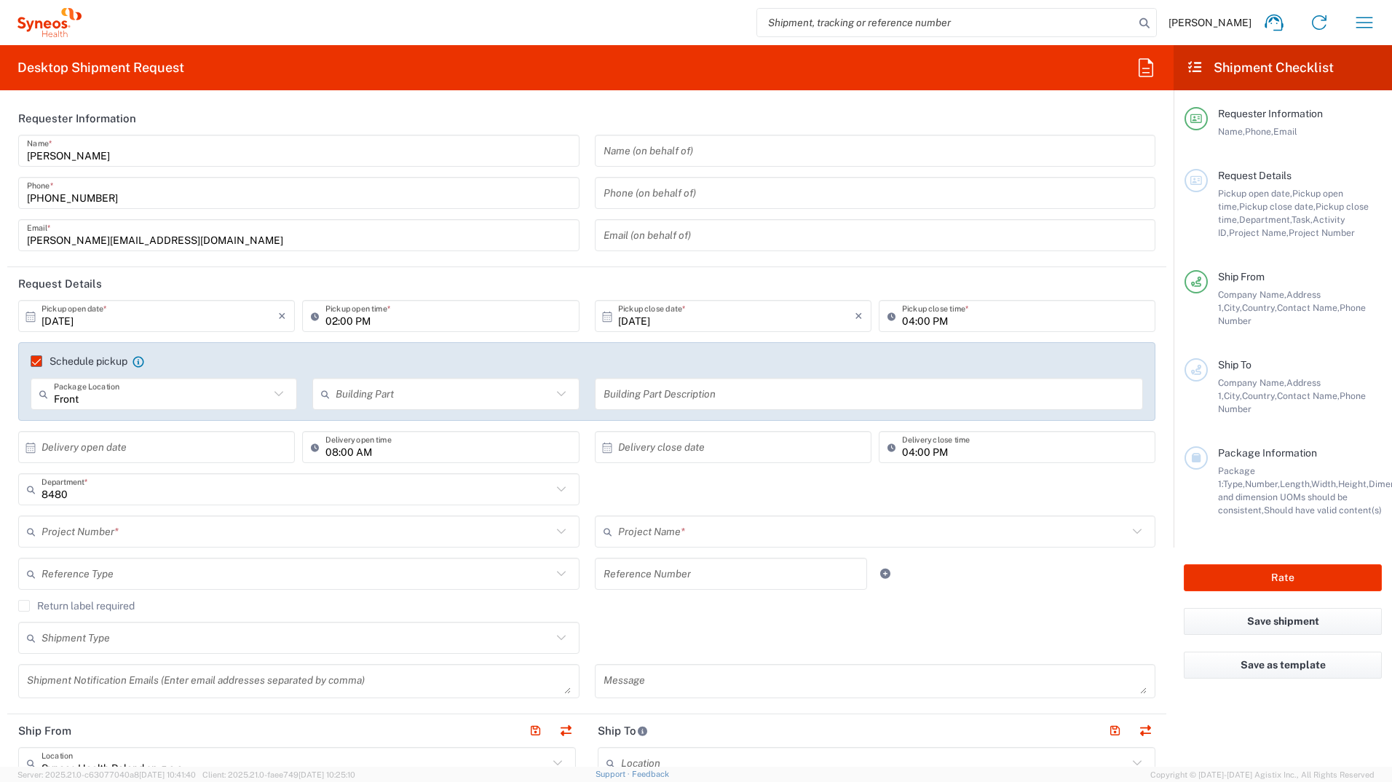
click at [328, 398] on icon at bounding box center [328, 393] width 15 height 23
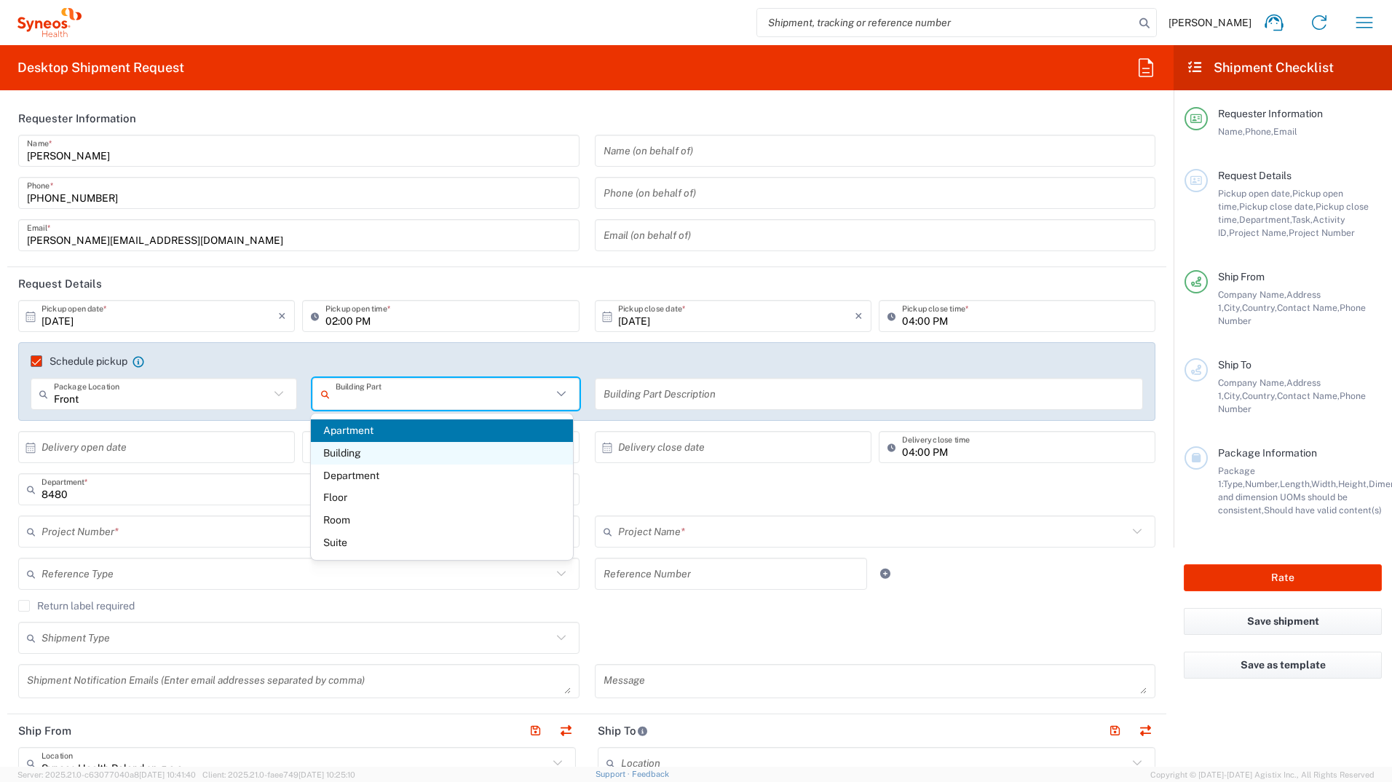
click at [379, 448] on span "Building" at bounding box center [442, 453] width 263 height 23
type input "Building"
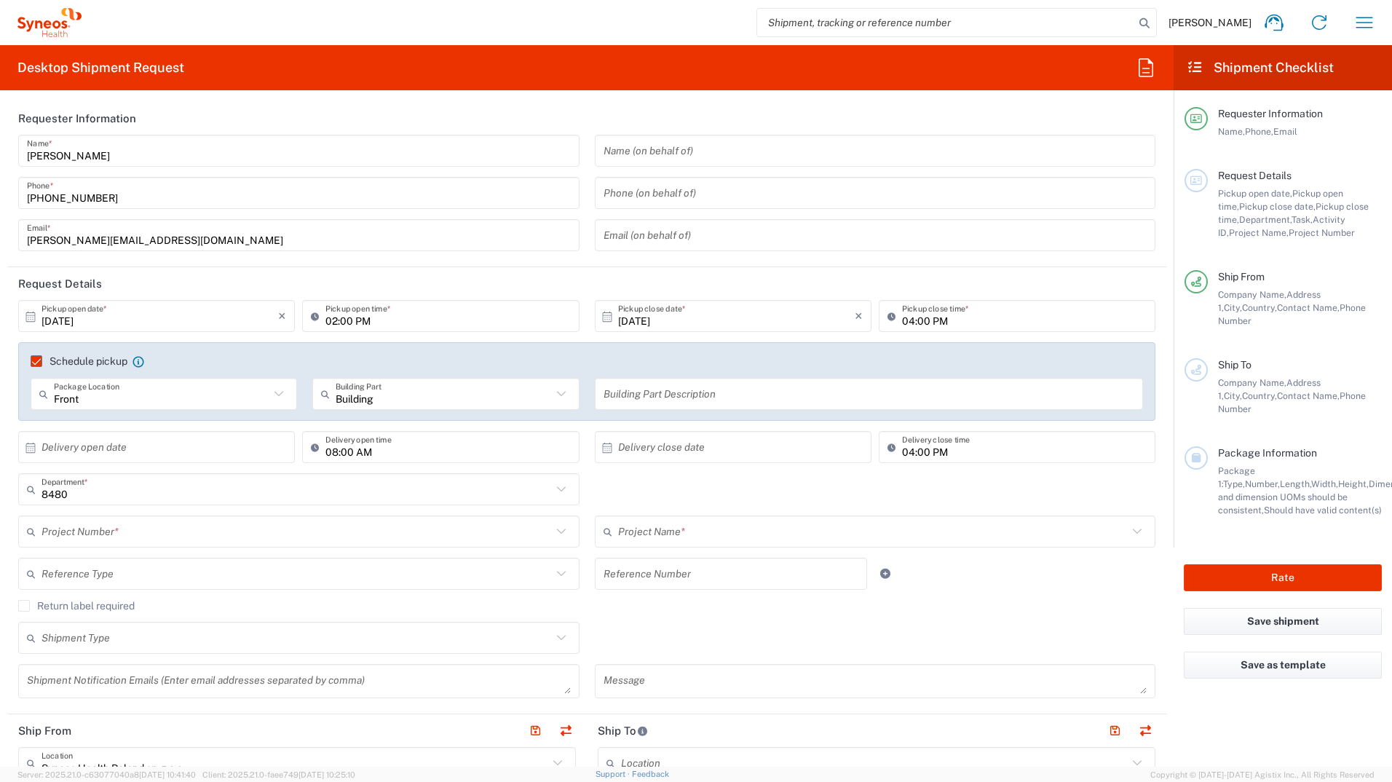
click at [623, 395] on input "text" at bounding box center [870, 394] width 532 height 25
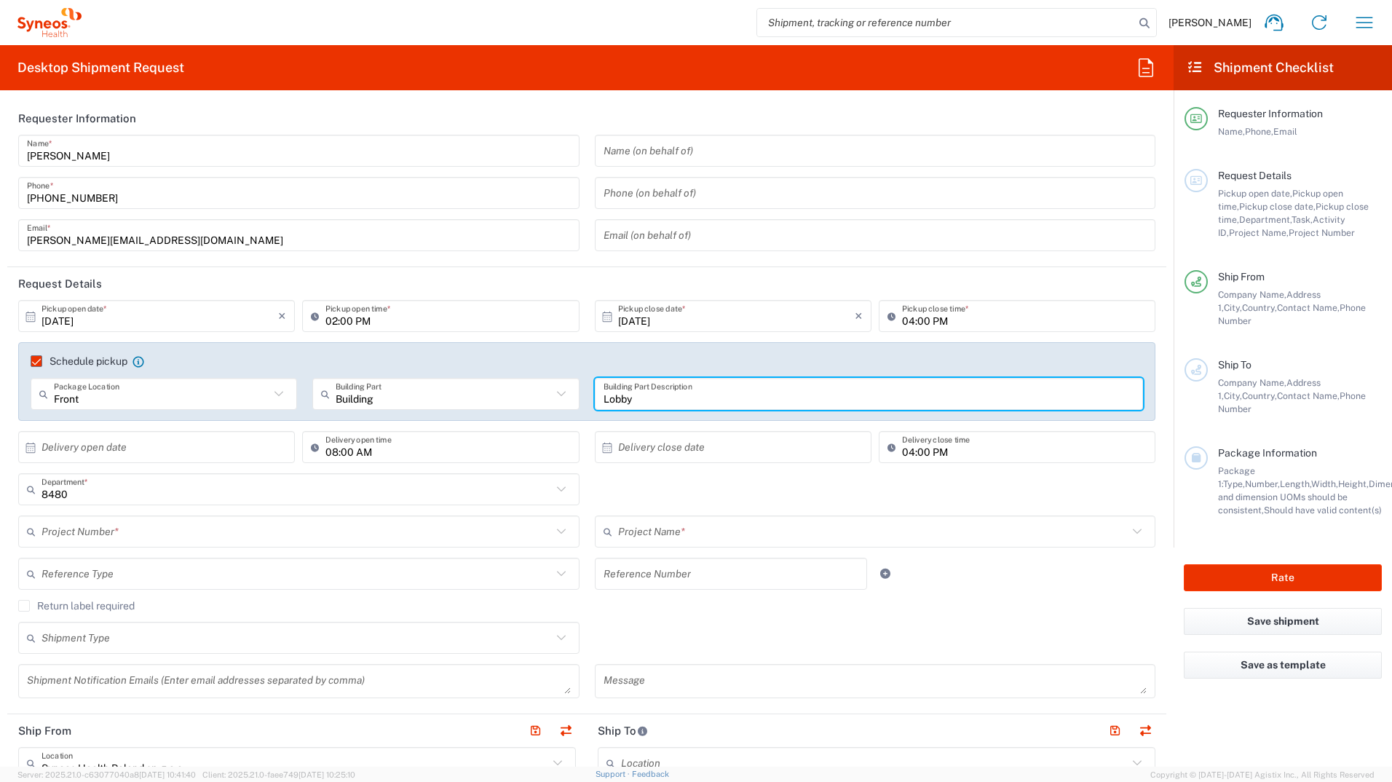
type input "Lobby"
click at [224, 454] on input "text" at bounding box center [160, 447] width 237 height 25
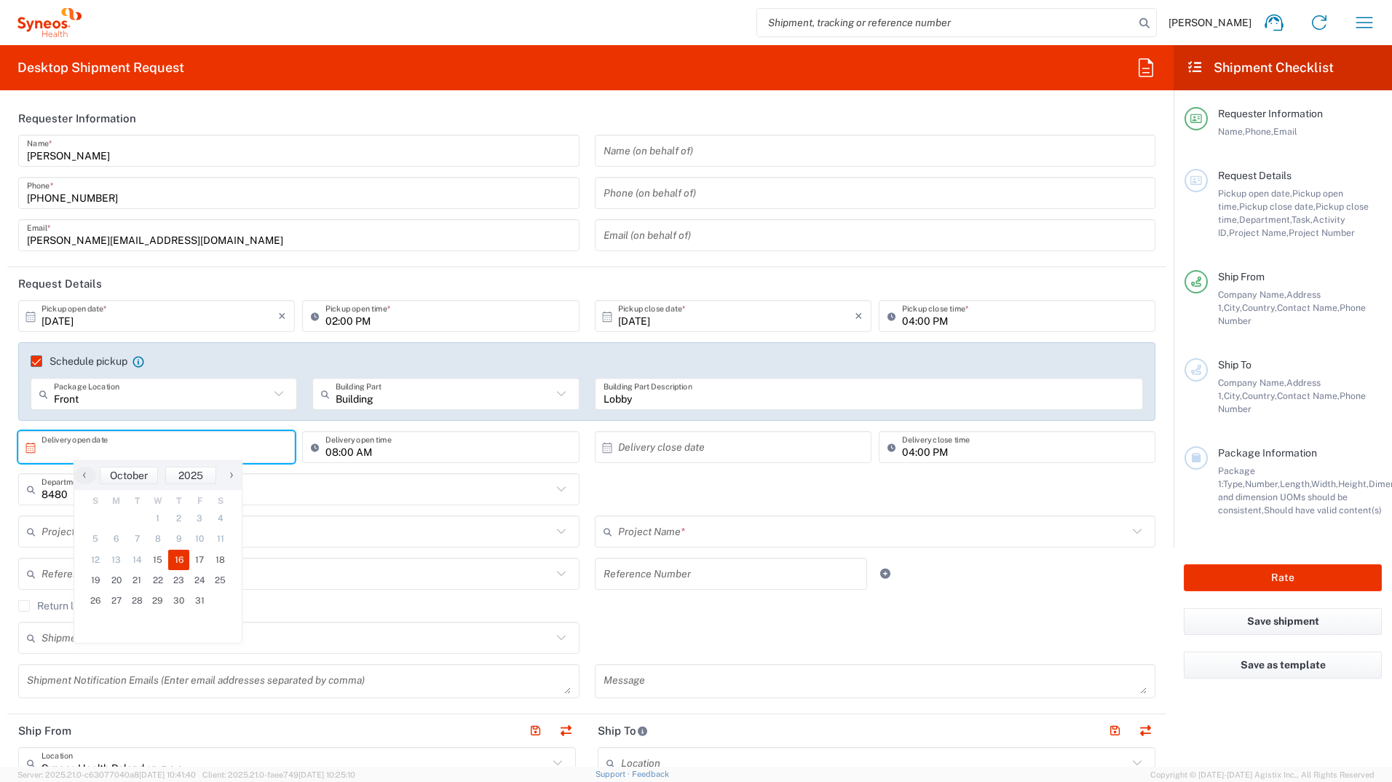
click at [171, 558] on span "16" at bounding box center [178, 560] width 21 height 20
type input "10/16/2025"
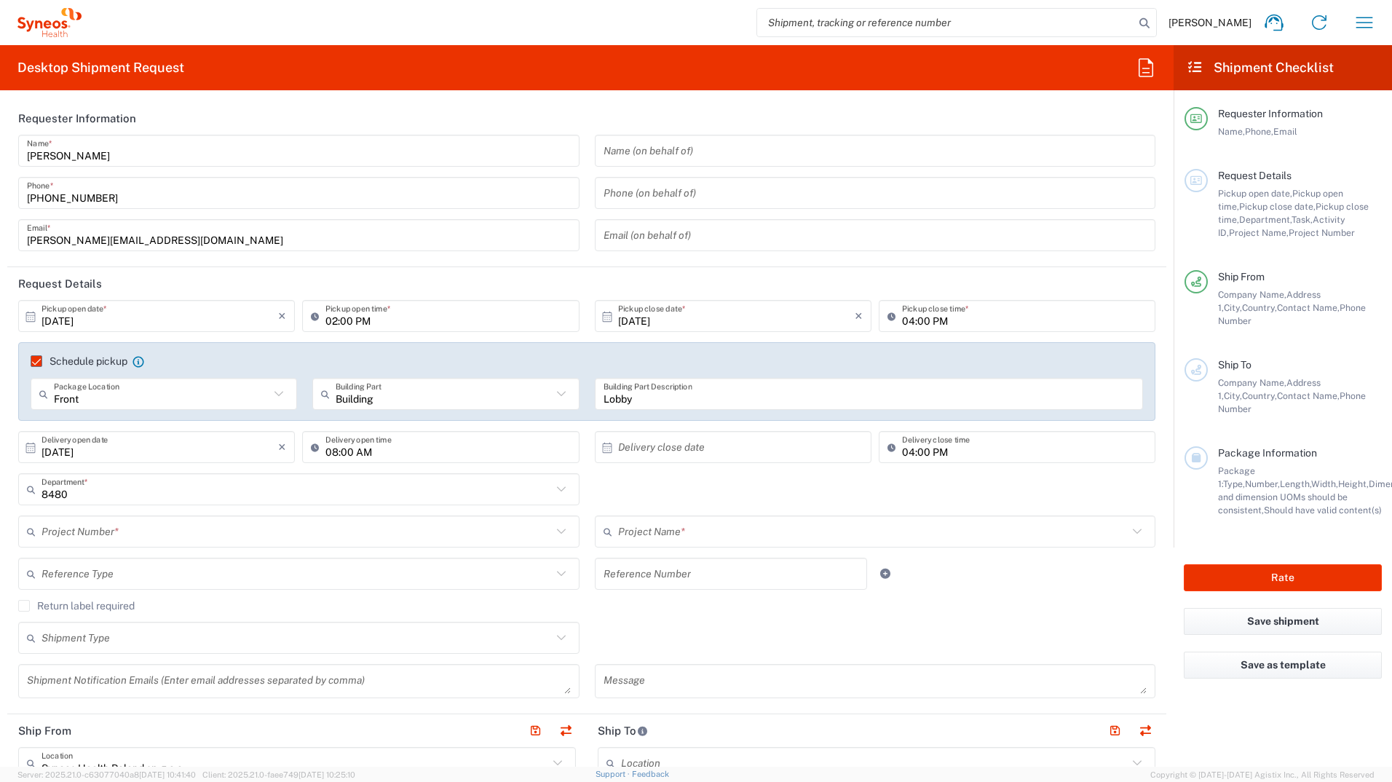
click at [902, 450] on input "04:00 PM" at bounding box center [1024, 447] width 245 height 25
type input "08:00 PM"
click at [751, 458] on input "text" at bounding box center [736, 447] width 237 height 25
click at [757, 556] on span "16" at bounding box center [749, 560] width 21 height 20
type input "10/16/2025"
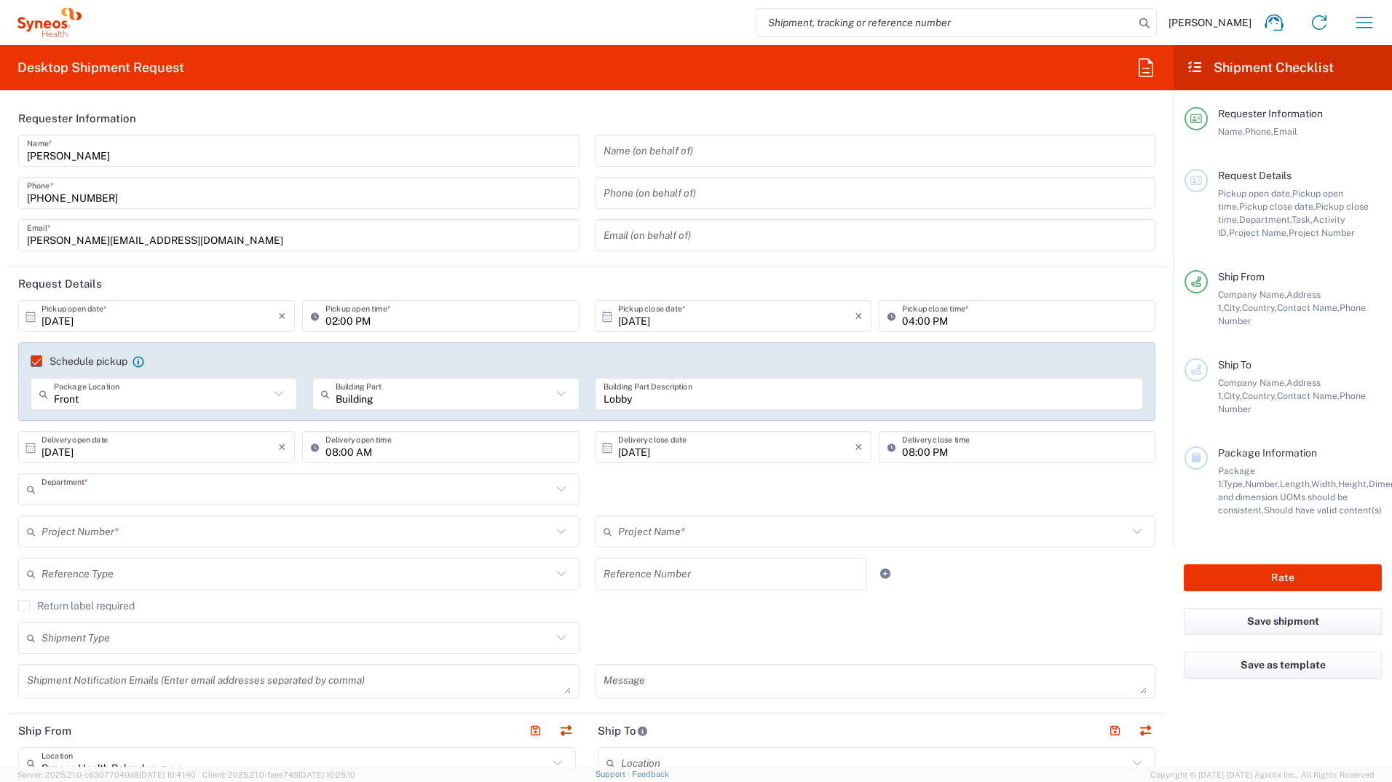
click at [119, 497] on input "text" at bounding box center [297, 489] width 510 height 25
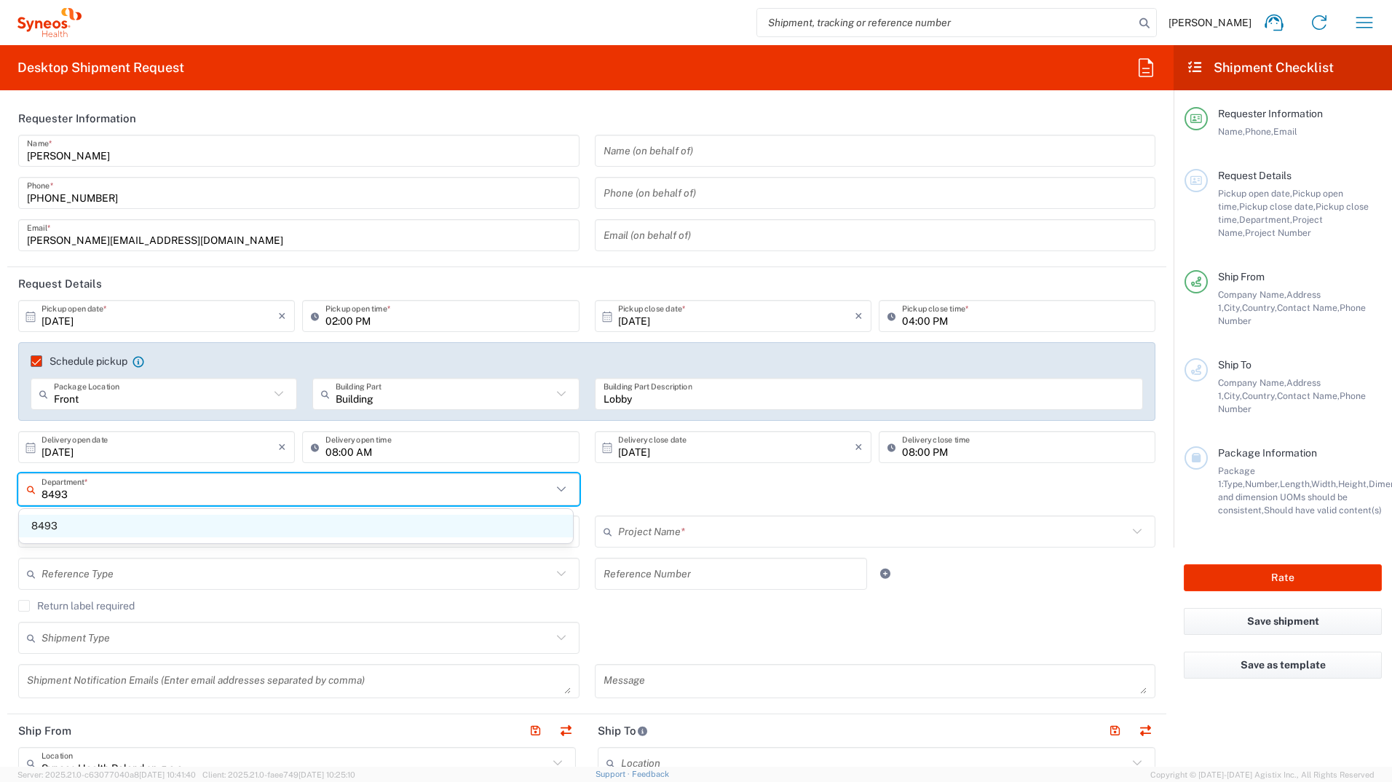
type input "8493"
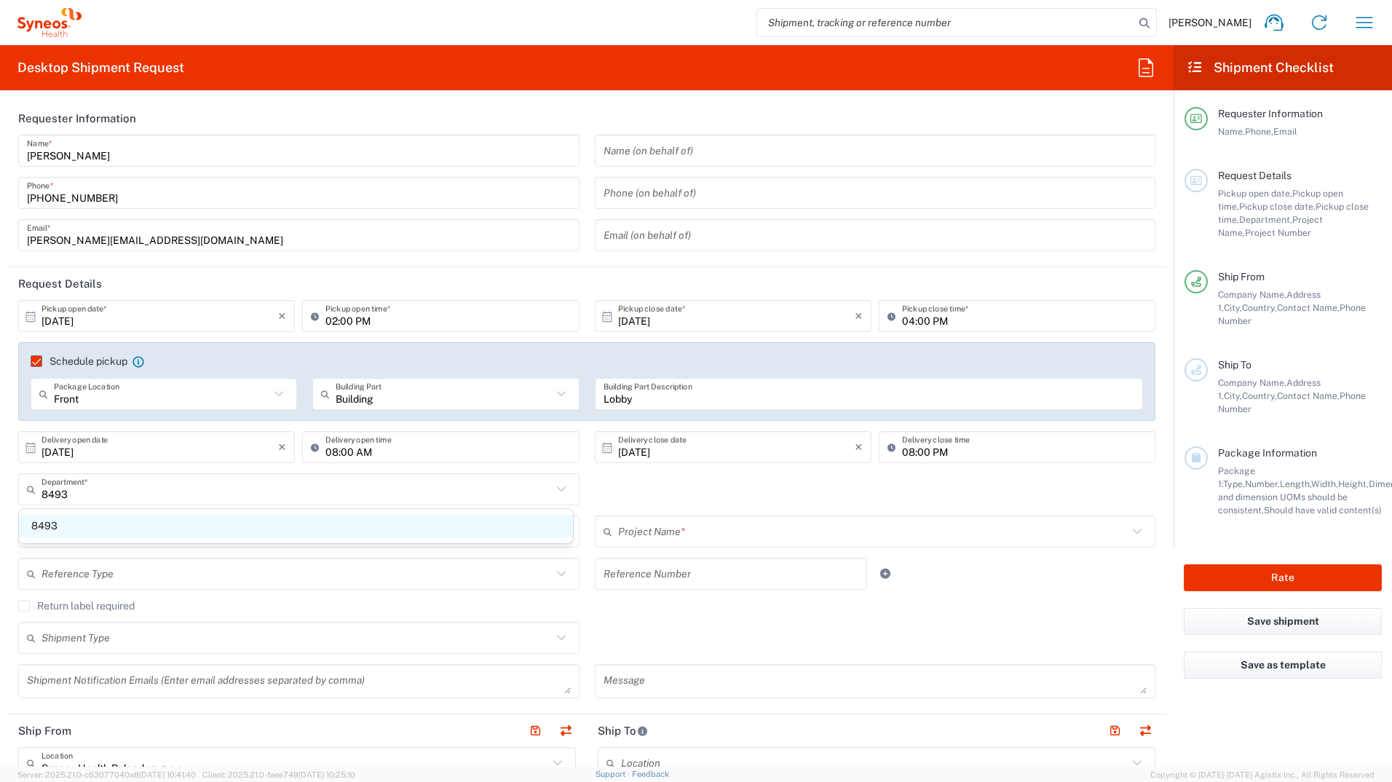
click at [87, 532] on span "8493" at bounding box center [296, 526] width 554 height 23
click at [92, 529] on input "text" at bounding box center [297, 531] width 510 height 25
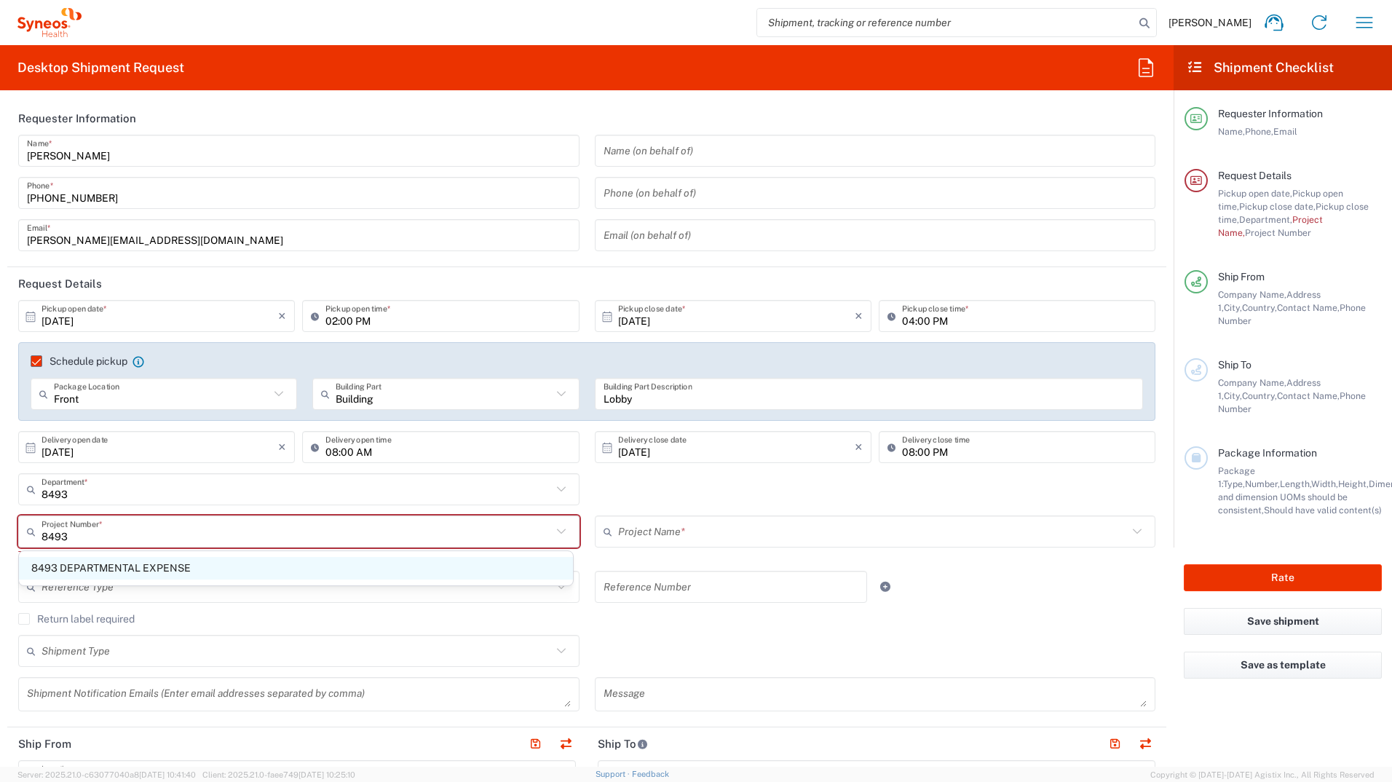
click at [100, 572] on span "8493 DEPARTMENTAL EXPENSE" at bounding box center [296, 568] width 554 height 23
type input "8493 DEPARTMENTAL EXPENSE"
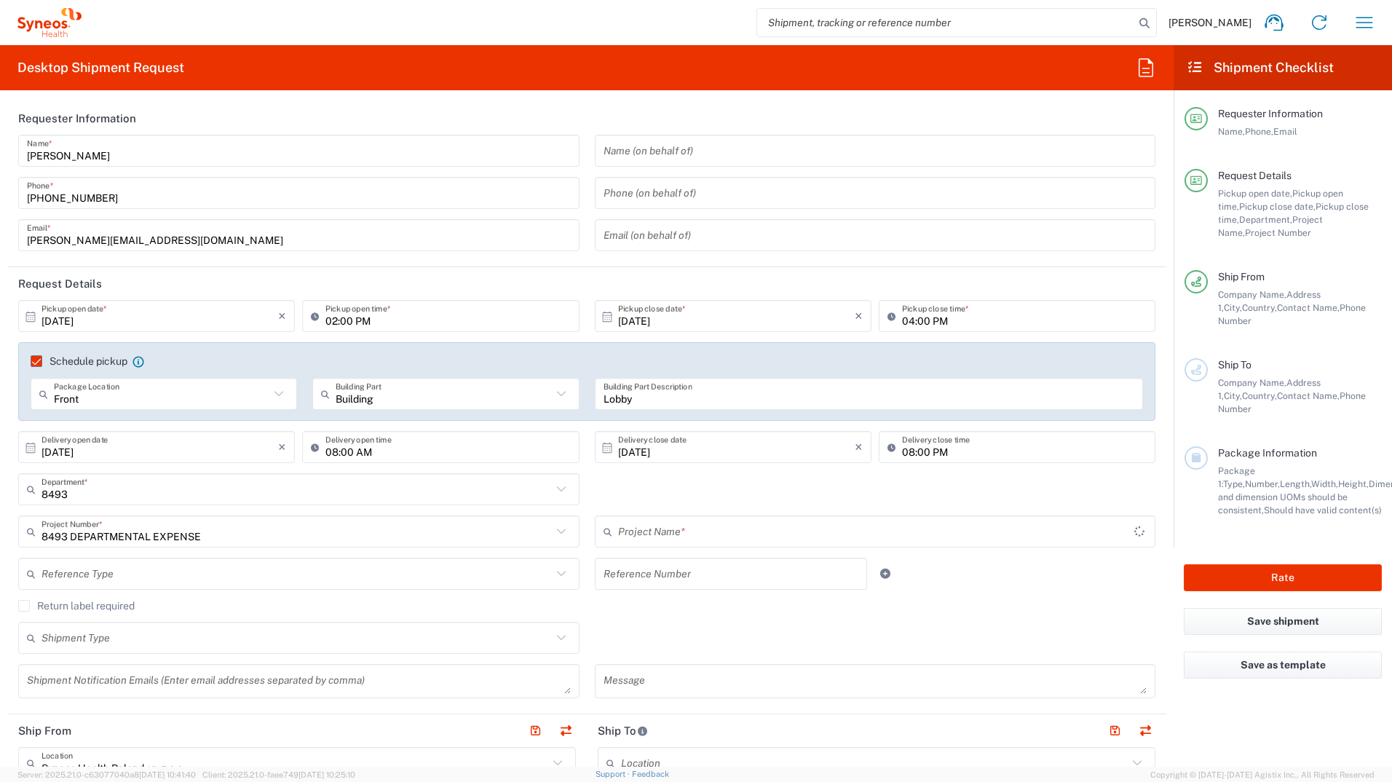
type input "8493 DEPARTMENTAL EXPENSE"
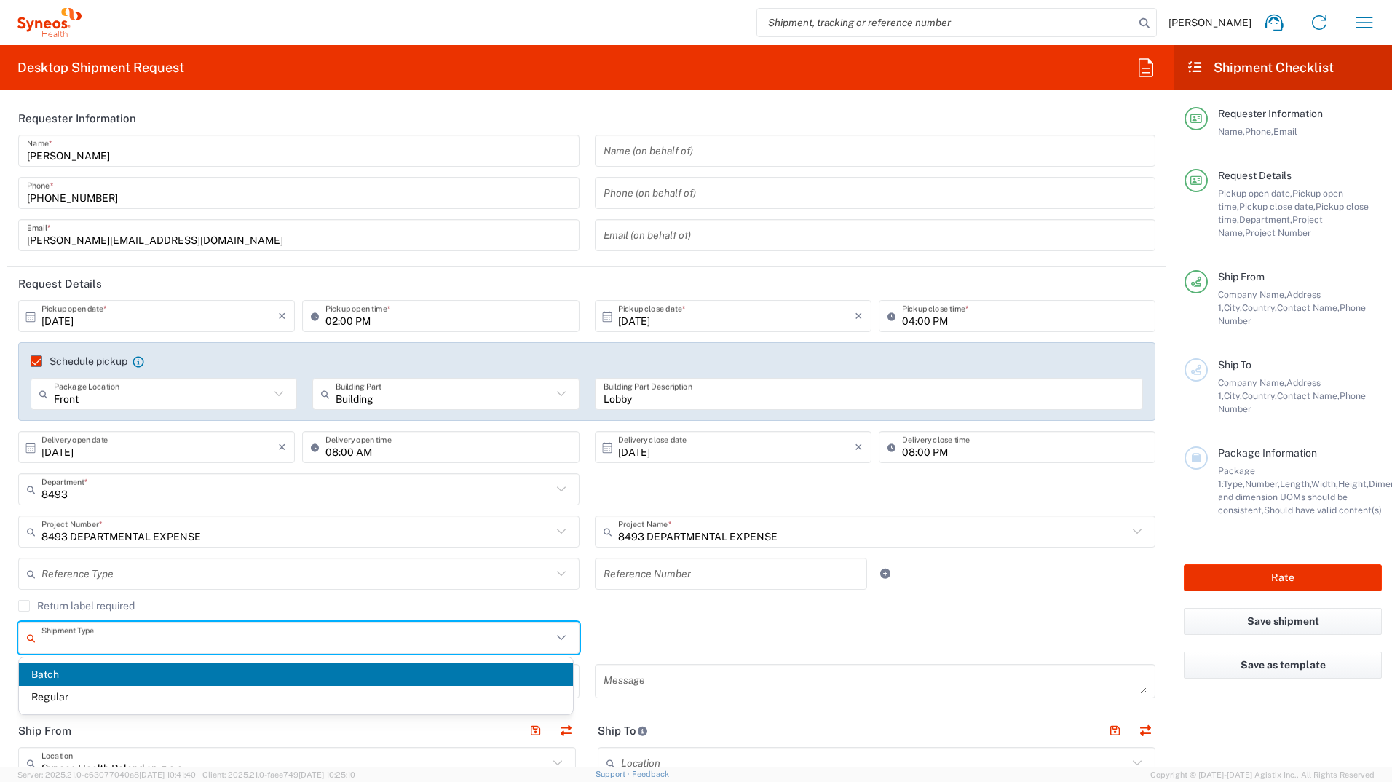
click at [120, 642] on input "text" at bounding box center [297, 637] width 510 height 25
click at [79, 701] on span "Regular" at bounding box center [296, 697] width 554 height 23
type input "Regular"
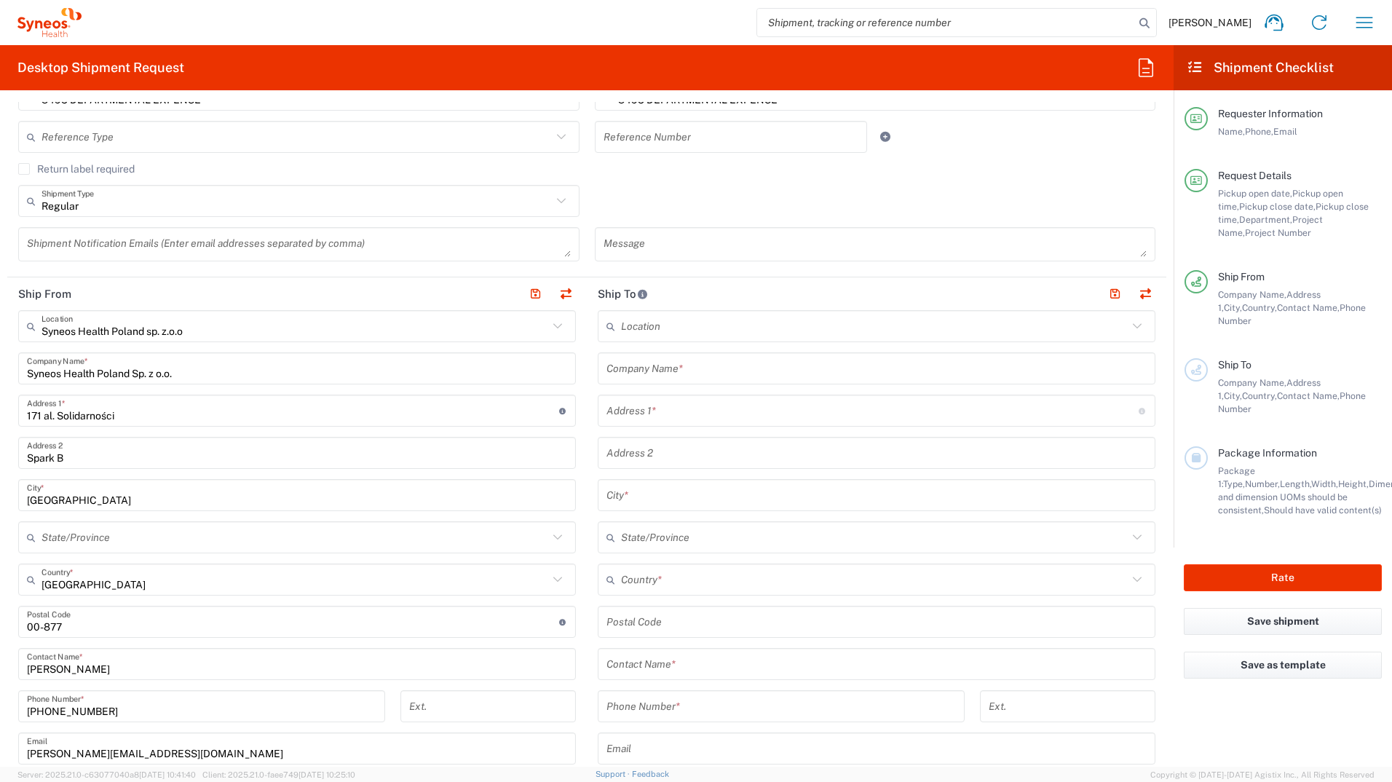
scroll to position [583, 0]
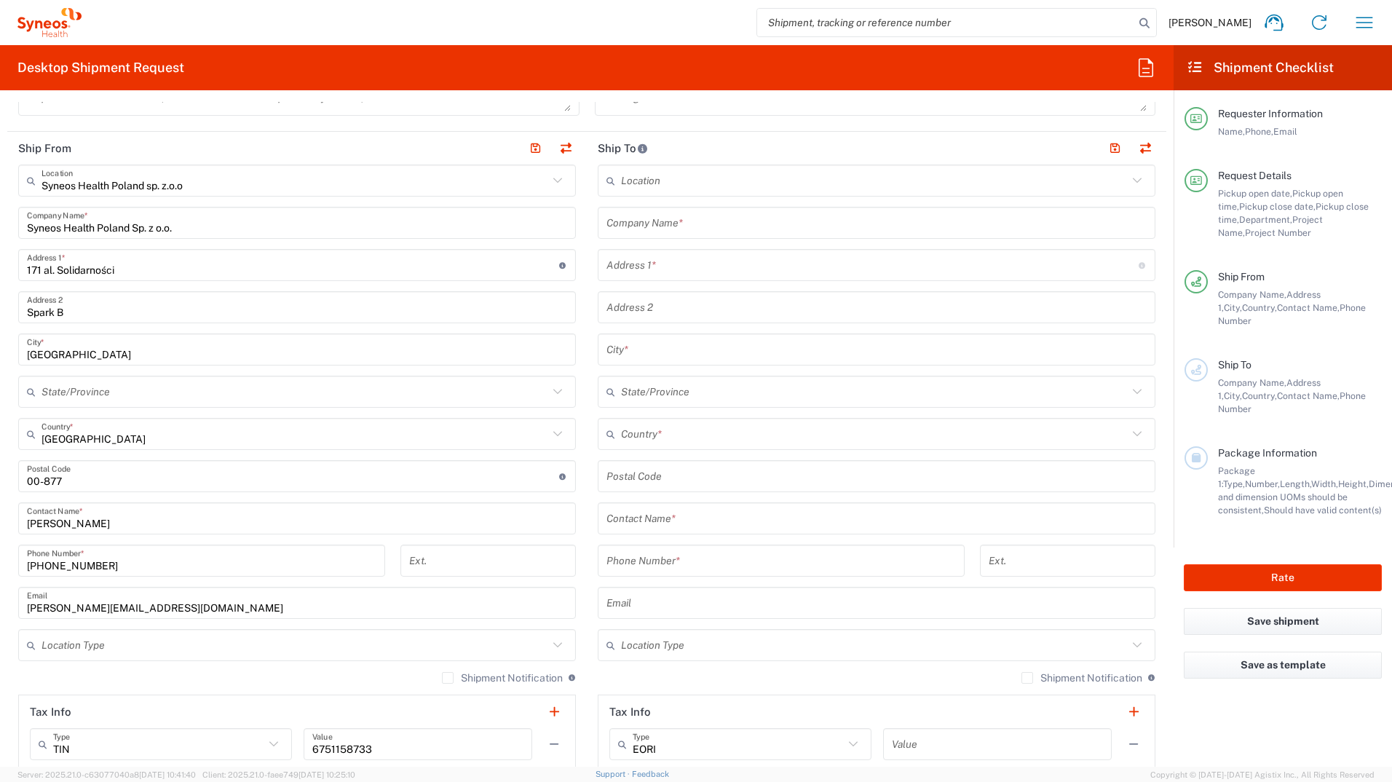
click at [88, 633] on input "text" at bounding box center [295, 645] width 507 height 25
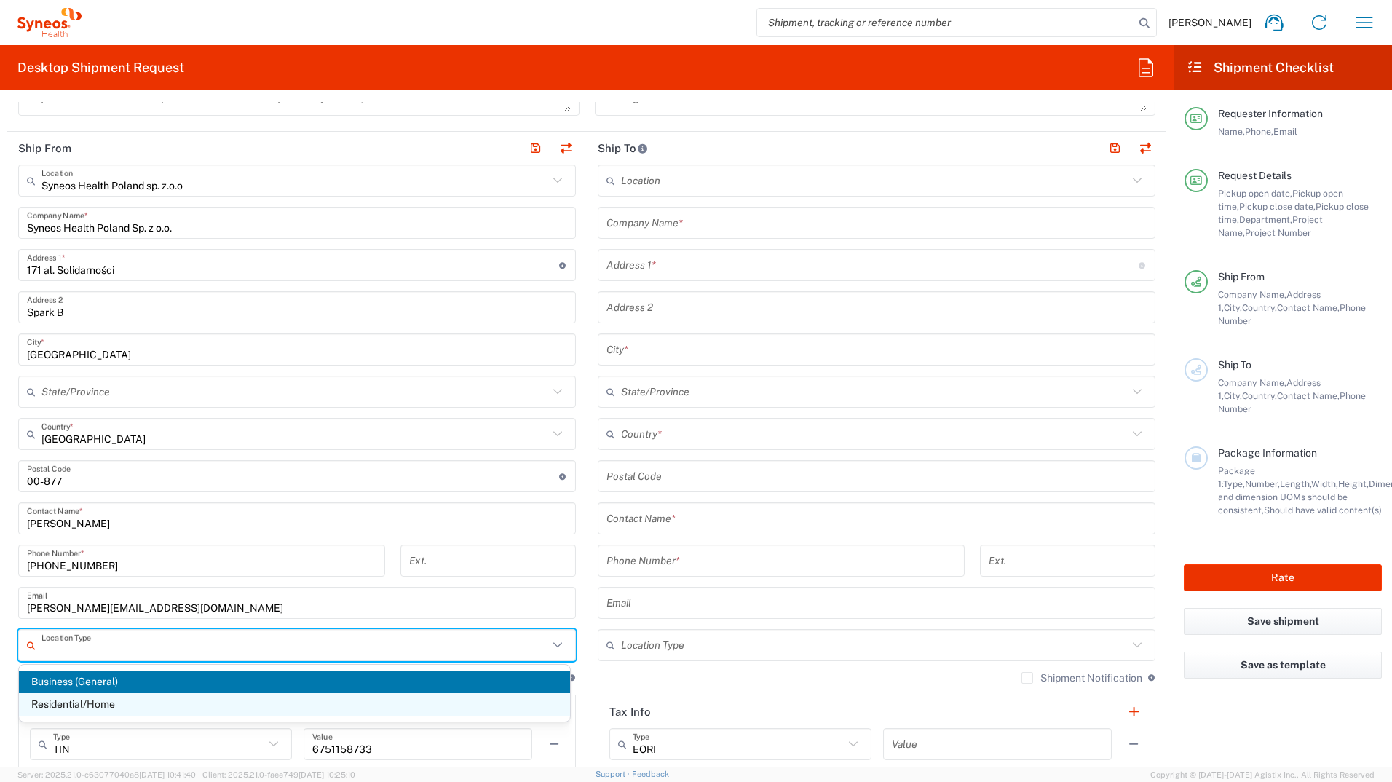
click at [62, 709] on span "Residential/Home" at bounding box center [294, 704] width 551 height 23
type input "Residential/Home"
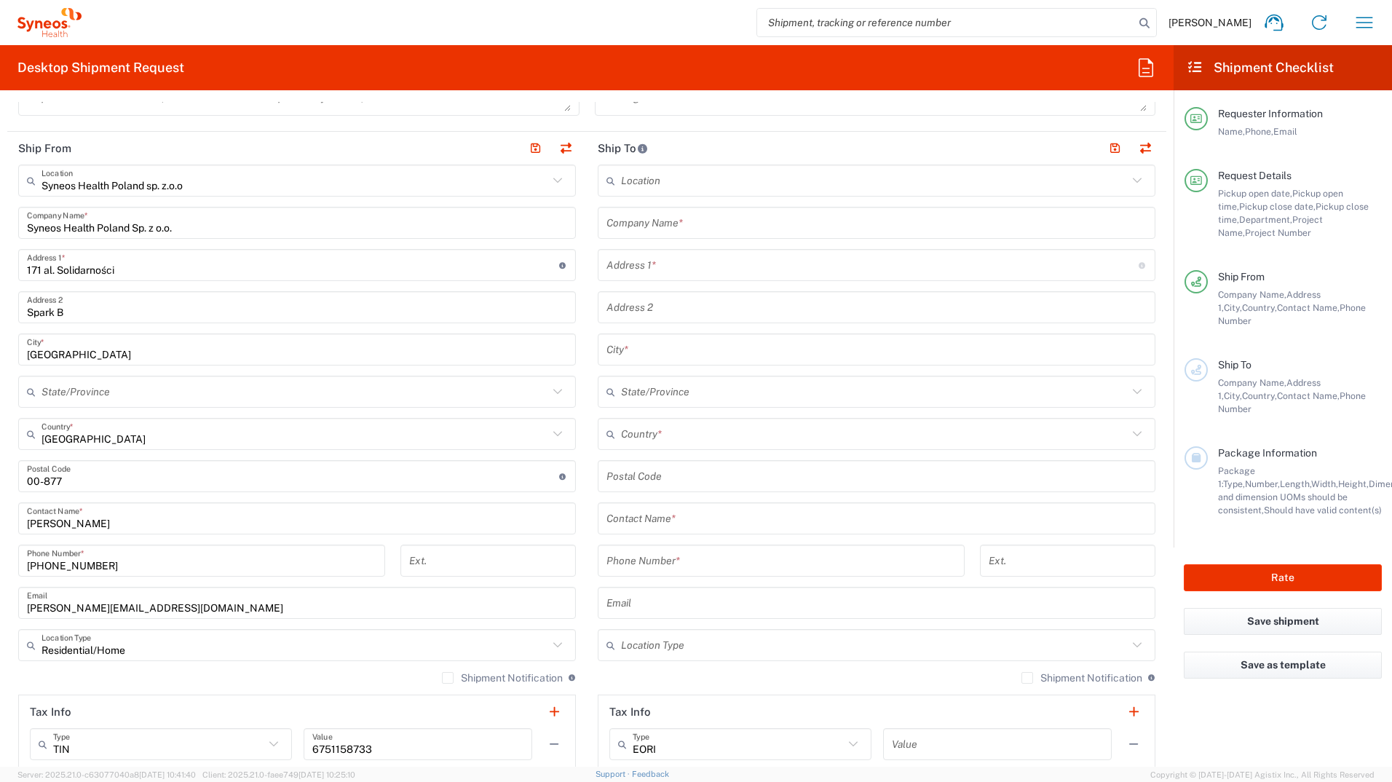
click at [658, 218] on input "text" at bounding box center [877, 222] width 540 height 25
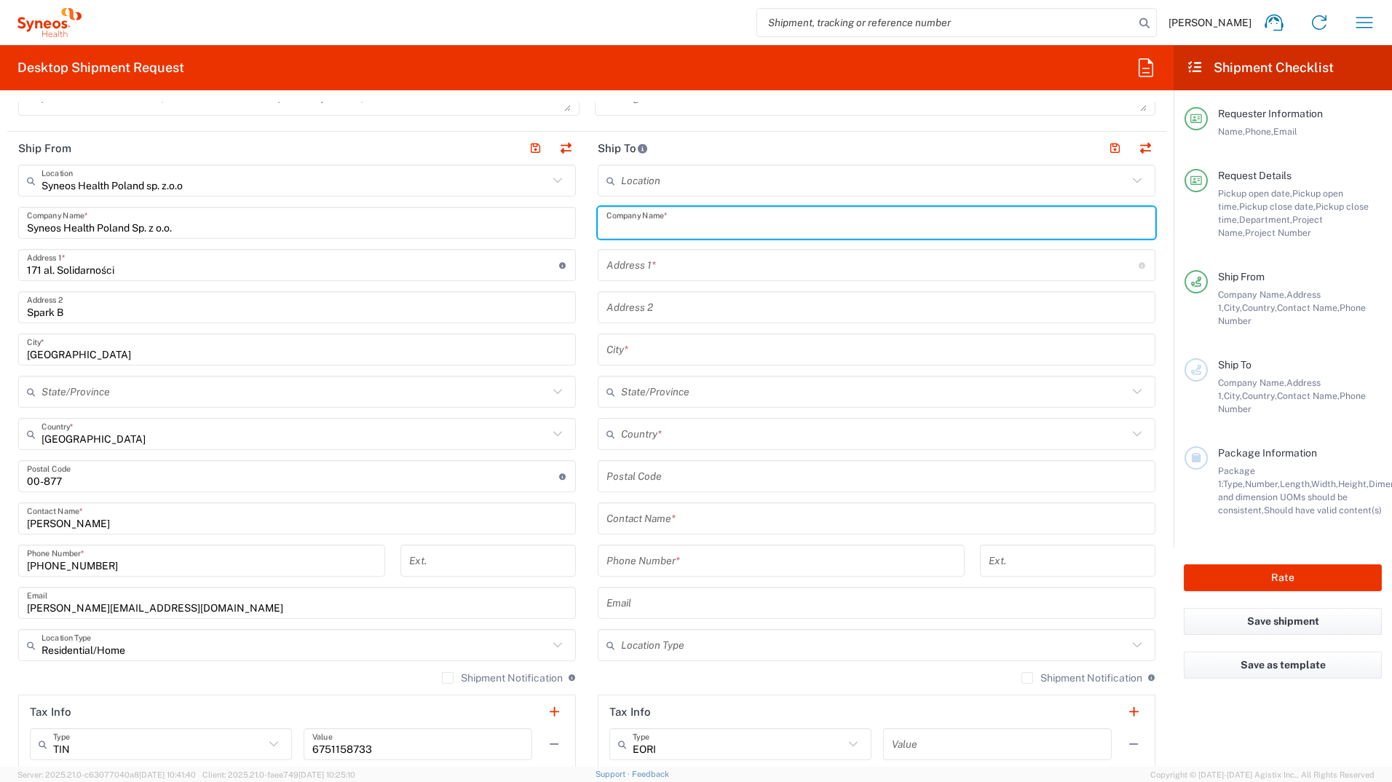
paste input "Olga Puchynskaya"
type input "Olga Puchynskaya"
click at [677, 521] on input "text" at bounding box center [877, 518] width 540 height 25
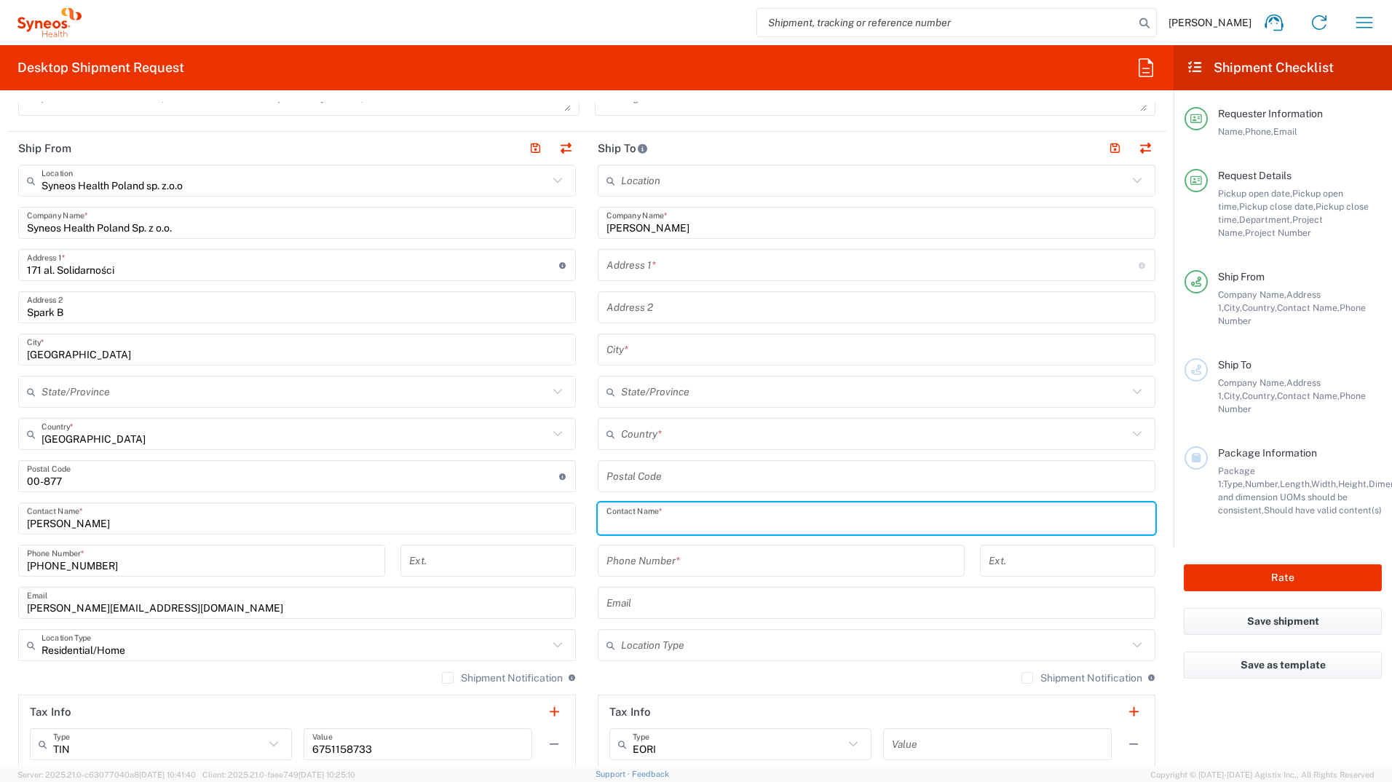
paste input "Olga Puchynskaya"
type input "Olga Puchynskaya"
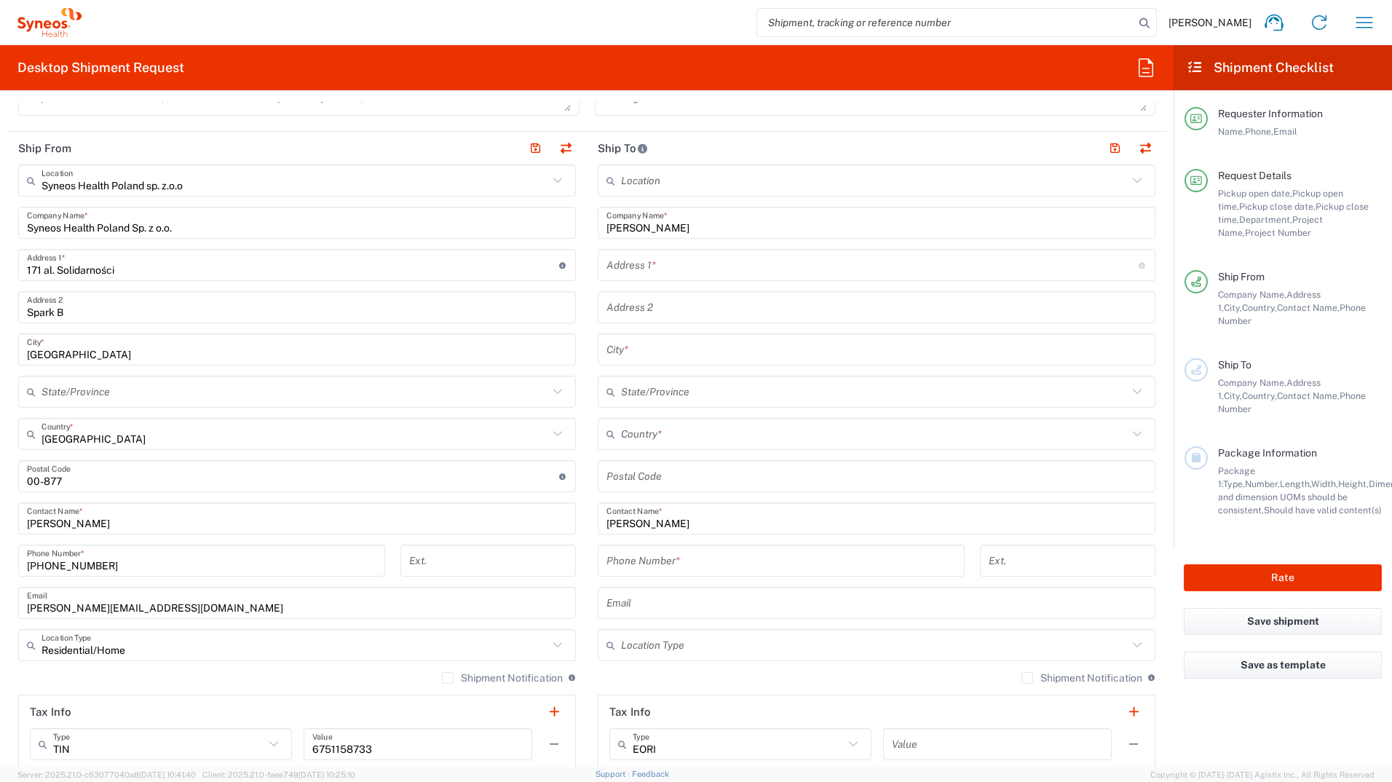
click at [864, 555] on input "tel" at bounding box center [782, 560] width 350 height 25
paste input "48 571861876"
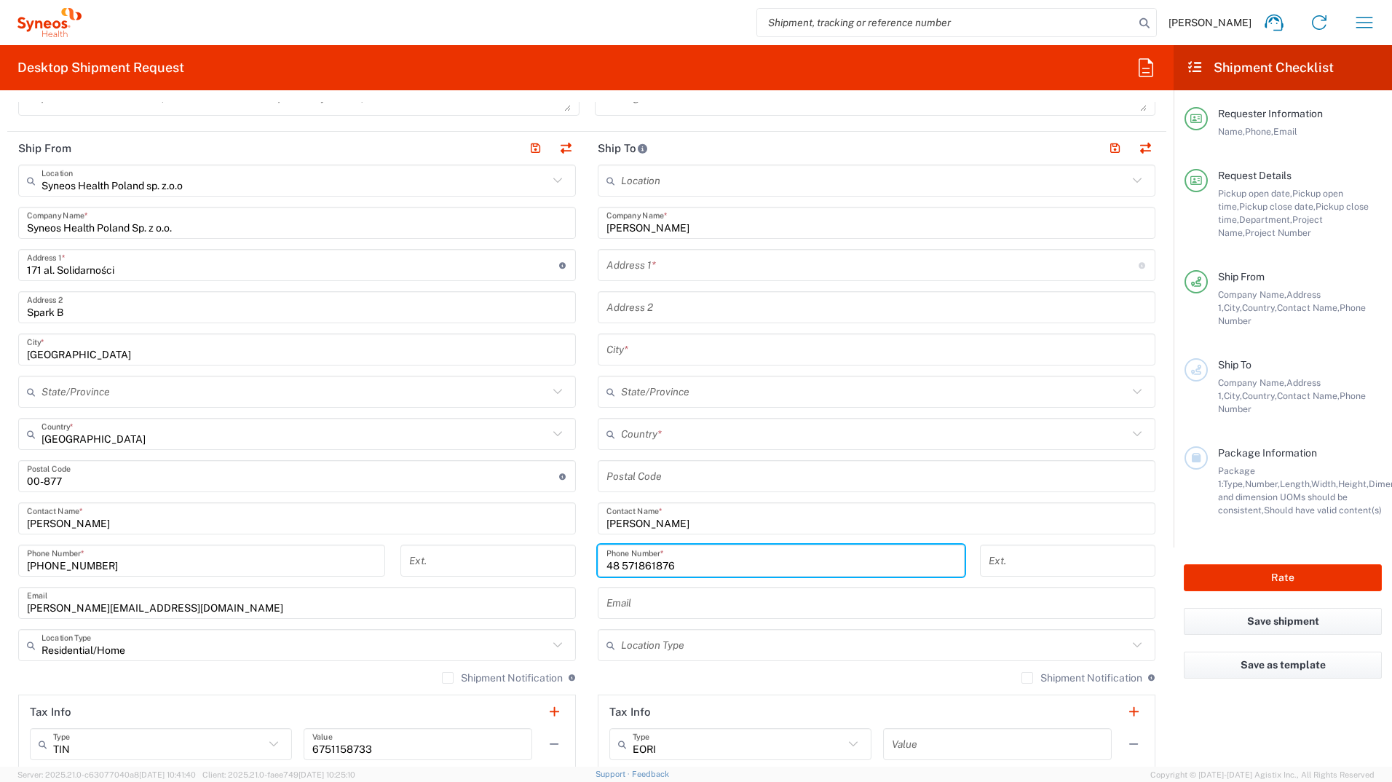
type input "48 571861876"
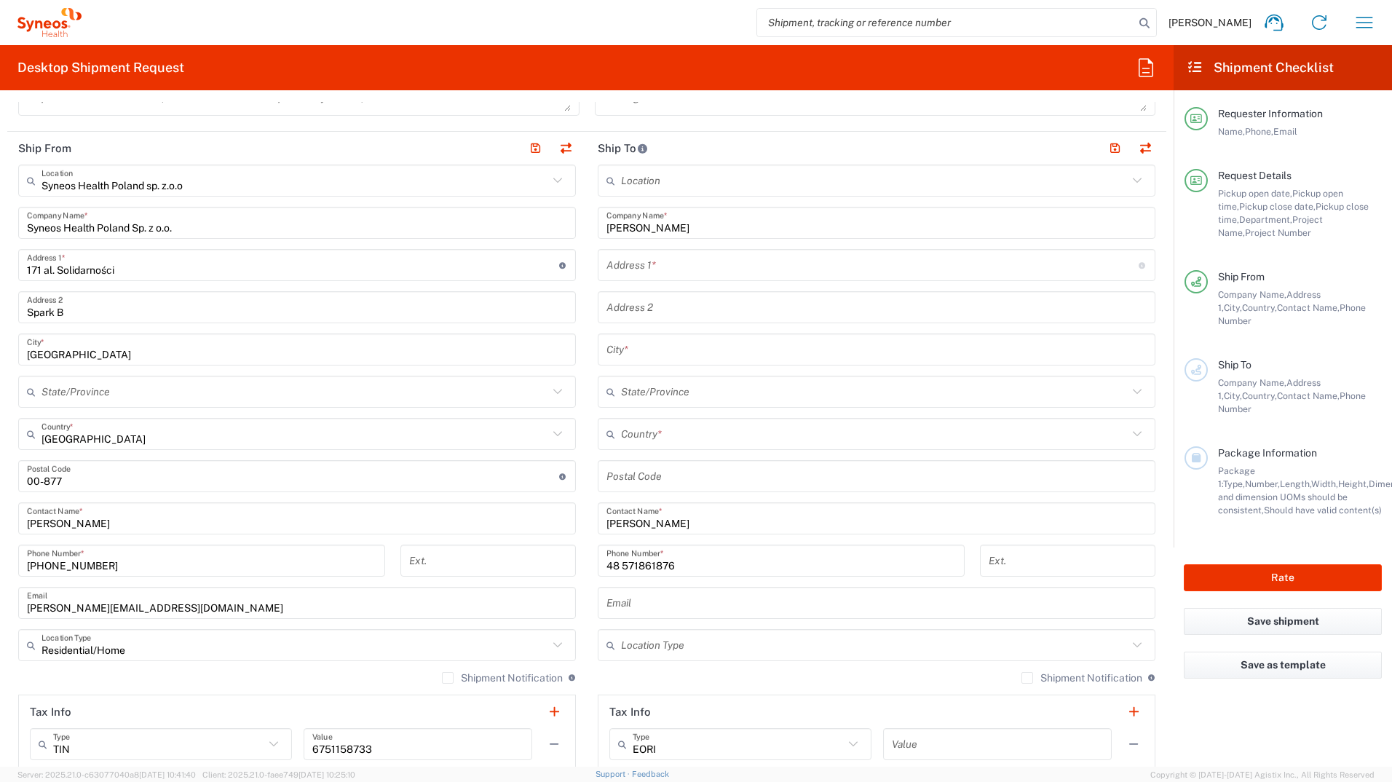
click at [623, 269] on input "text" at bounding box center [873, 265] width 532 height 25
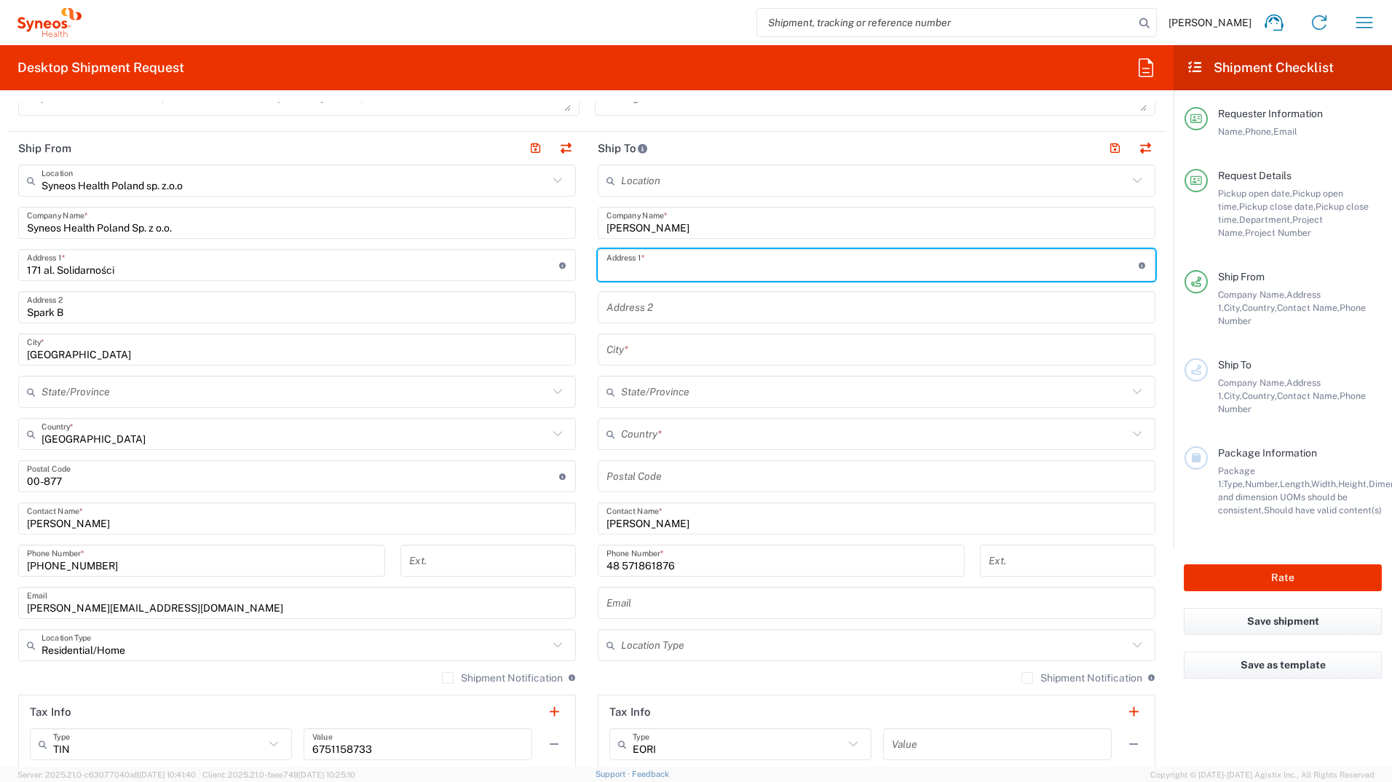
paste input "Marcina Kasprzaka 29A-101"
click at [714, 268] on input "Marcina Kasprzaka 29A-101" at bounding box center [873, 265] width 532 height 25
type input "Marcina Kasprzaka 29A/101"
click at [636, 355] on input "text" at bounding box center [877, 349] width 540 height 25
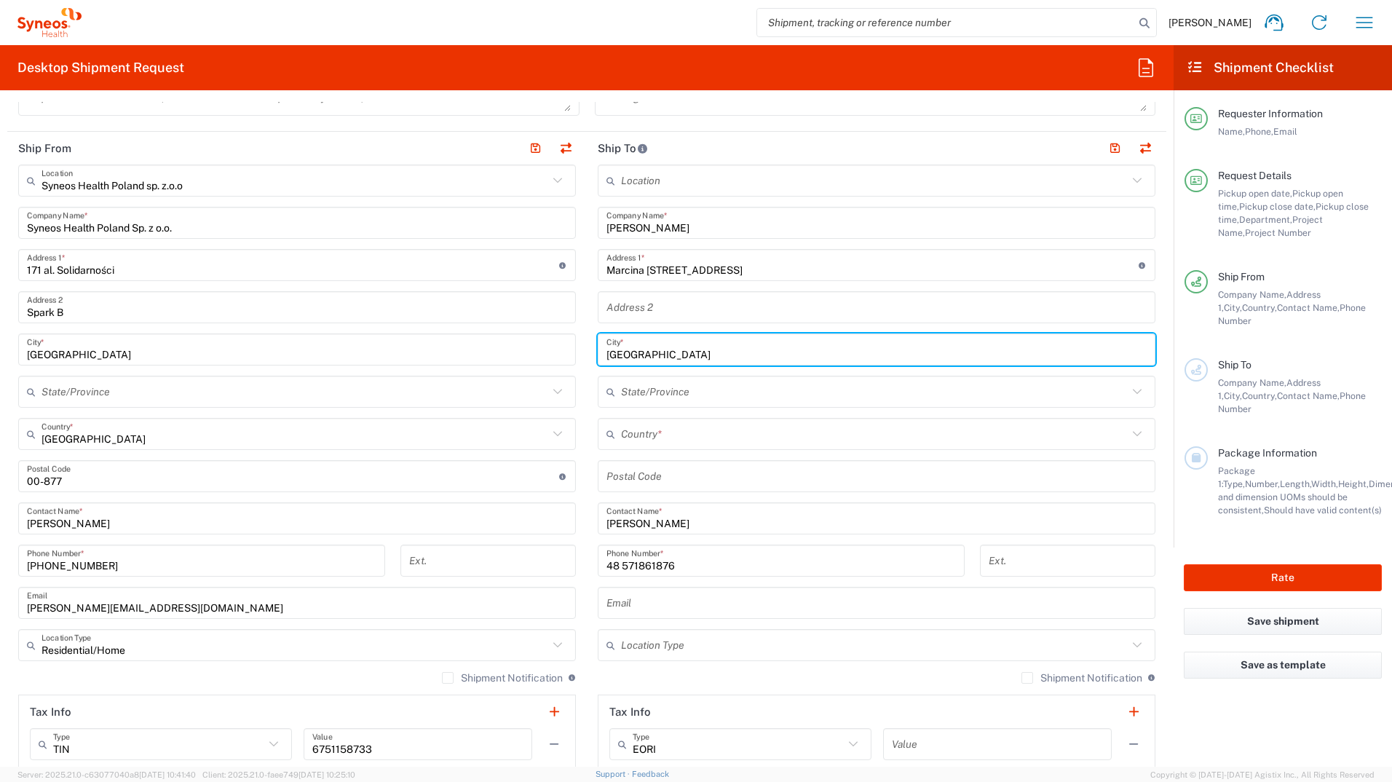
type input "Warszawa"
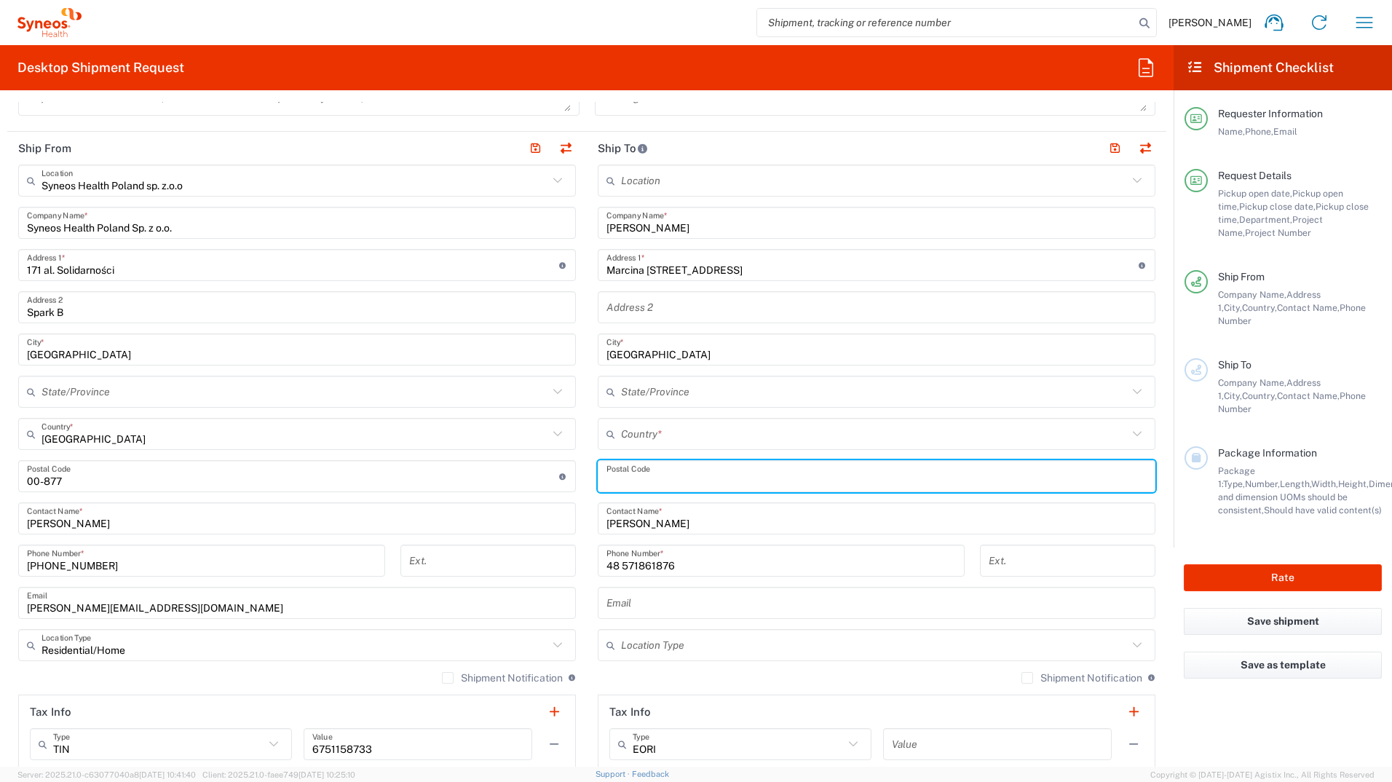
click at [668, 481] on input "undefined" at bounding box center [877, 476] width 540 height 25
type input "01-234"
click at [664, 432] on input "text" at bounding box center [874, 434] width 507 height 25
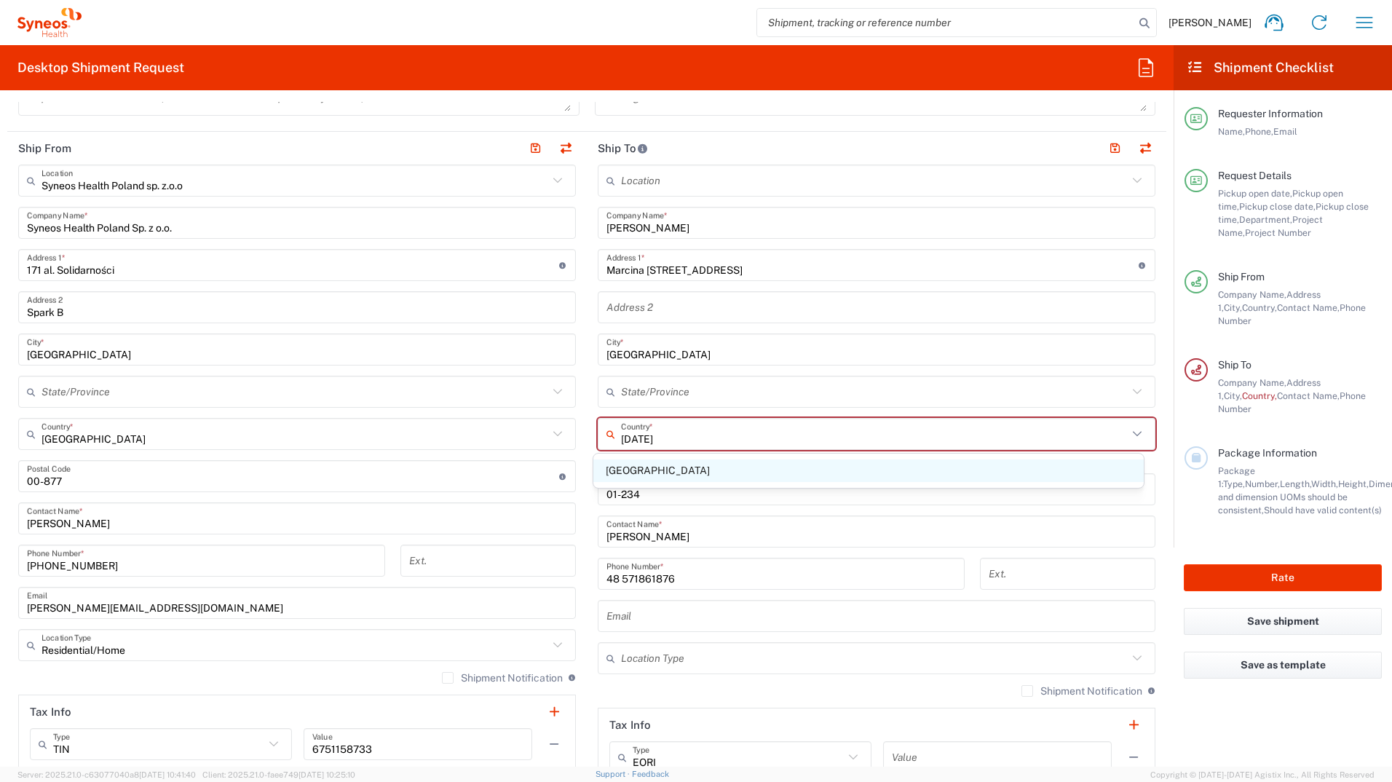
click at [616, 467] on span "Poland" at bounding box center [868, 470] width 551 height 23
type input "Poland"
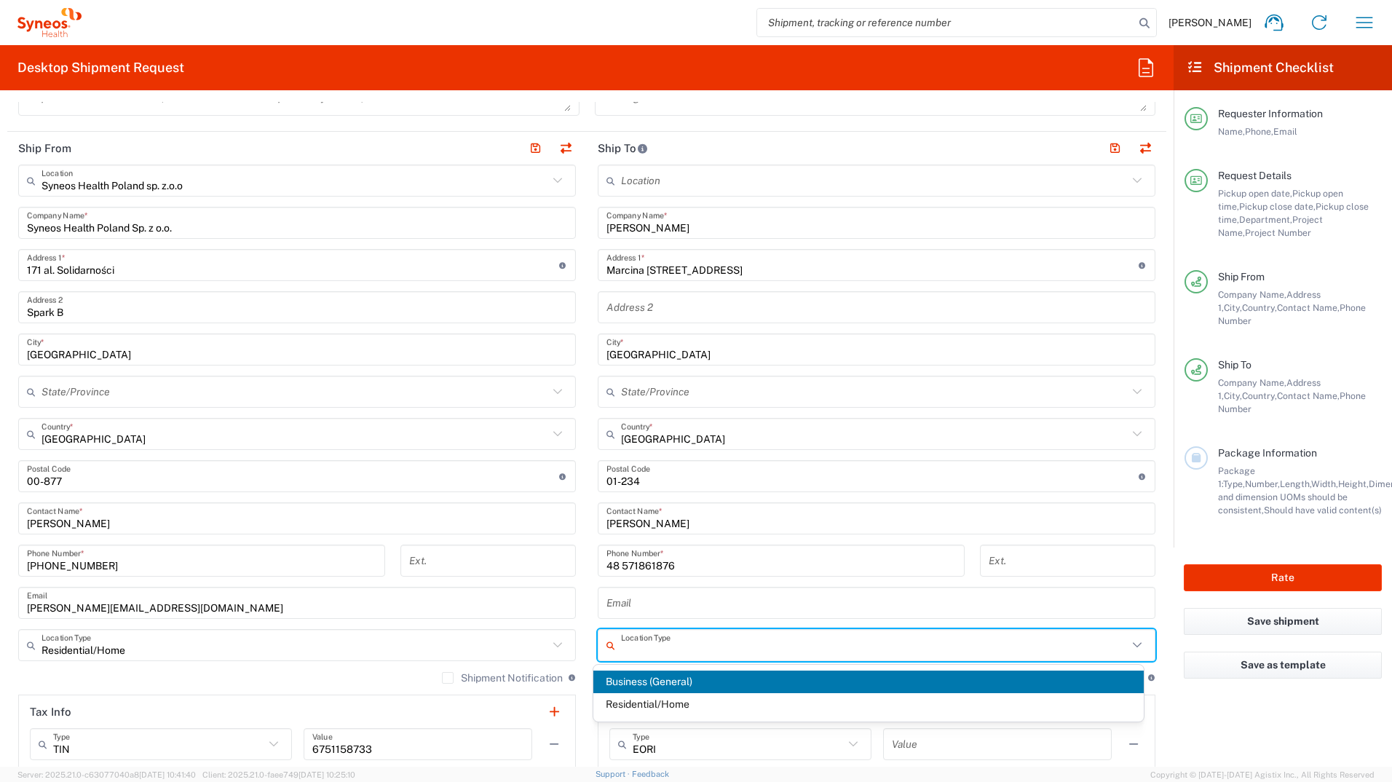
click at [664, 645] on input "text" at bounding box center [874, 645] width 507 height 25
click at [645, 698] on span "Residential/Home" at bounding box center [868, 704] width 551 height 23
type input "Residential/Home"
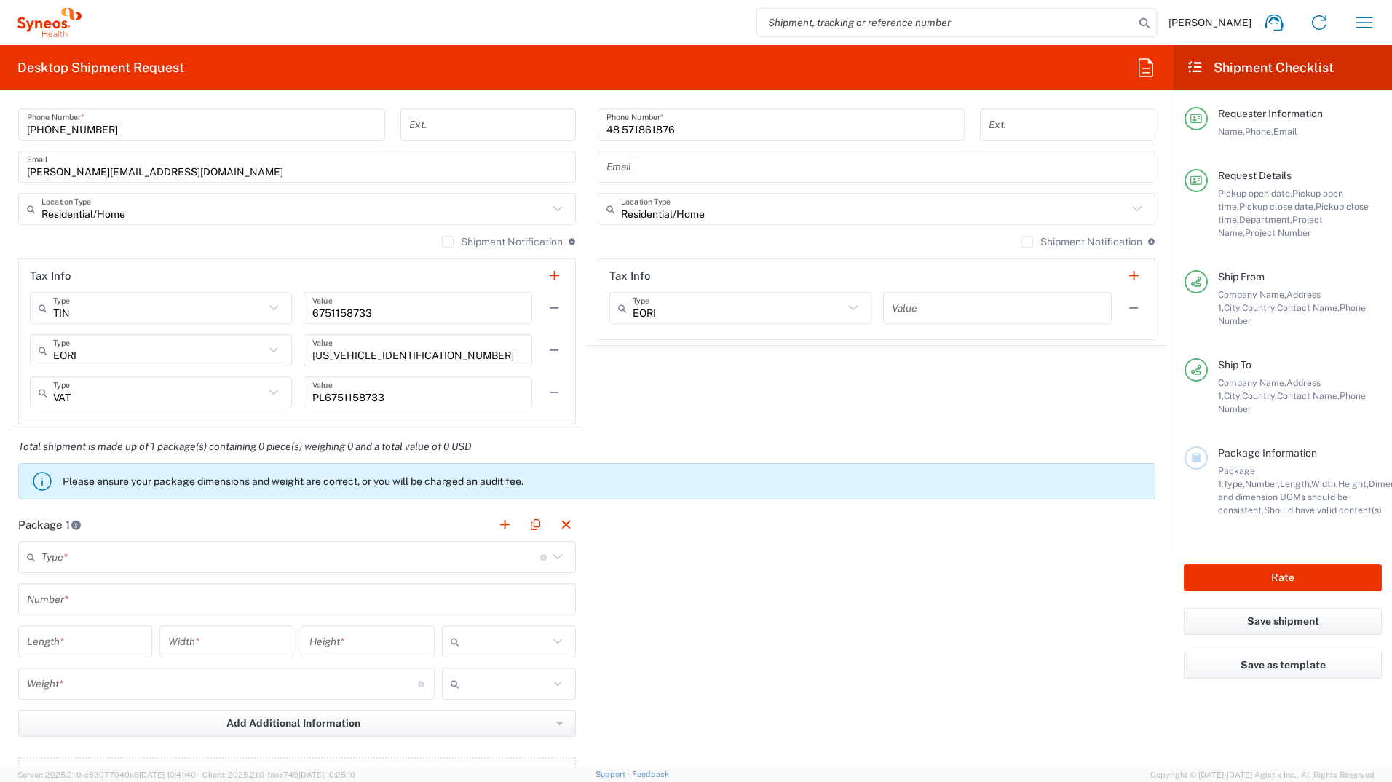
scroll to position [1019, 0]
click at [58, 556] on input "text" at bounding box center [291, 556] width 499 height 25
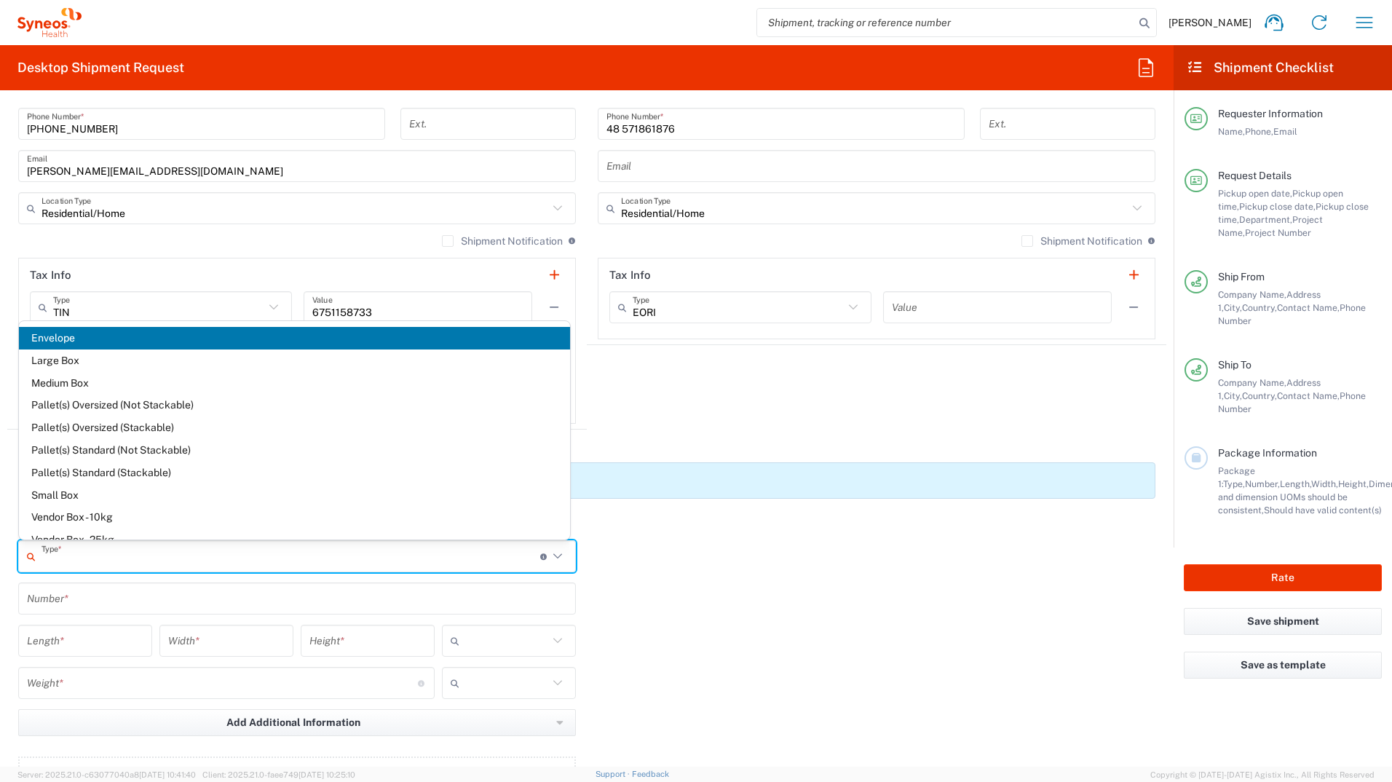
click at [64, 336] on span "Envelope" at bounding box center [294, 338] width 551 height 23
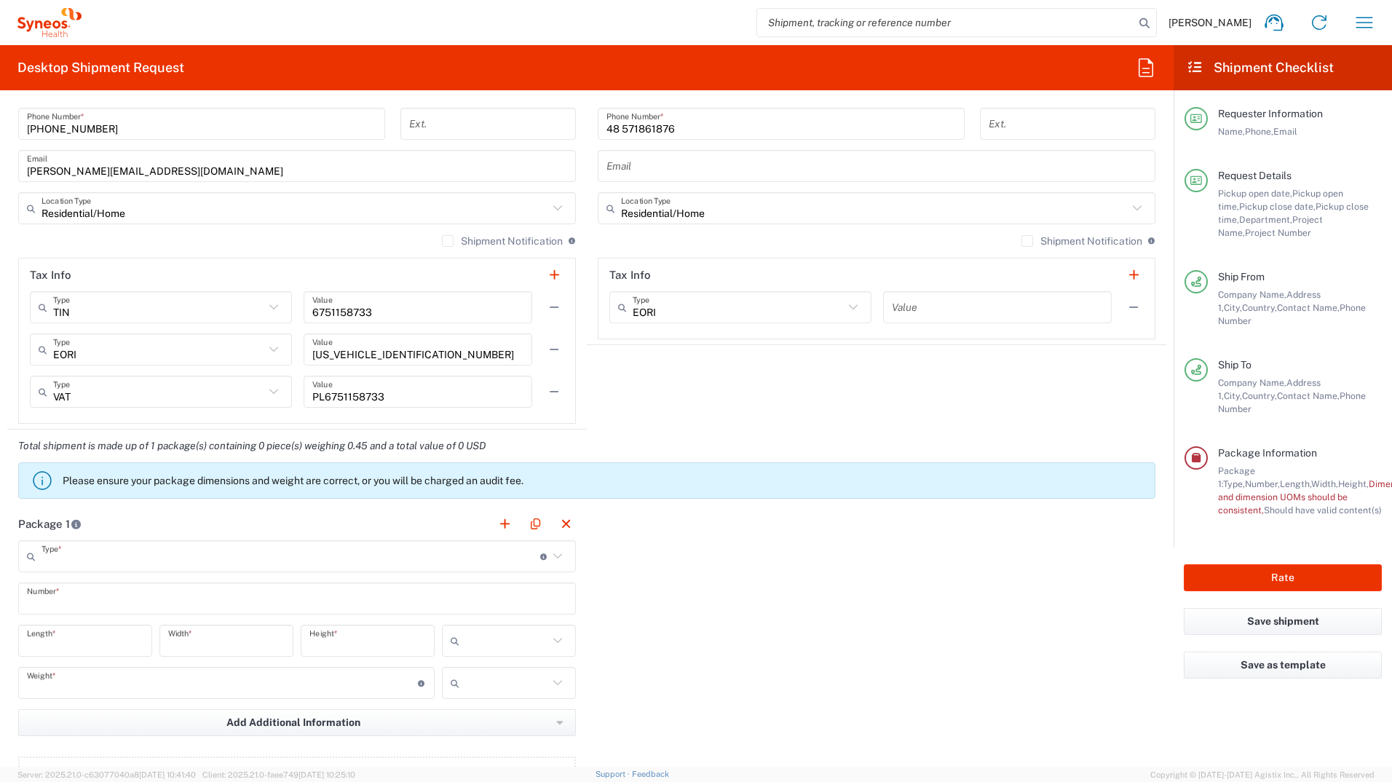
type input "Envelope"
type input "1"
type input "9.5"
type input "12.5"
type input "0.25"
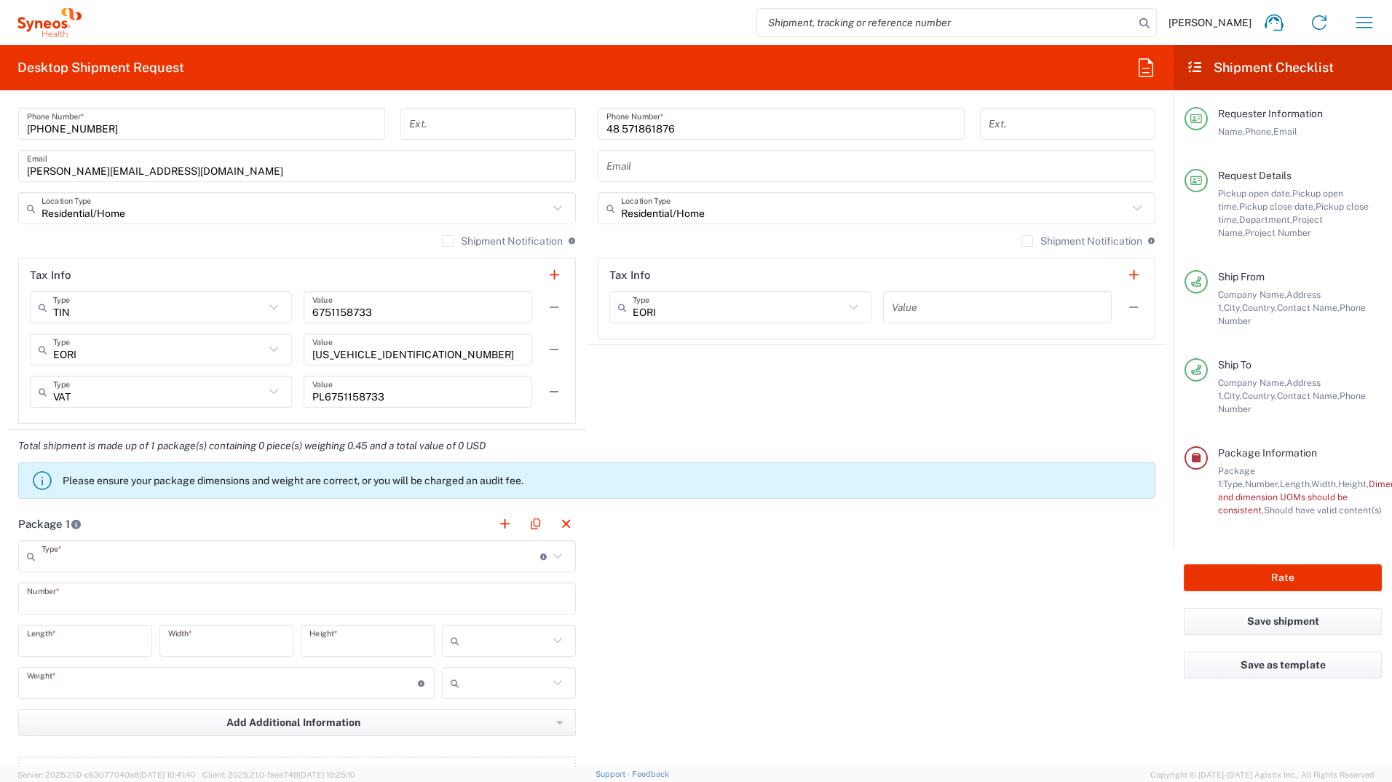
type input "in"
type input "0.45"
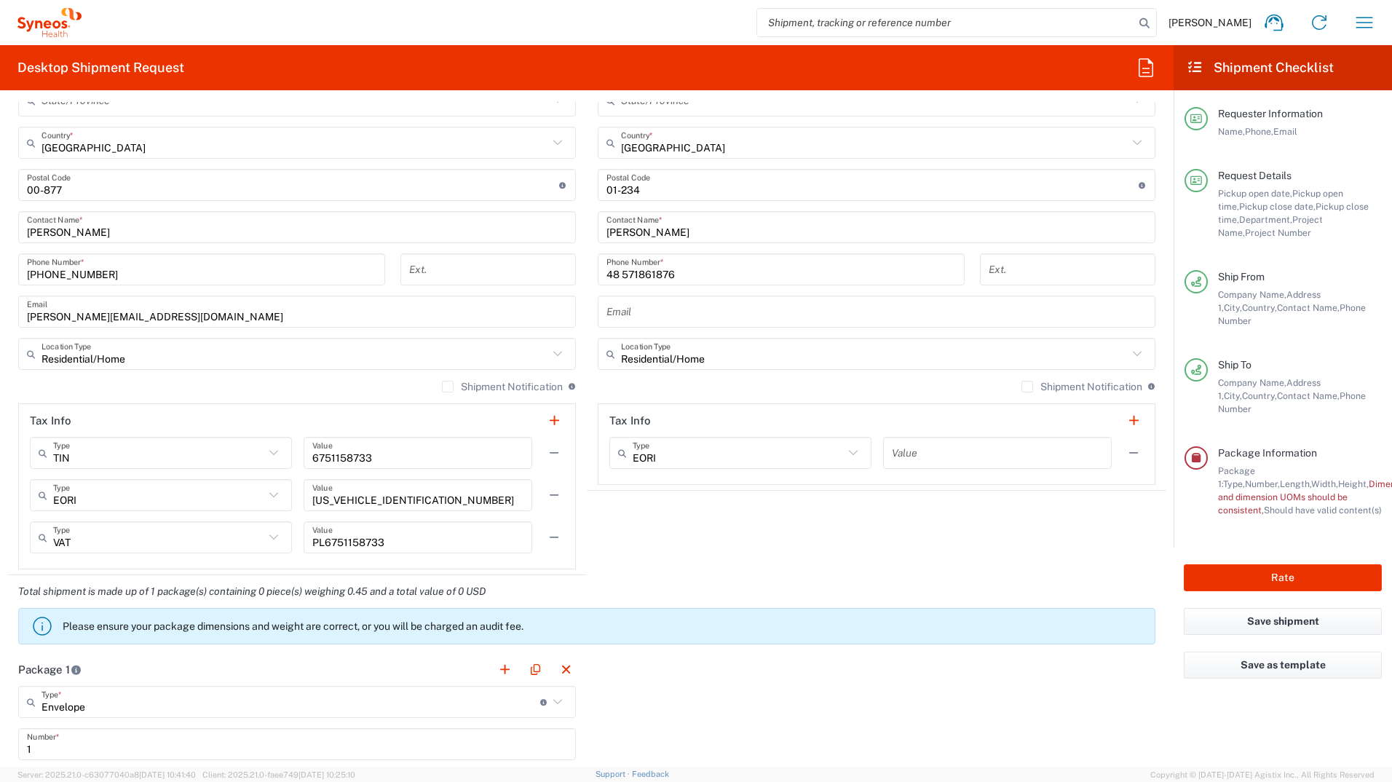
scroll to position [1238, 0]
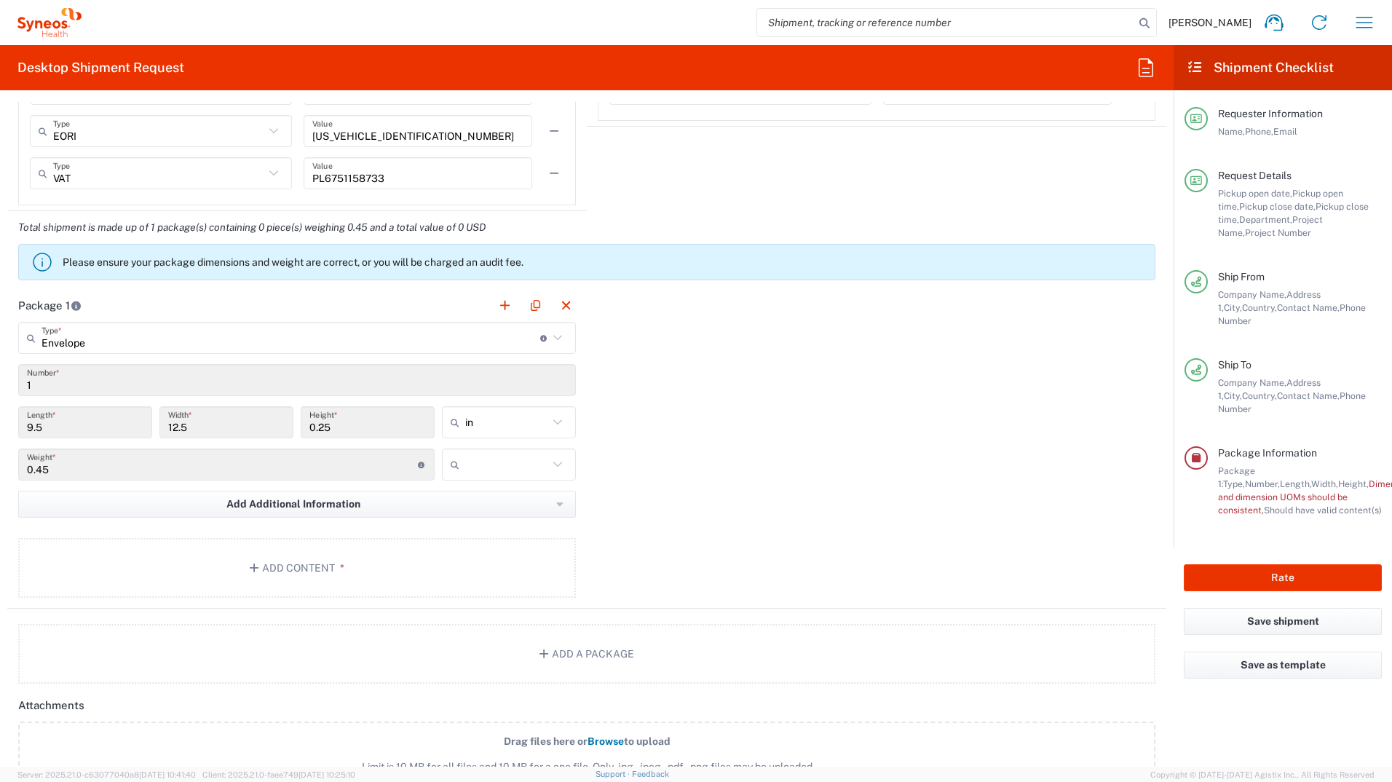
click at [556, 412] on div "in" at bounding box center [509, 422] width 134 height 32
click at [501, 484] on span "cm" at bounding box center [503, 481] width 131 height 23
type input "24.13"
type input "31.75"
type input "0.64"
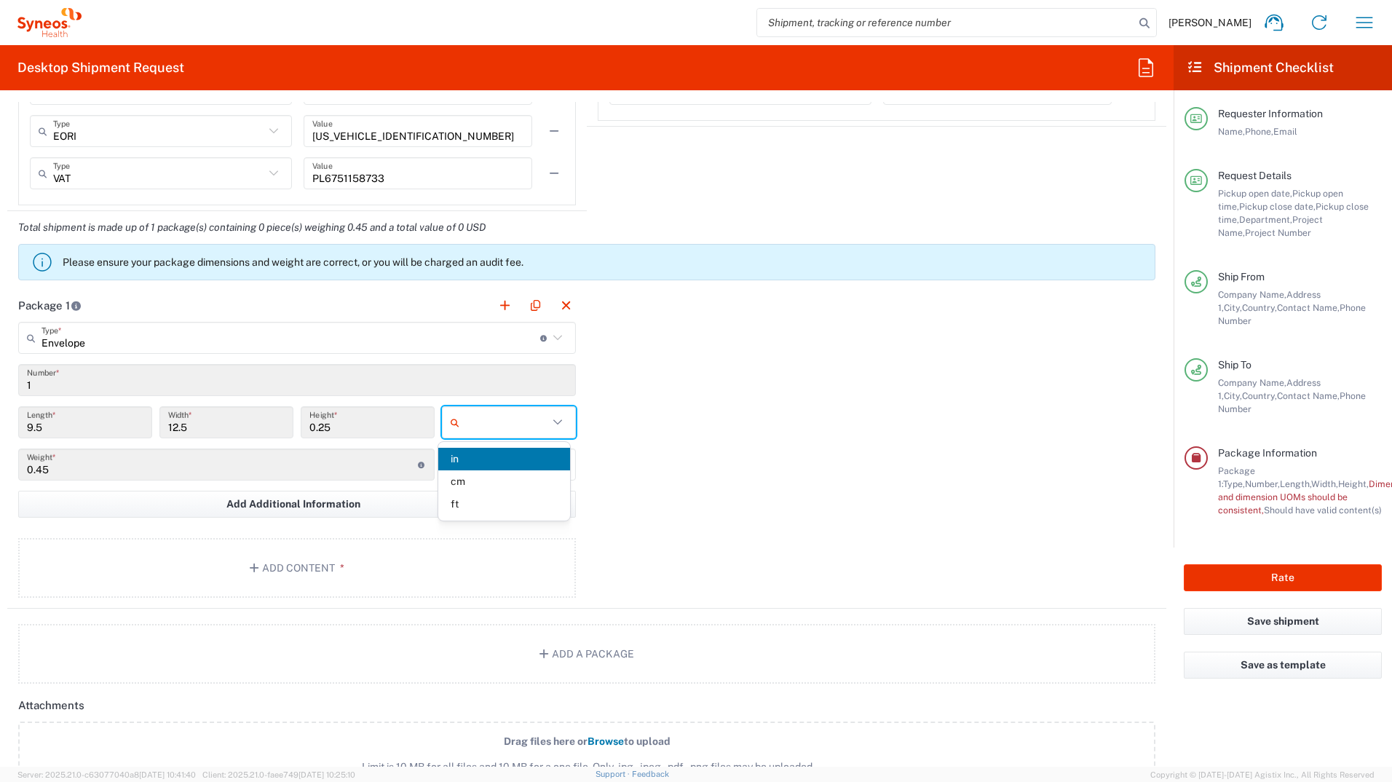
type input "cm"
click at [556, 460] on icon at bounding box center [557, 464] width 19 height 19
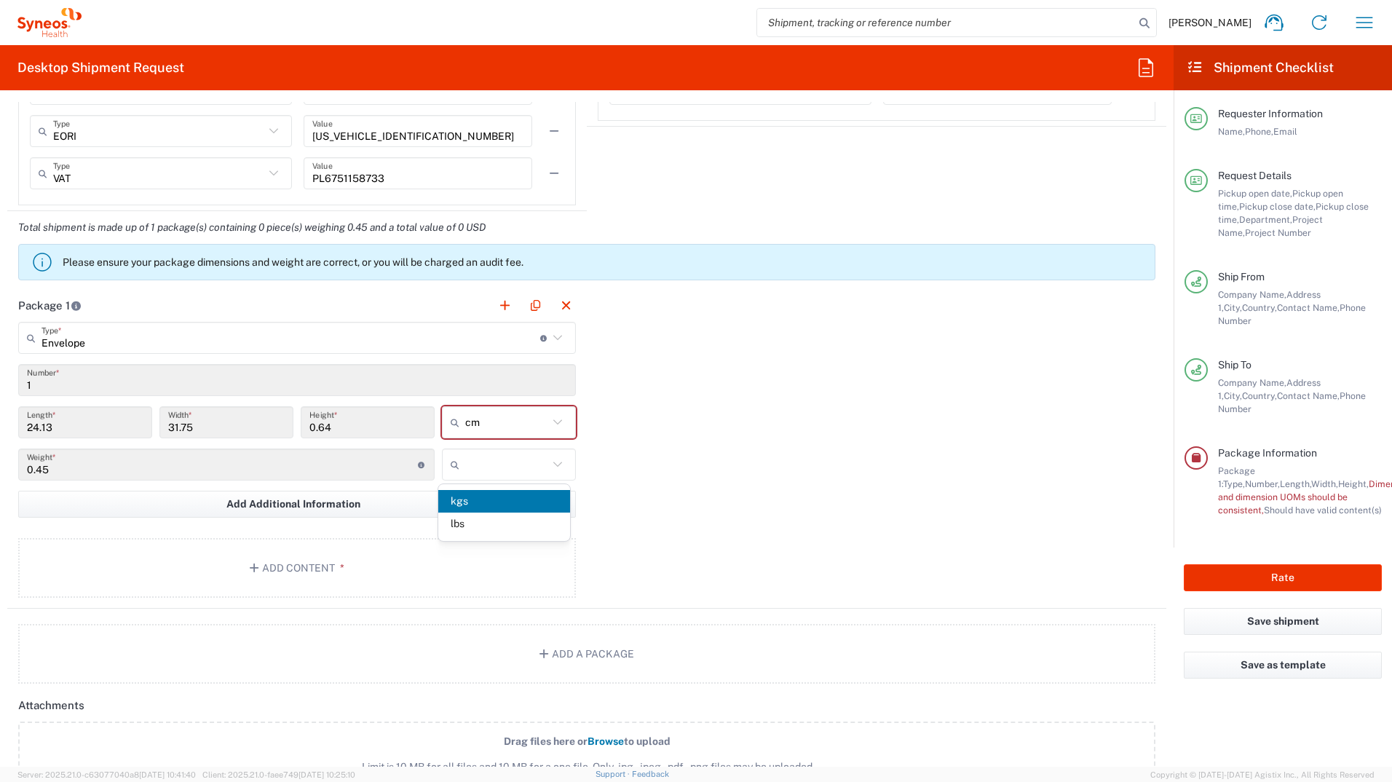
click at [526, 494] on span "kgs" at bounding box center [503, 501] width 131 height 23
type input "kgs"
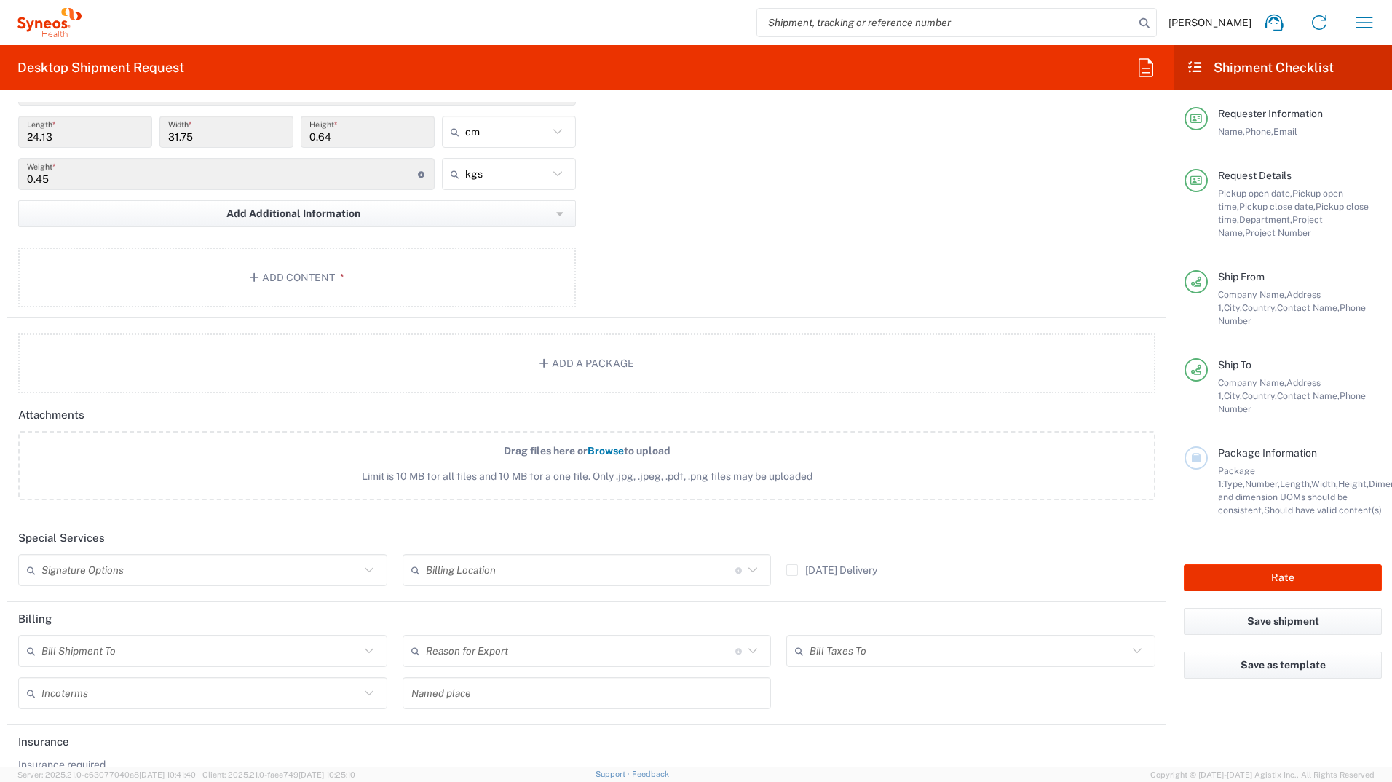
scroll to position [1581, 0]
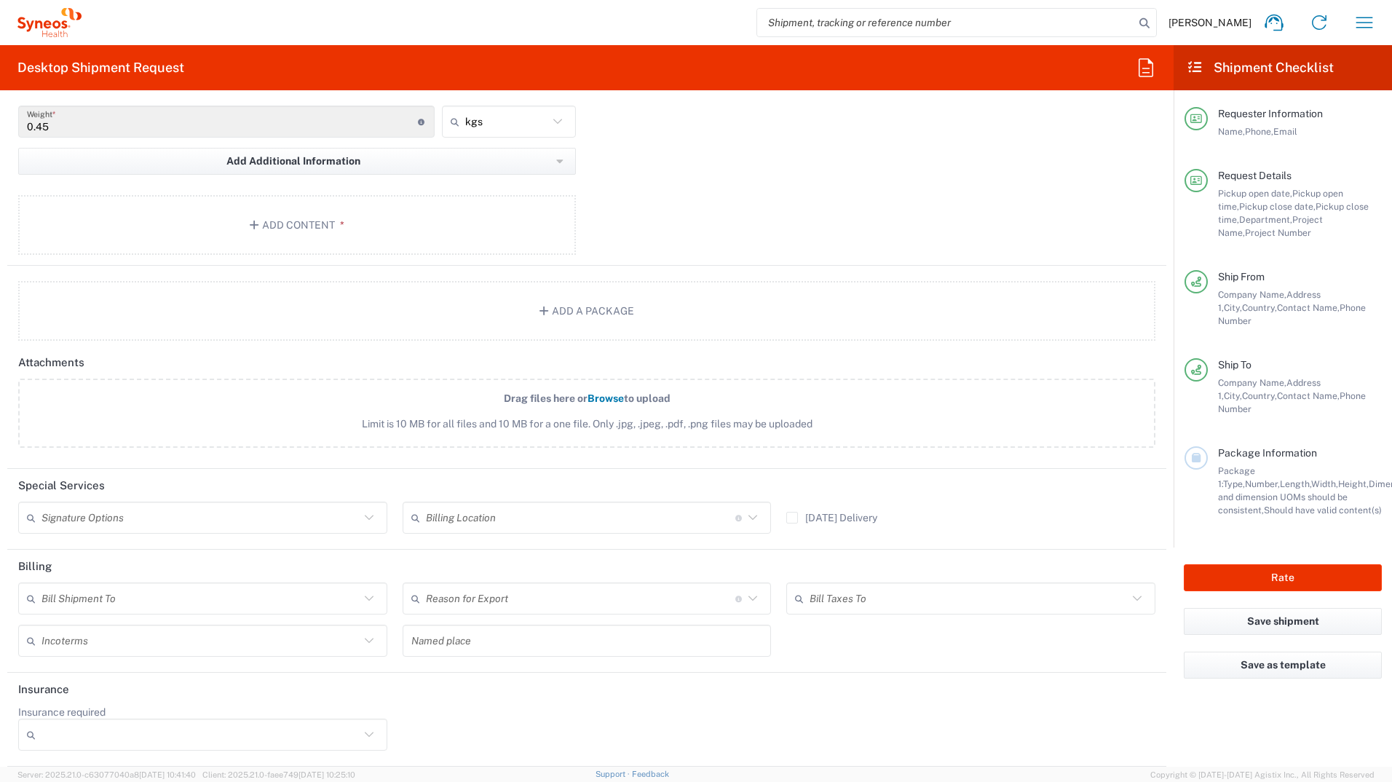
click at [95, 523] on input "text" at bounding box center [201, 517] width 318 height 25
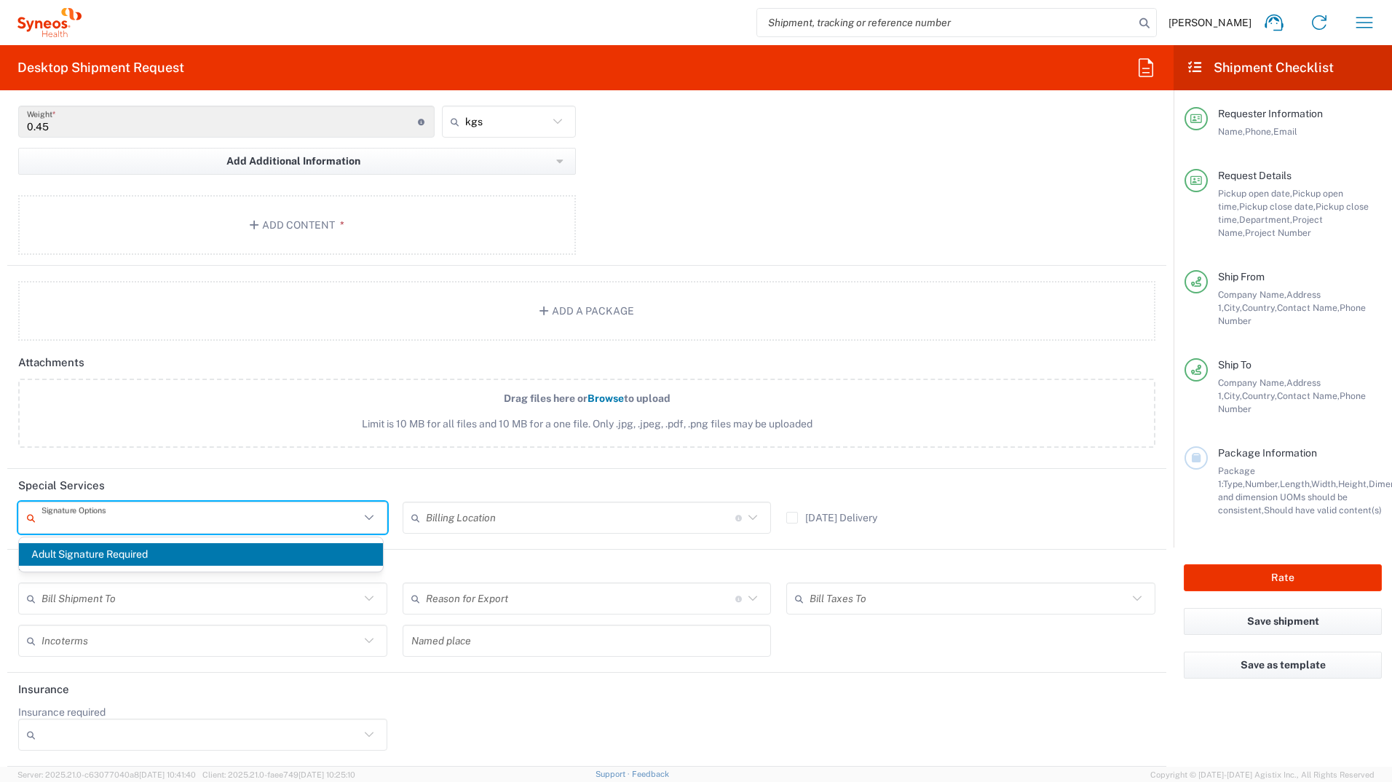
click at [52, 548] on span "Adult Signature Required" at bounding box center [201, 554] width 364 height 23
type input "Adult Signature Required"
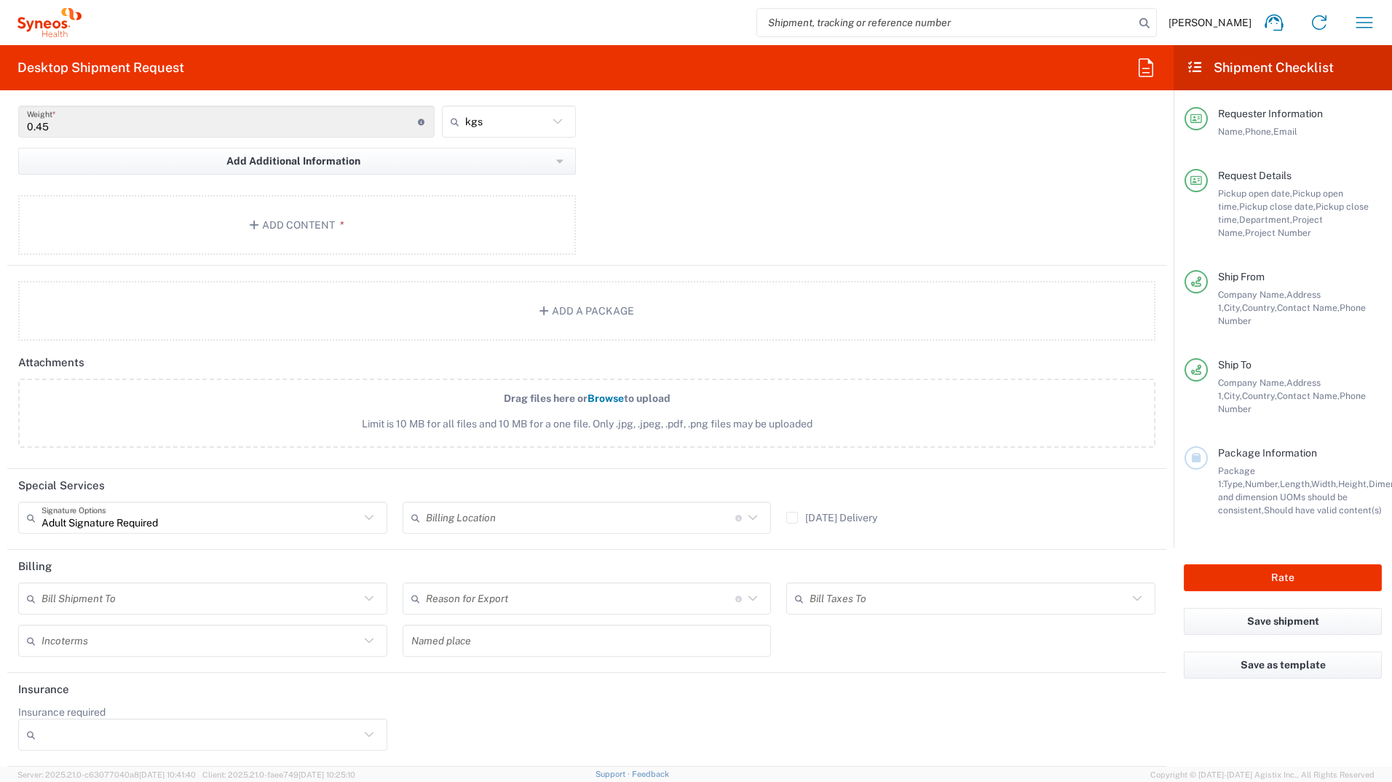
click at [85, 599] on input "text" at bounding box center [201, 598] width 318 height 25
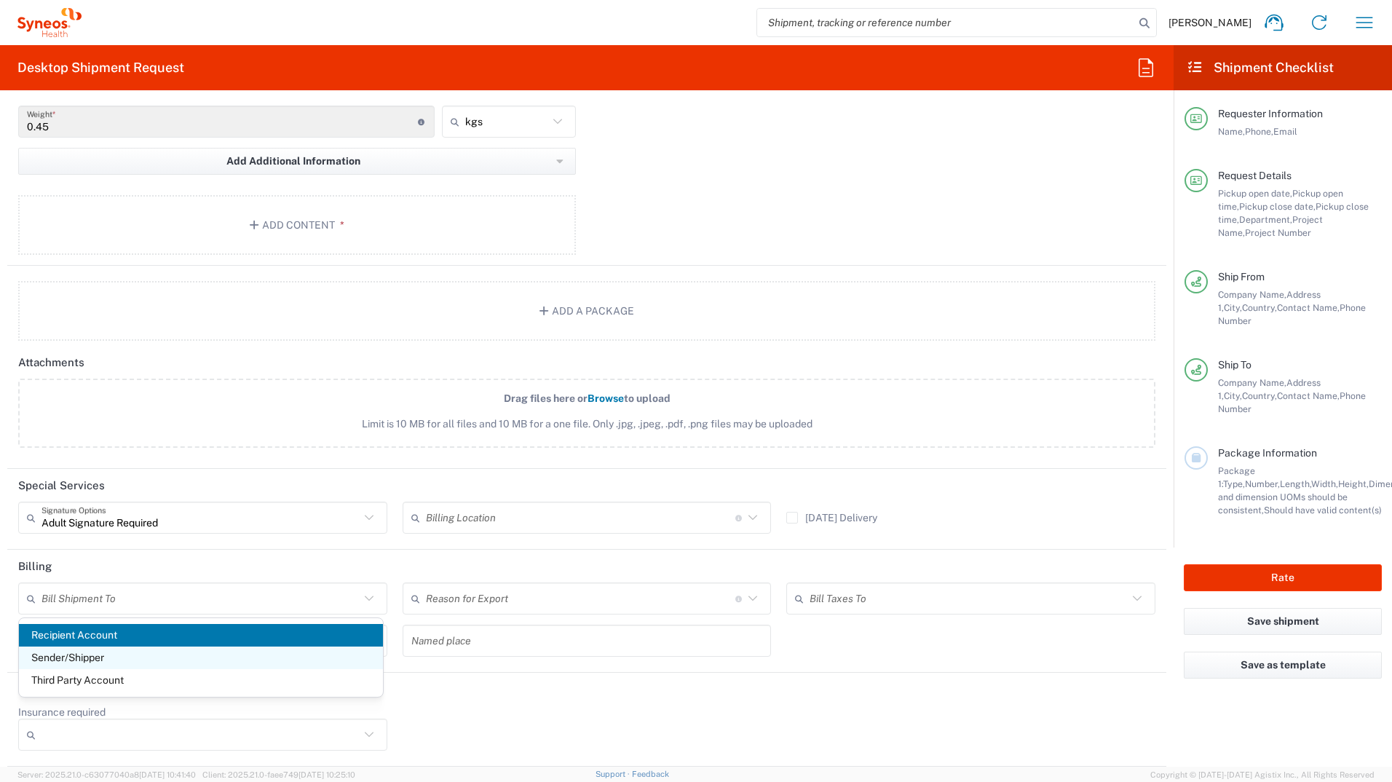
click at [99, 661] on span "Sender/Shipper" at bounding box center [201, 658] width 364 height 23
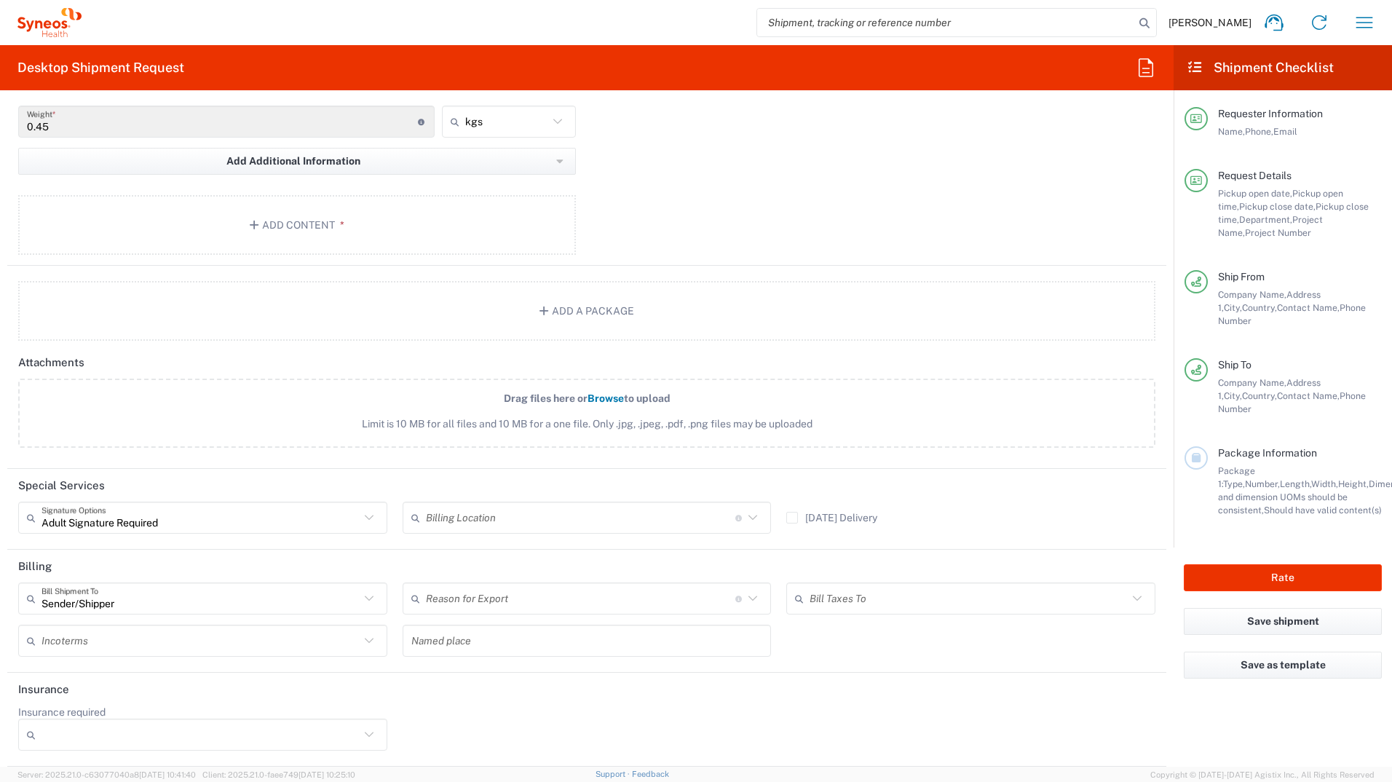
click at [95, 643] on input "text" at bounding box center [201, 640] width 318 height 25
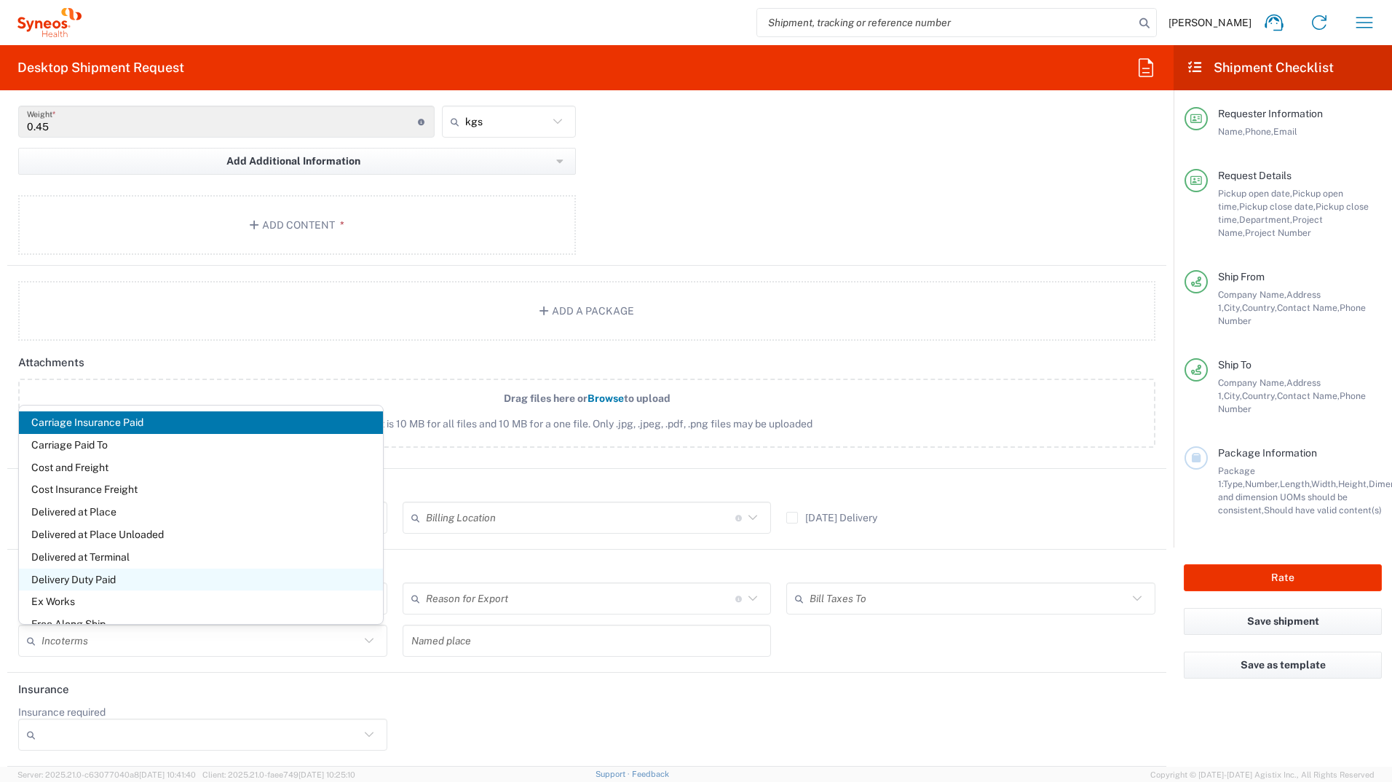
click at [90, 579] on span "Delivery Duty Paid" at bounding box center [201, 580] width 364 height 23
type input "Sender/Shipper"
type input "Delivery Duty Paid"
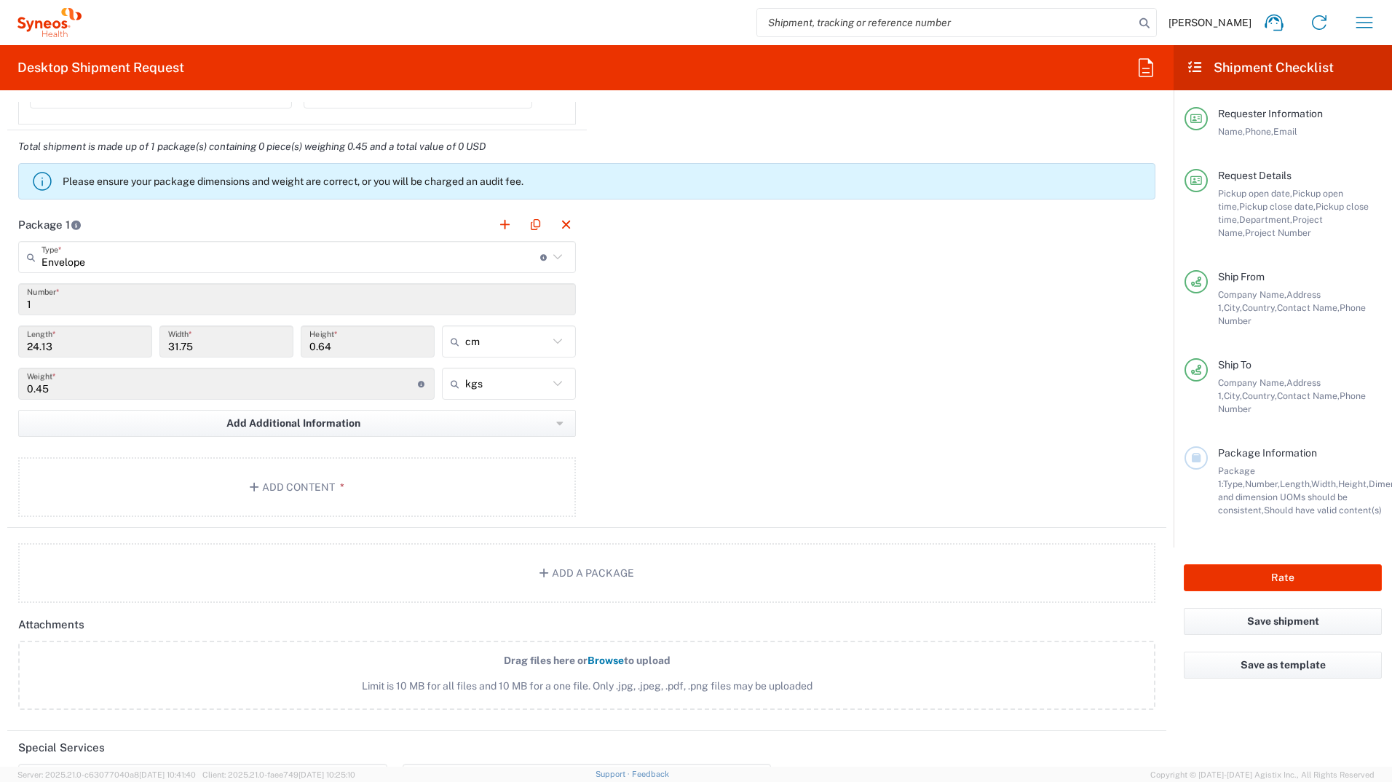
scroll to position [1290, 0]
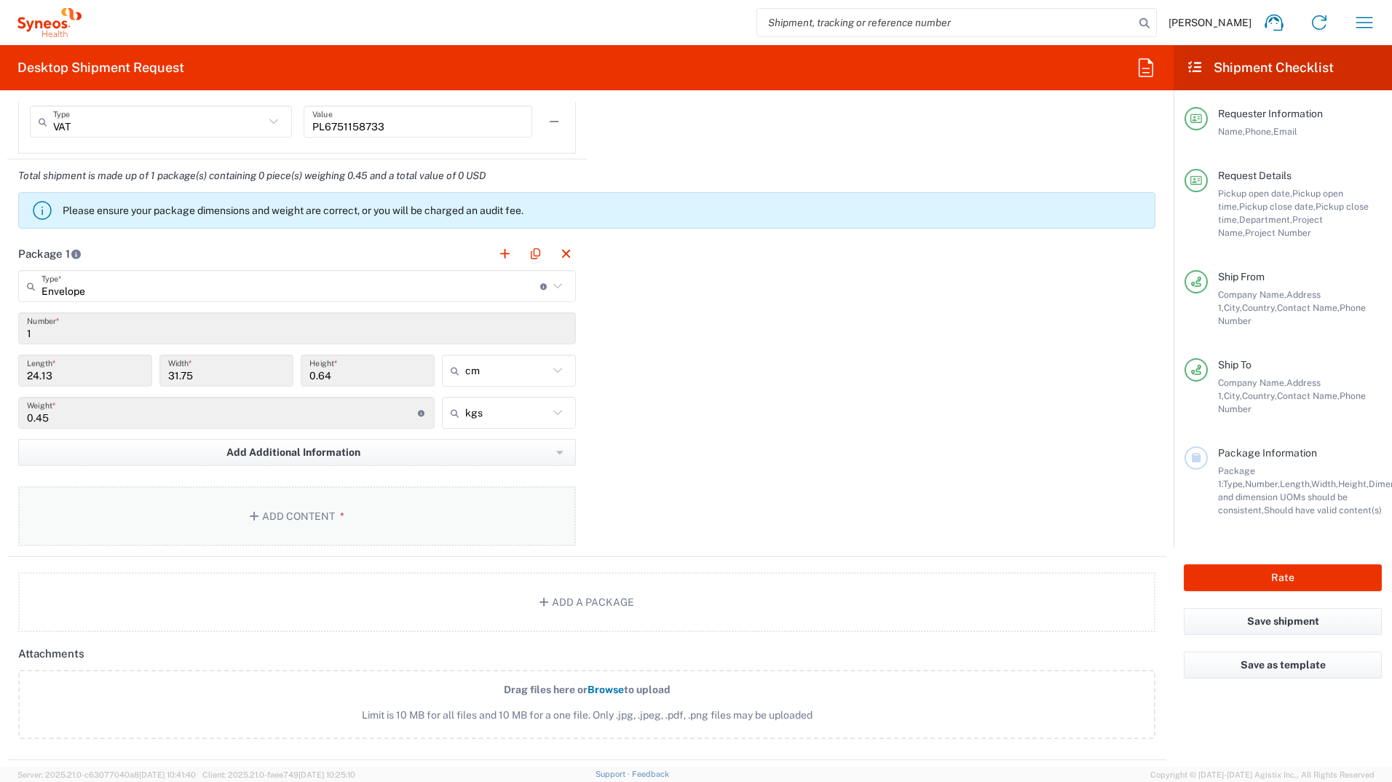
click at [288, 502] on button "Add Content *" at bounding box center [297, 516] width 558 height 60
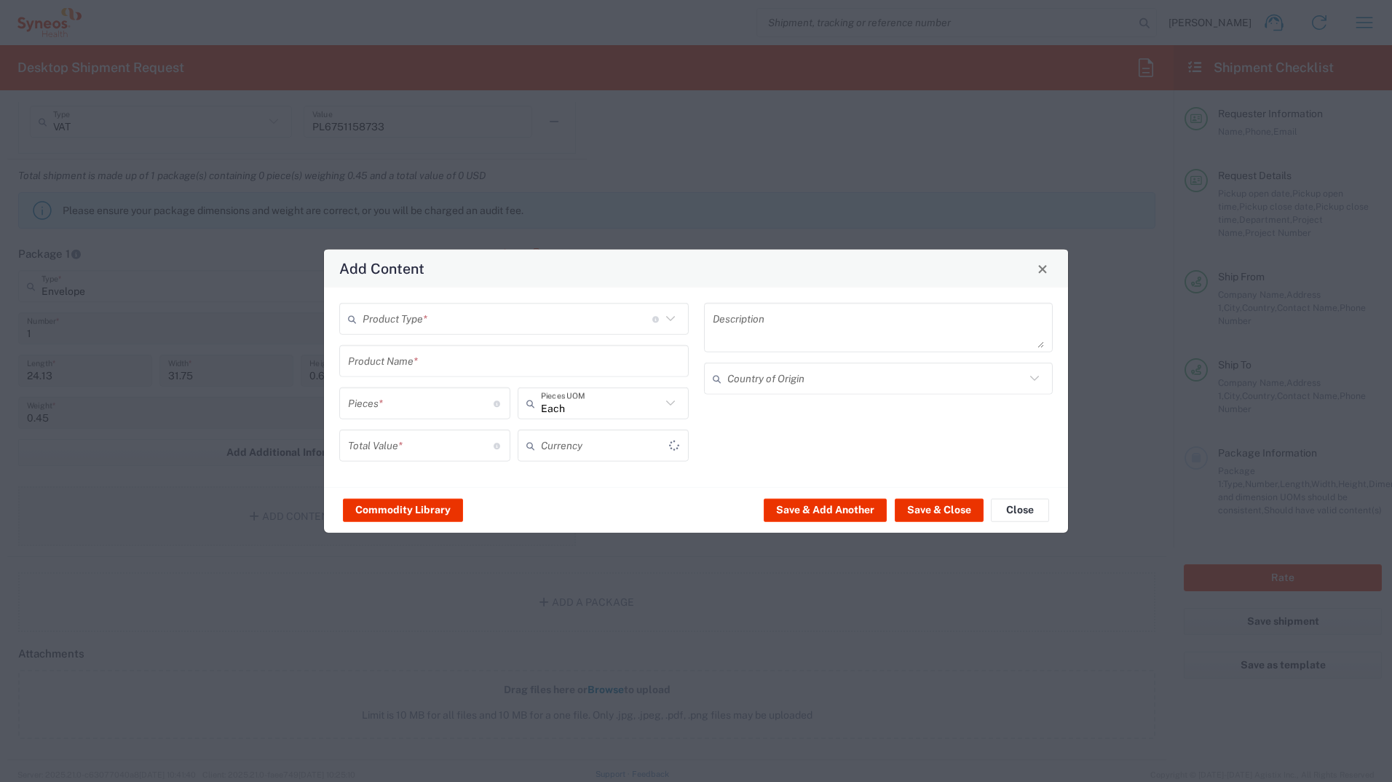
type input "US Dollar"
click at [641, 443] on input "text" at bounding box center [601, 445] width 120 height 25
click at [622, 473] on span "Polish Zloty" at bounding box center [603, 482] width 170 height 23
type input "Polish Zloty"
click at [458, 312] on input "text" at bounding box center [508, 318] width 290 height 25
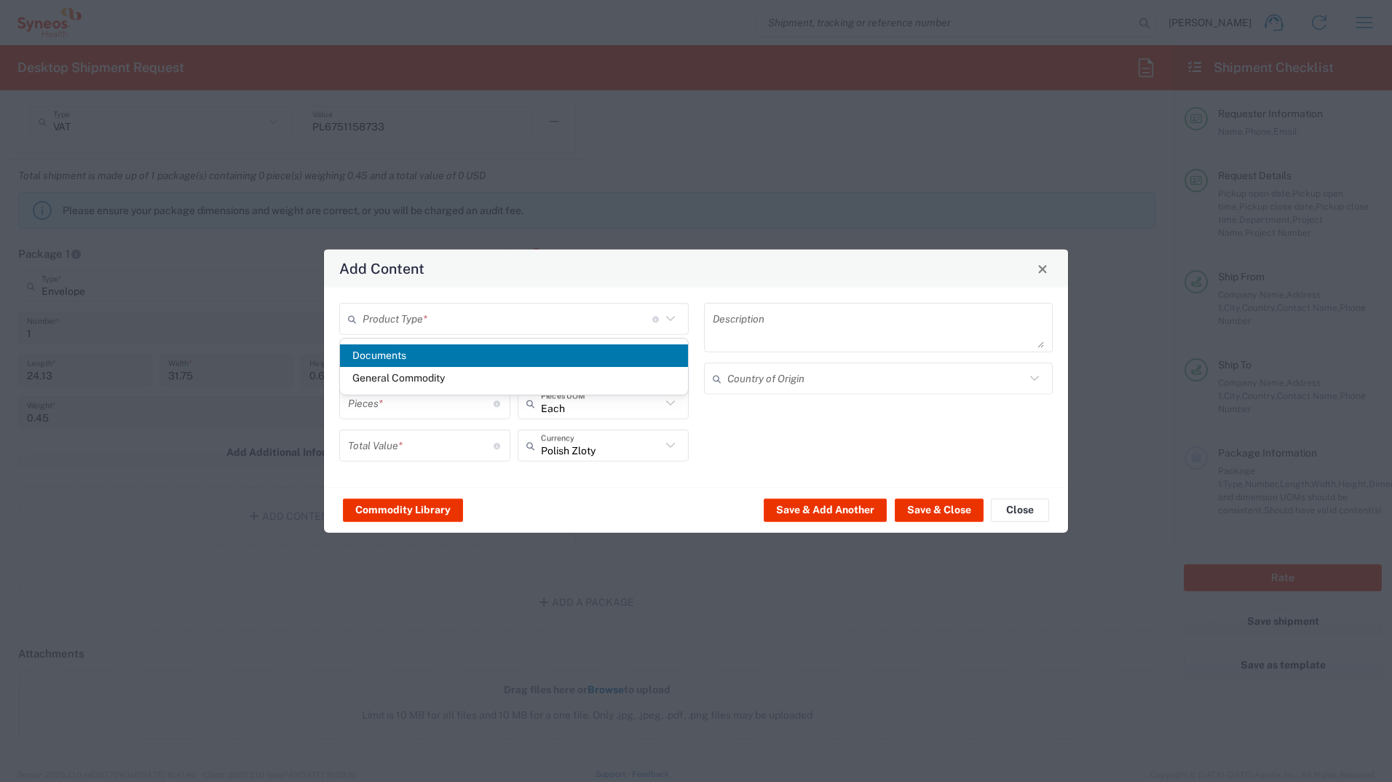
click at [442, 350] on span "Documents" at bounding box center [514, 355] width 348 height 23
type input "Documents"
type input "1"
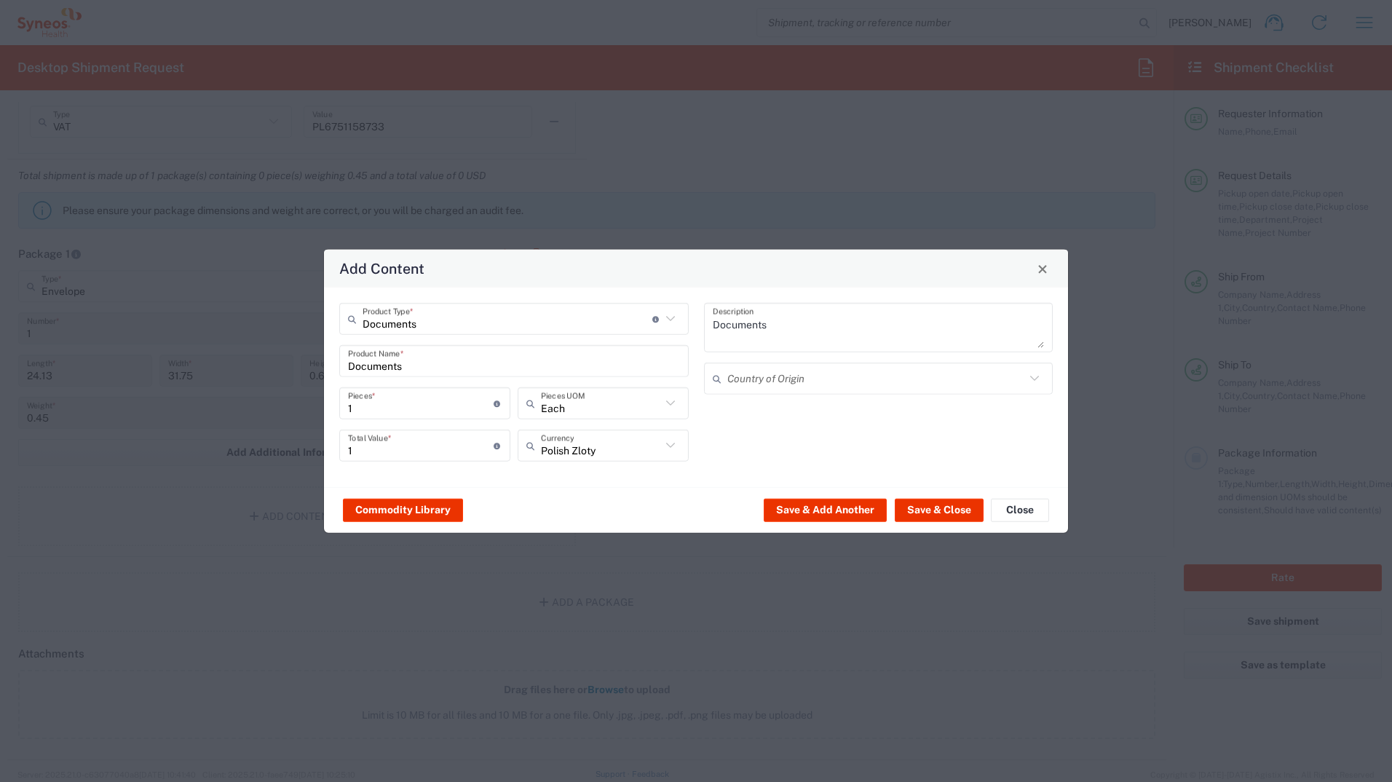
click at [781, 320] on textarea "Documents" at bounding box center [879, 327] width 332 height 41
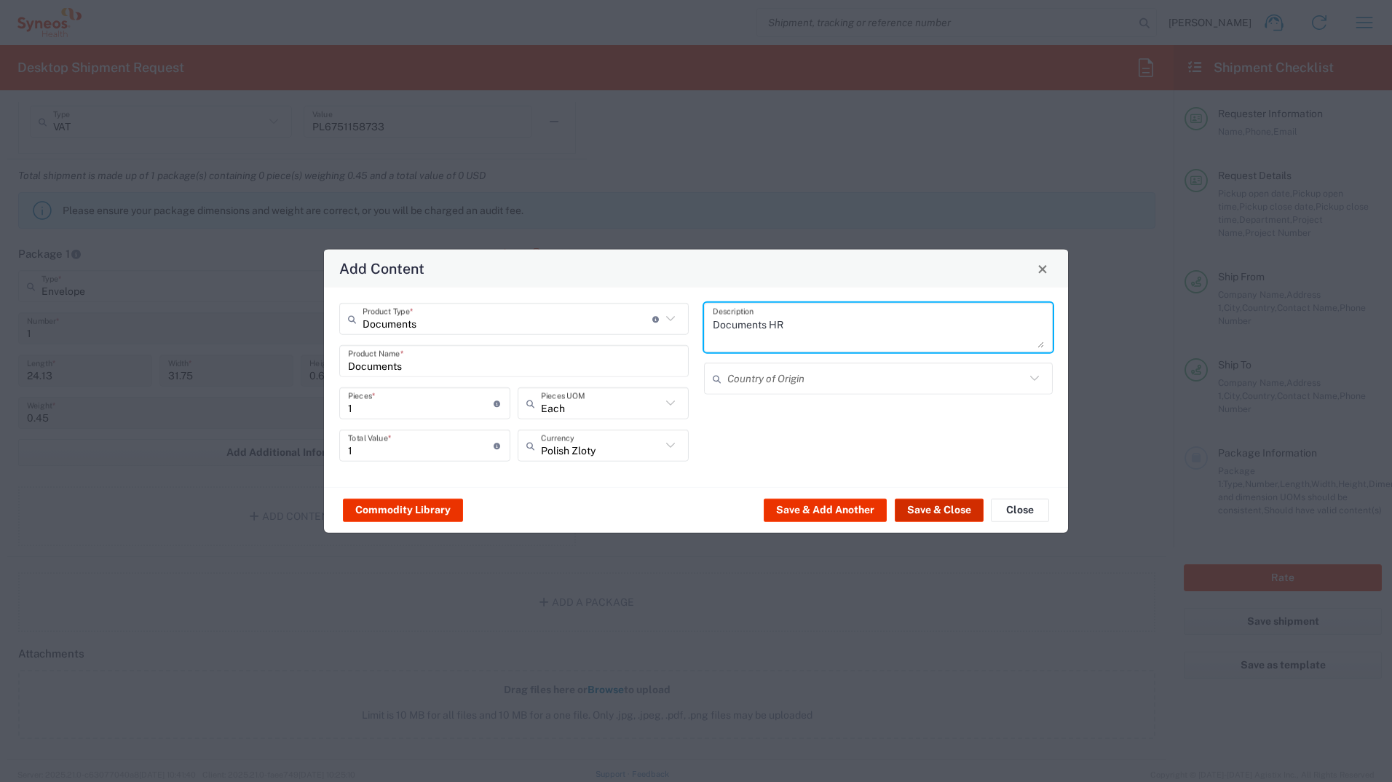
type textarea "Documents HR"
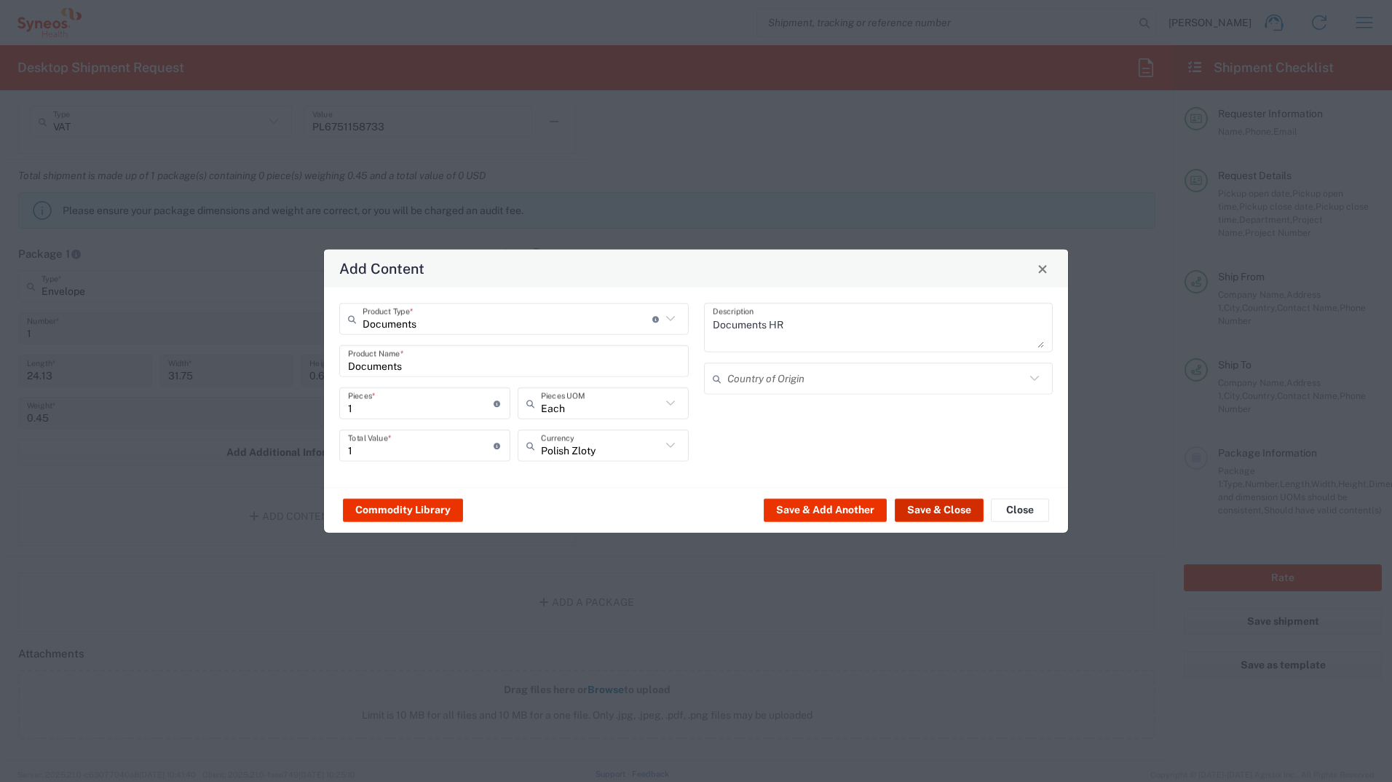
click at [929, 515] on button "Save & Close" at bounding box center [939, 509] width 89 height 23
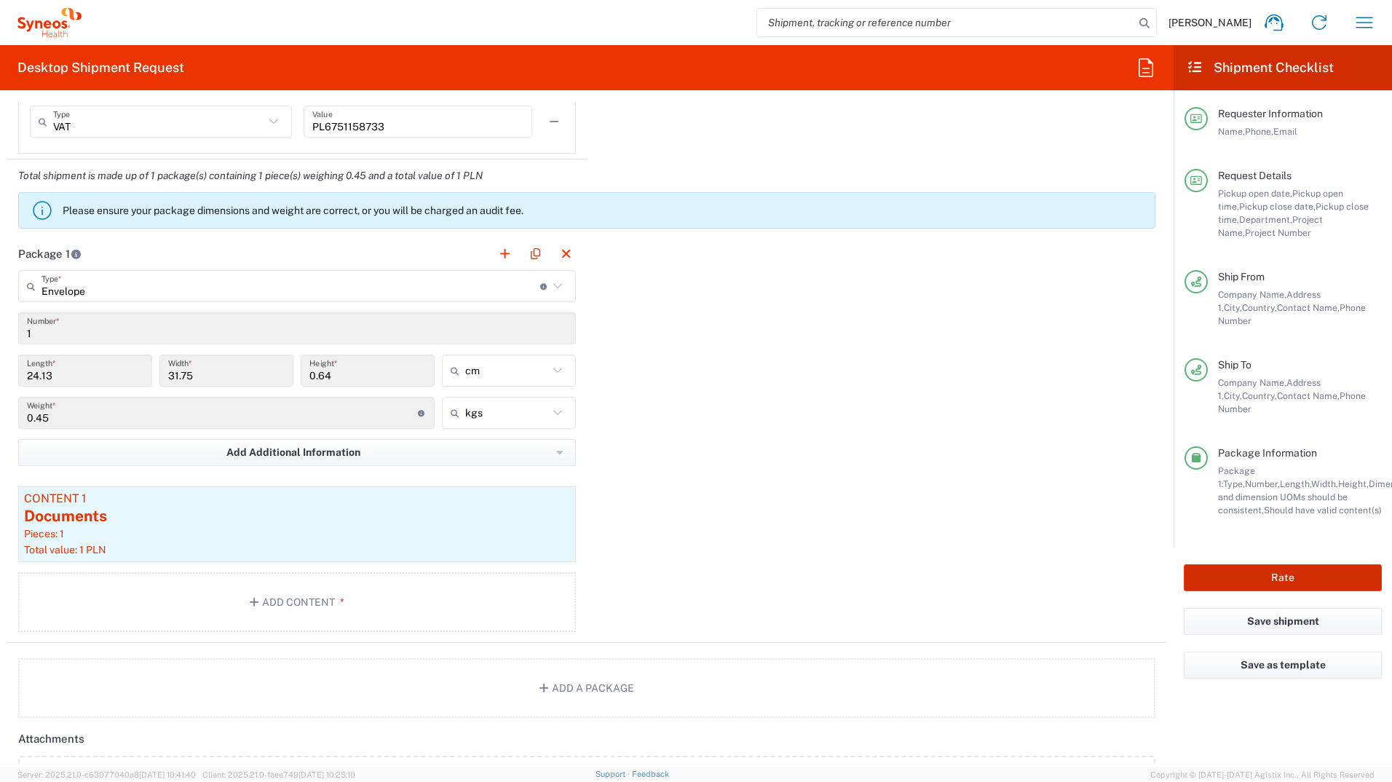
click at [1280, 564] on button "Rate" at bounding box center [1283, 577] width 198 height 27
type input "8480"
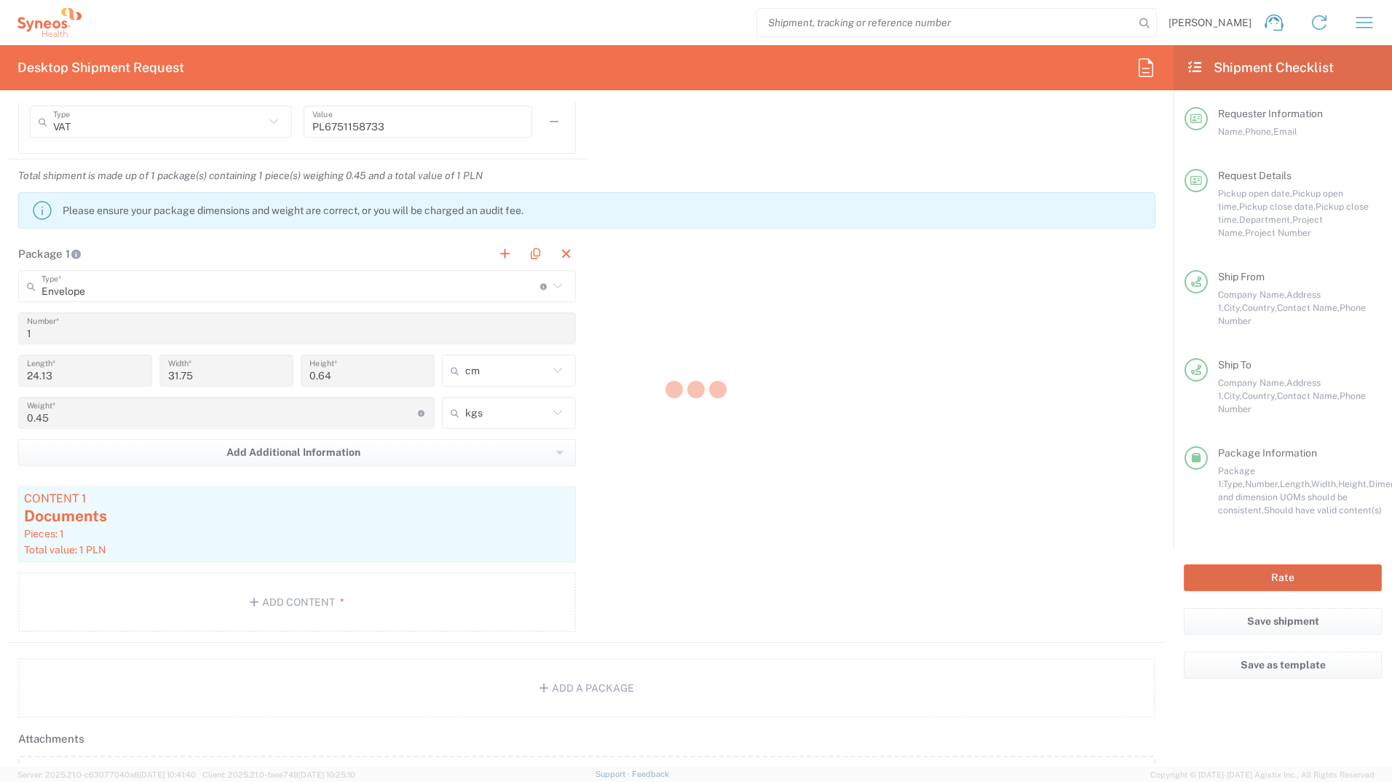
type input "8493 DEPARTMENTAL EXPENSE"
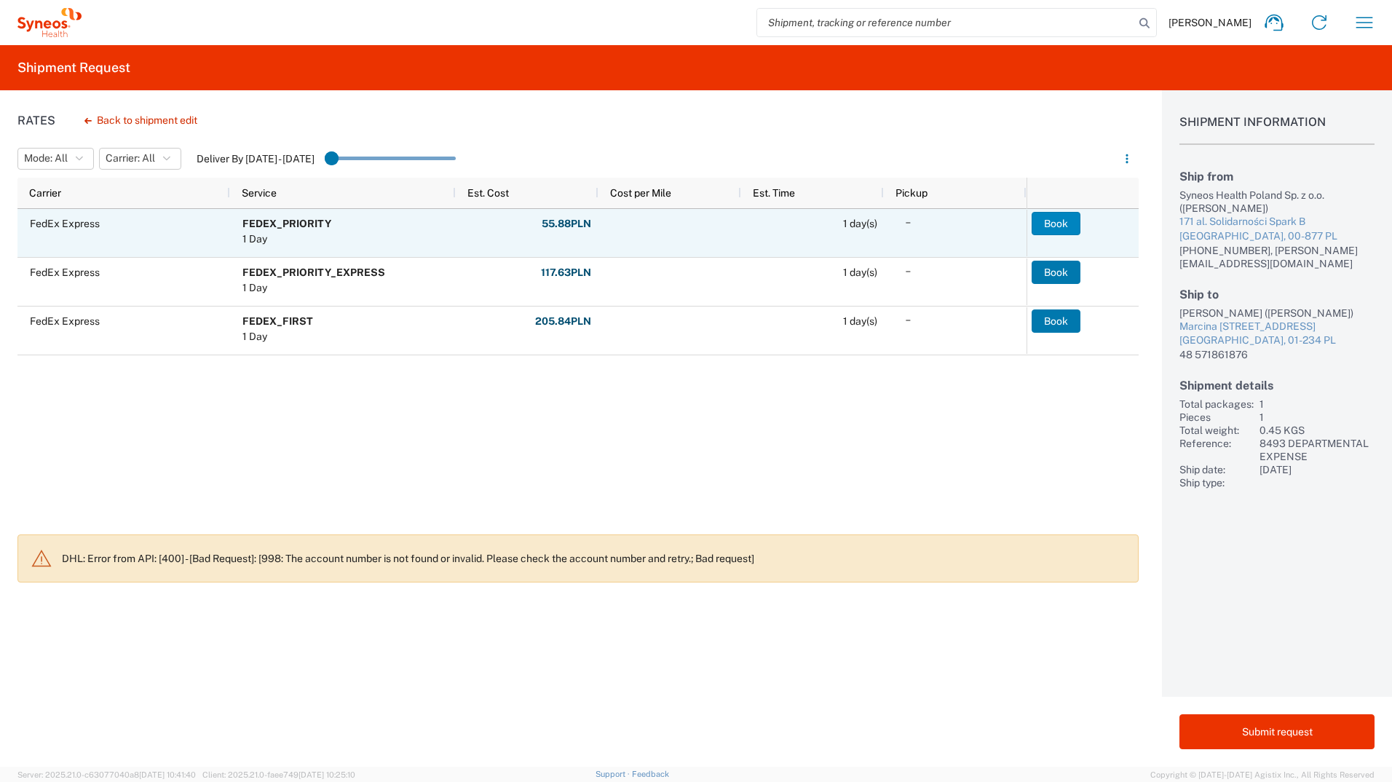
click at [1075, 216] on button "Book" at bounding box center [1056, 223] width 49 height 23
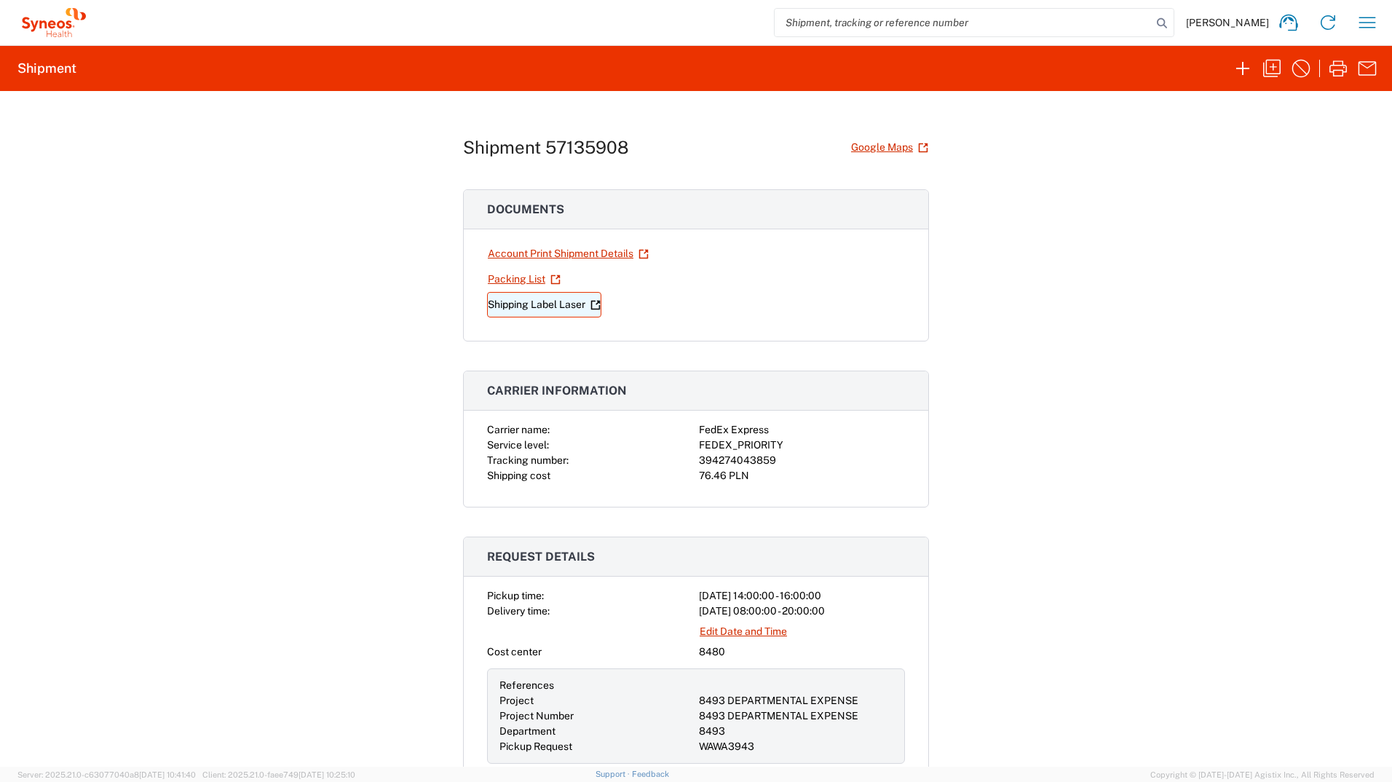
click at [542, 312] on link "Shipping Label Laser" at bounding box center [544, 304] width 114 height 25
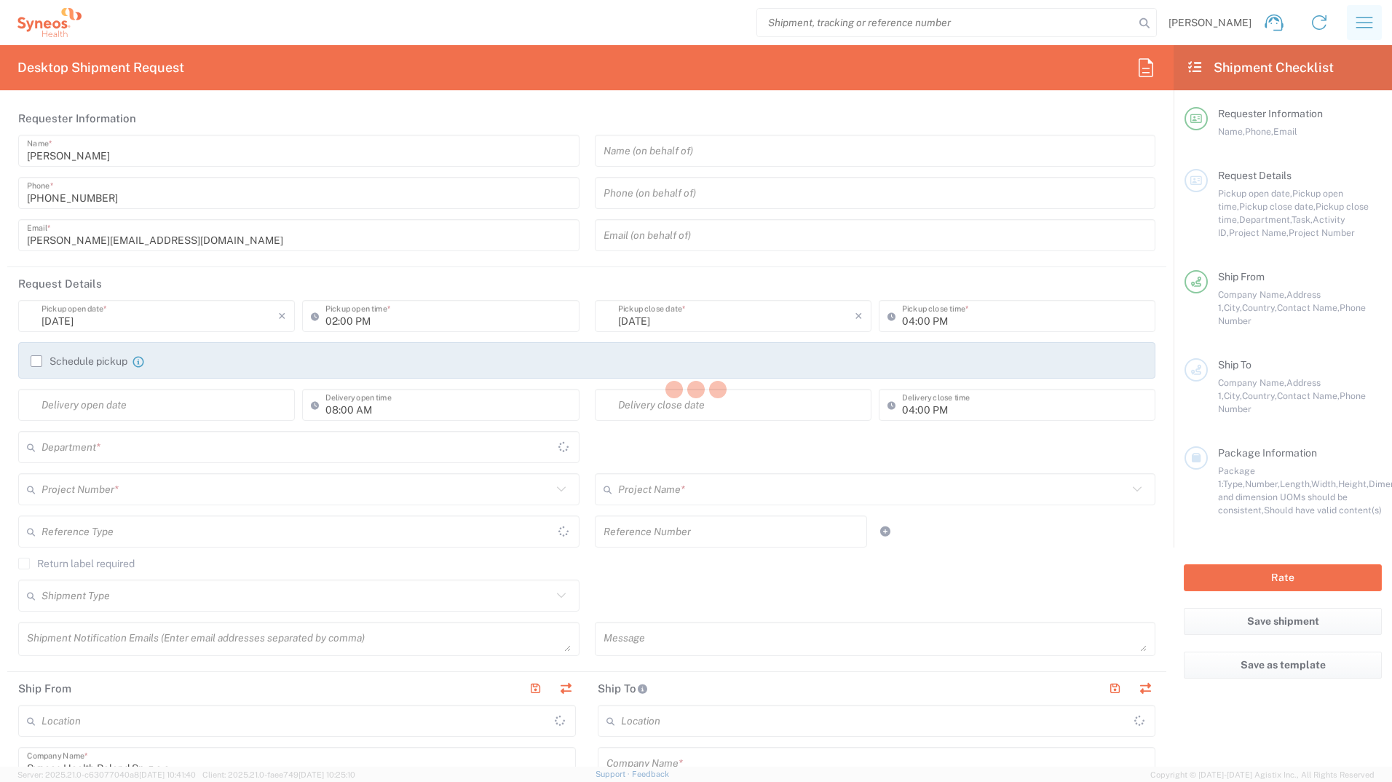
type input "8480"
type input "Poland"
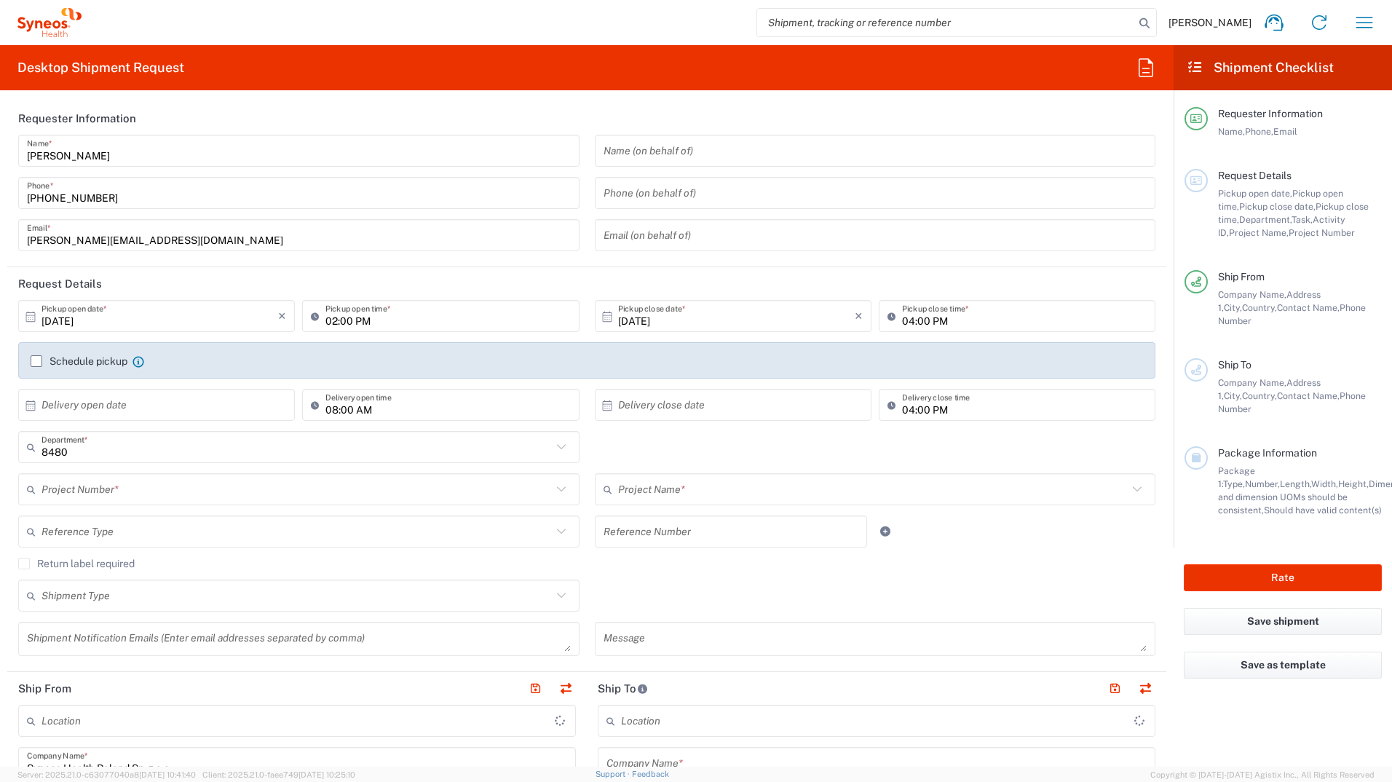
click at [1392, 16] on html "Joanna Desperat Home Shipment estimator Shipment tracking Desktop shipment requ…" at bounding box center [696, 391] width 1392 height 782
type input "Syneos Health Poland sp. z.o.o"
click at [1367, 17] on icon "button" at bounding box center [1364, 22] width 23 height 23
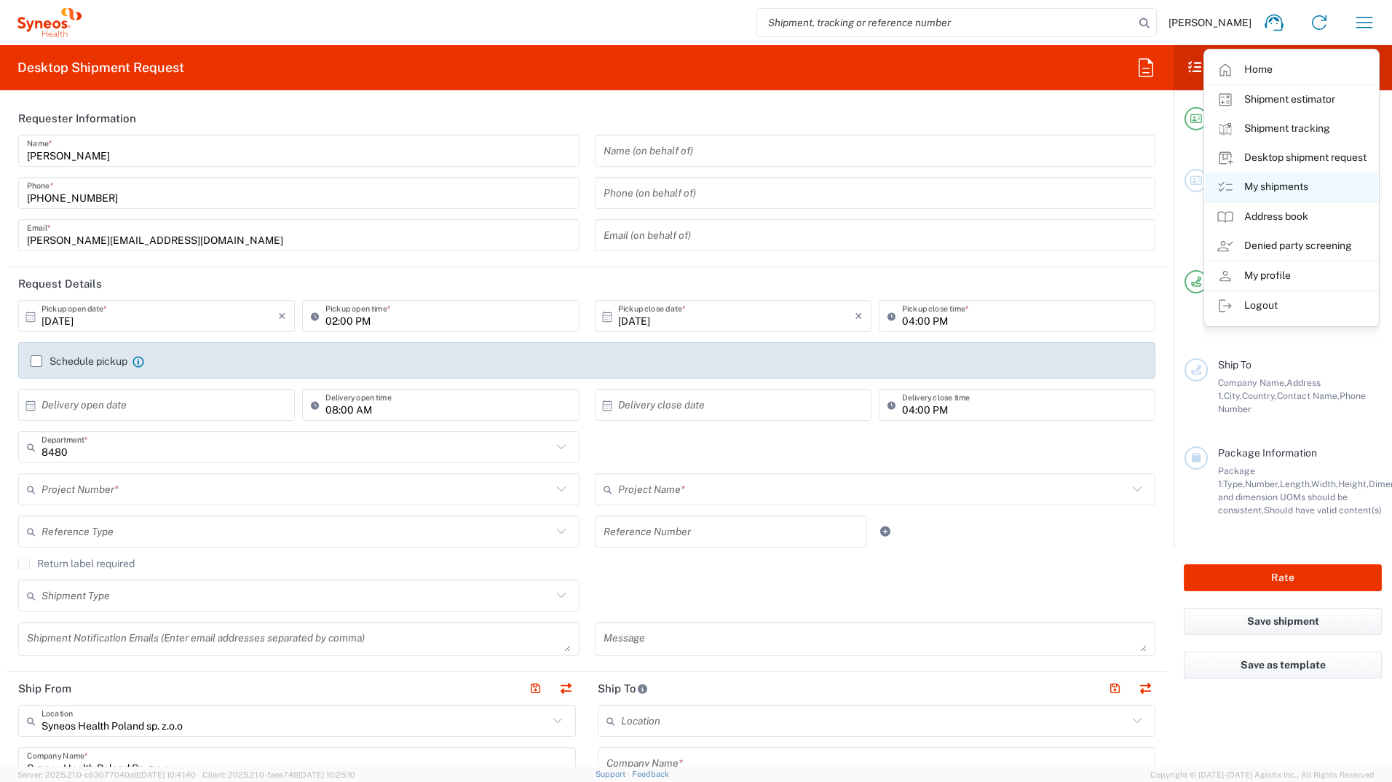
click at [1290, 194] on link "My shipments" at bounding box center [1291, 187] width 173 height 29
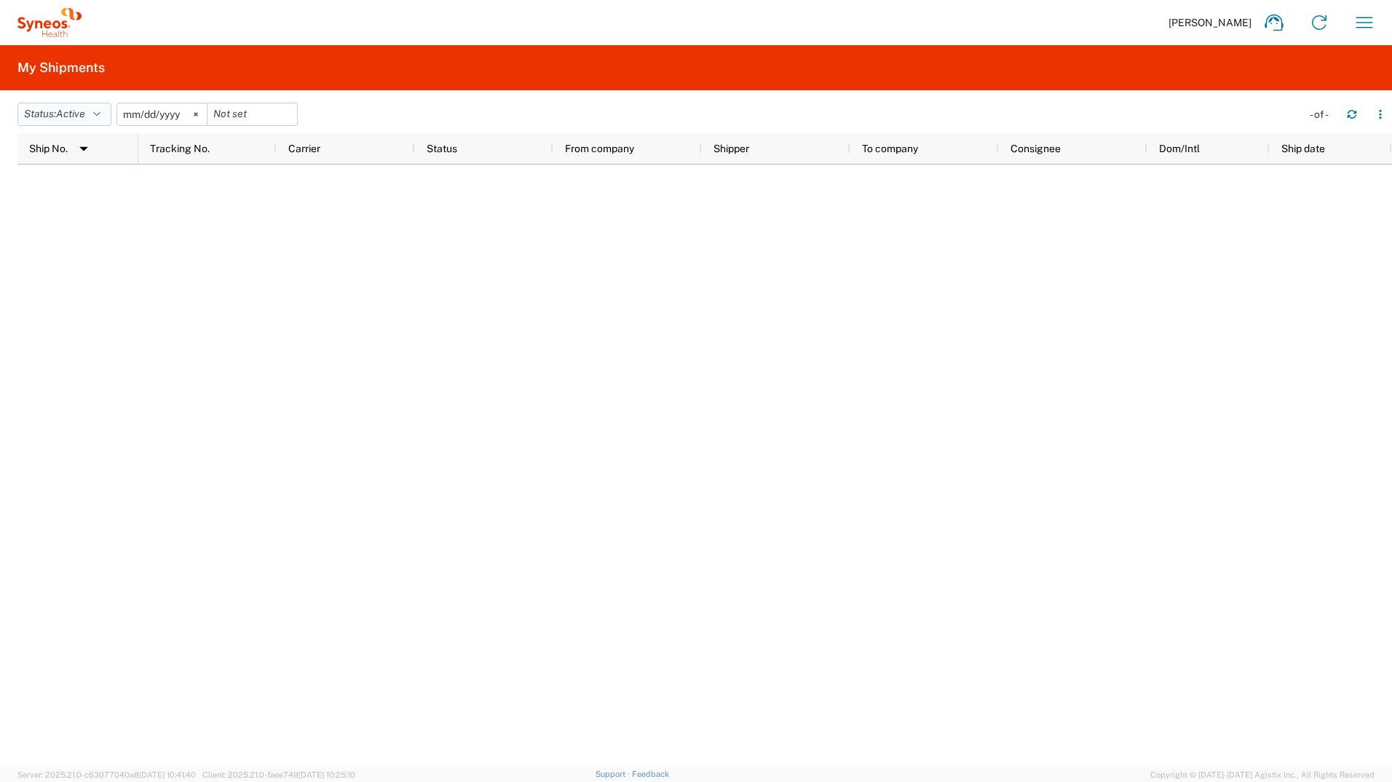
click at [99, 112] on icon "button" at bounding box center [96, 114] width 7 height 10
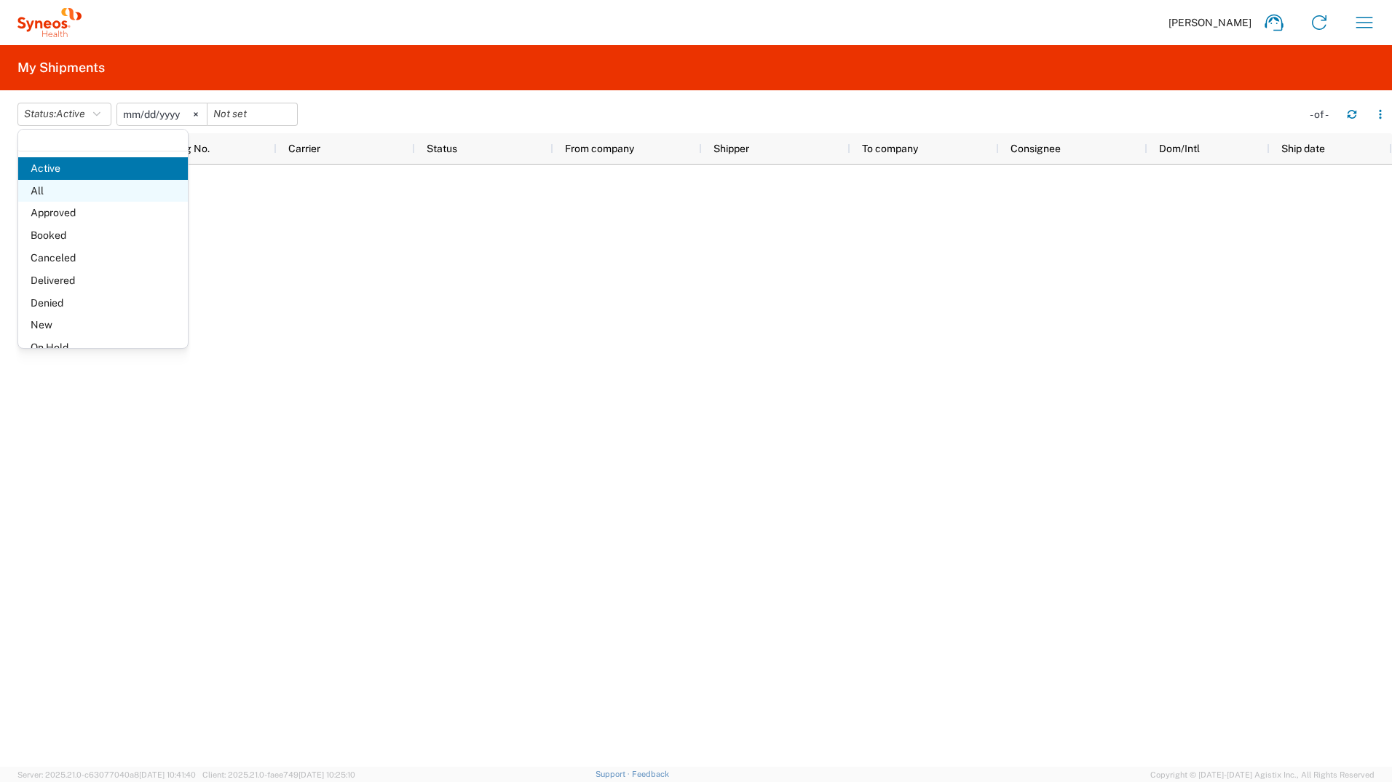
click at [76, 185] on span "All" at bounding box center [103, 191] width 170 height 23
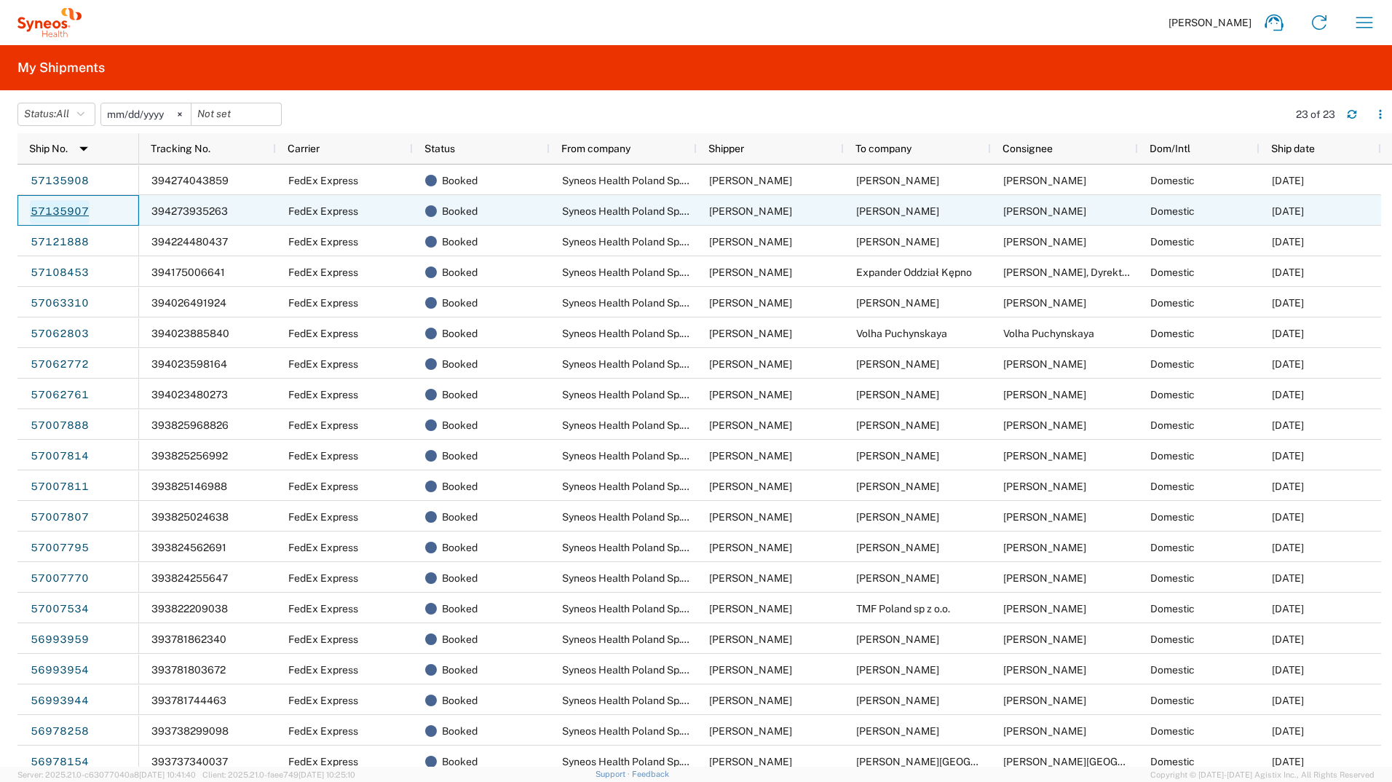
click at [66, 210] on link "57135907" at bounding box center [60, 211] width 60 height 23
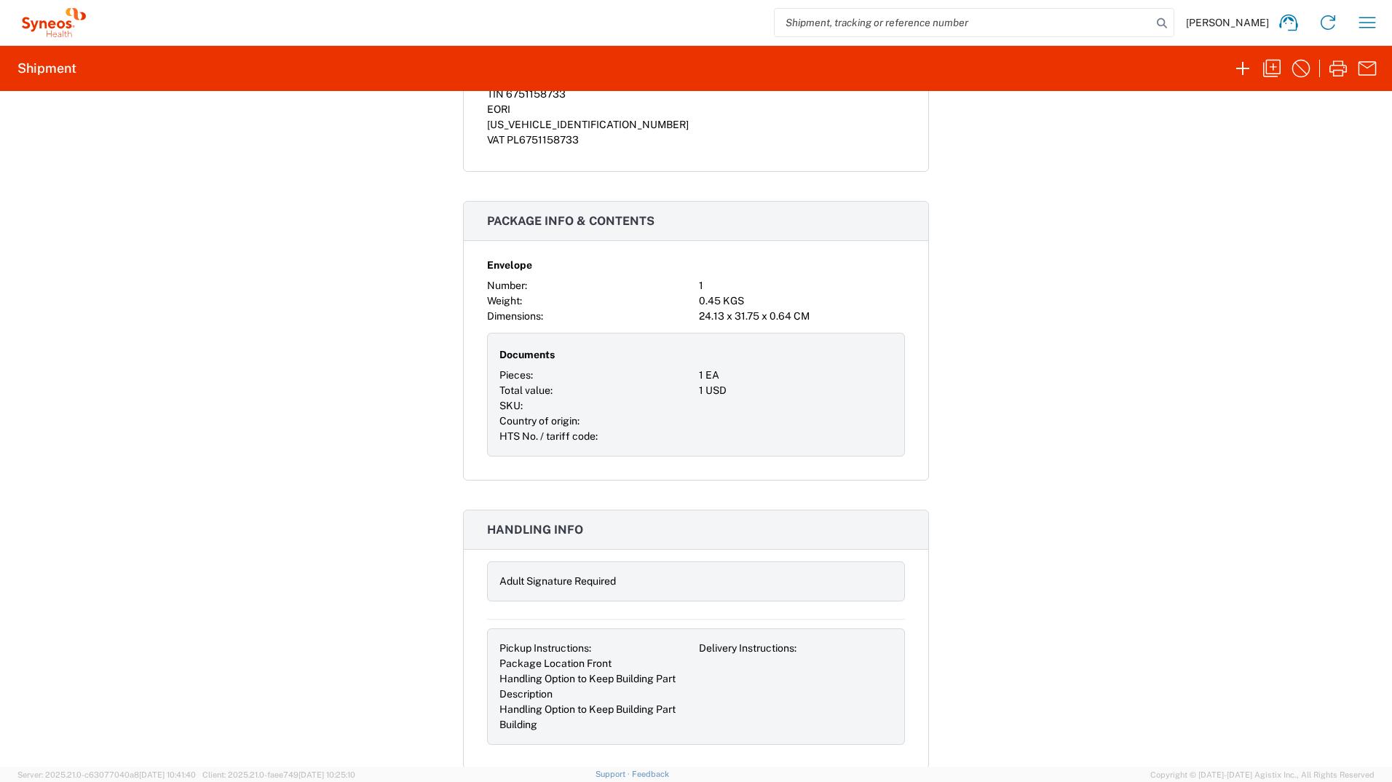
scroll to position [1384, 0]
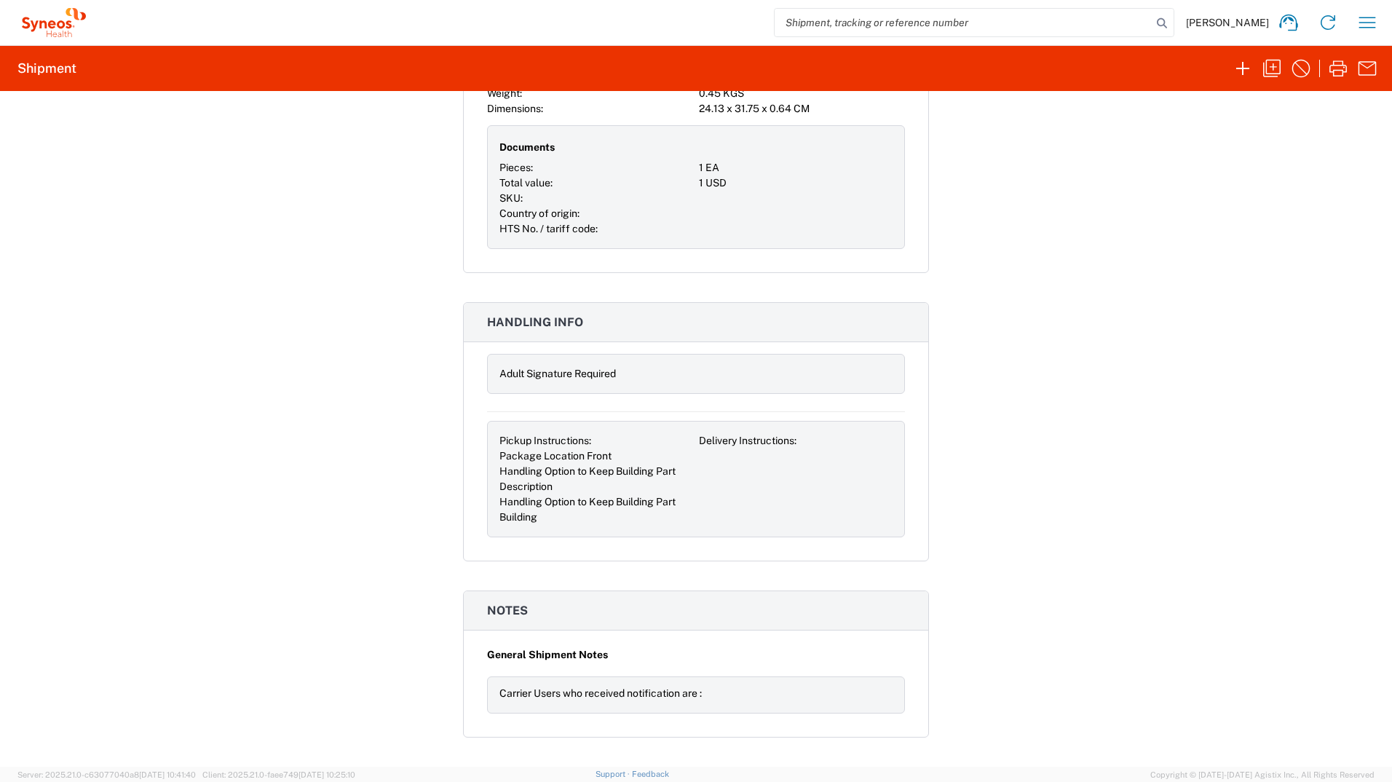
click at [700, 191] on div at bounding box center [796, 198] width 194 height 15
click at [703, 175] on div "1 USD" at bounding box center [796, 182] width 194 height 15
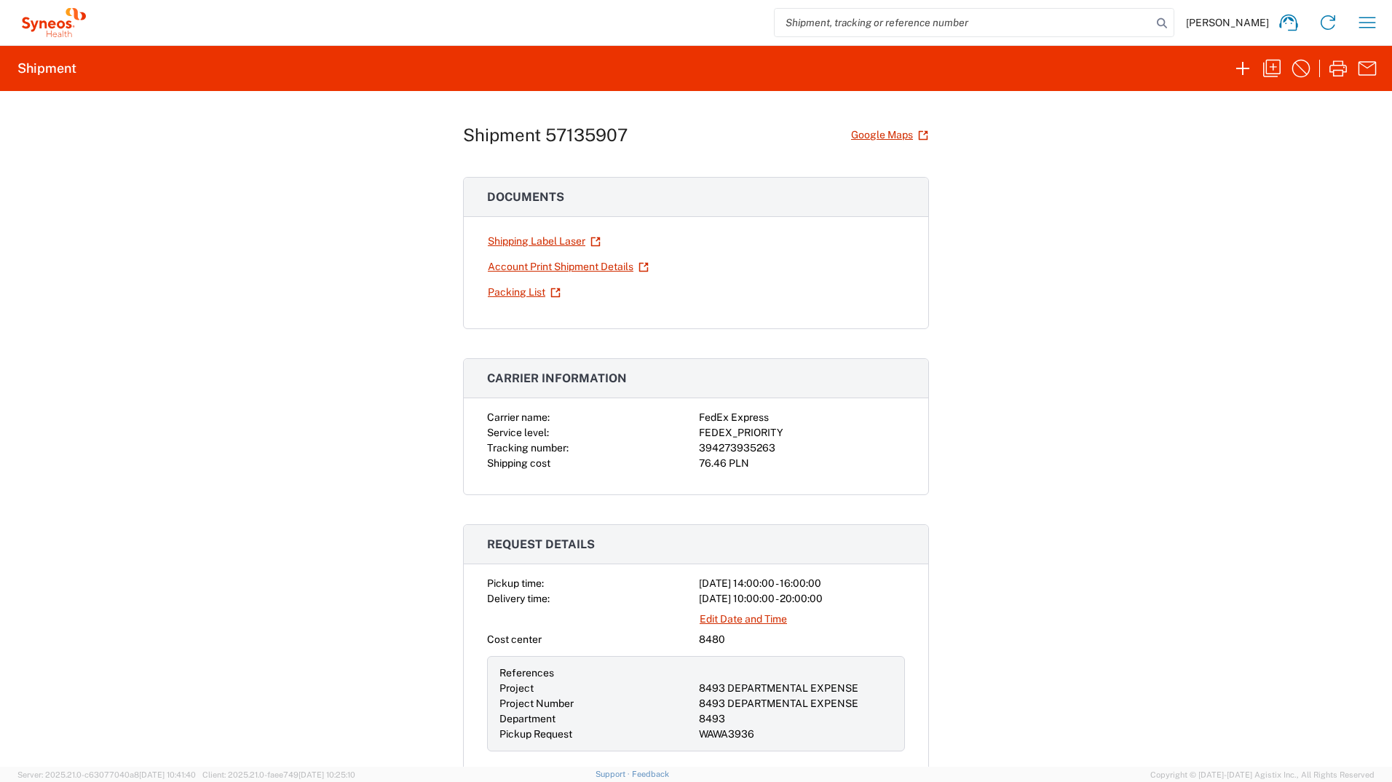
scroll to position [0, 0]
